Goal: Task Accomplishment & Management: Use online tool/utility

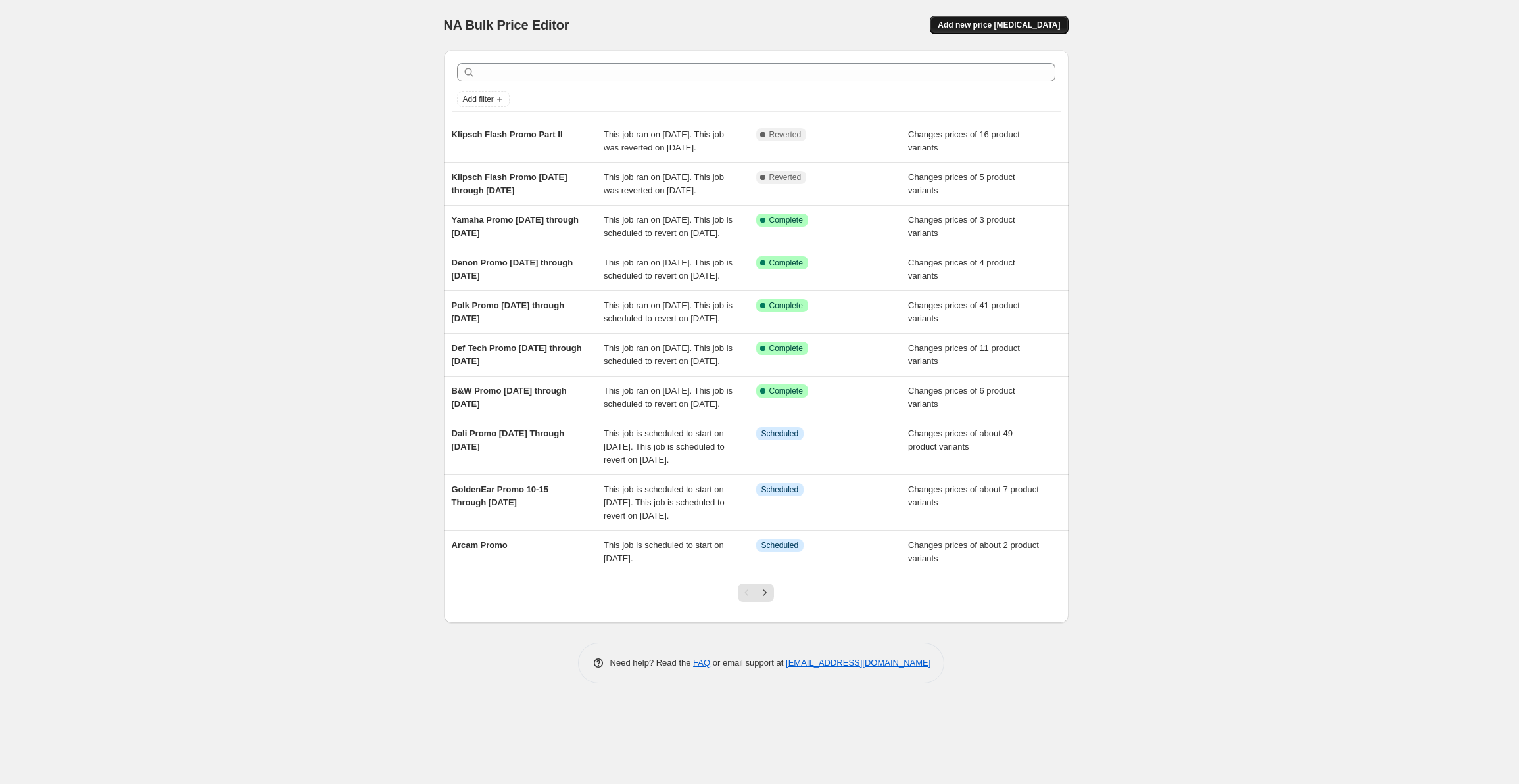
click at [1010, 25] on span "Add new price [MEDICAL_DATA]" at bounding box center [998, 25] width 122 height 10
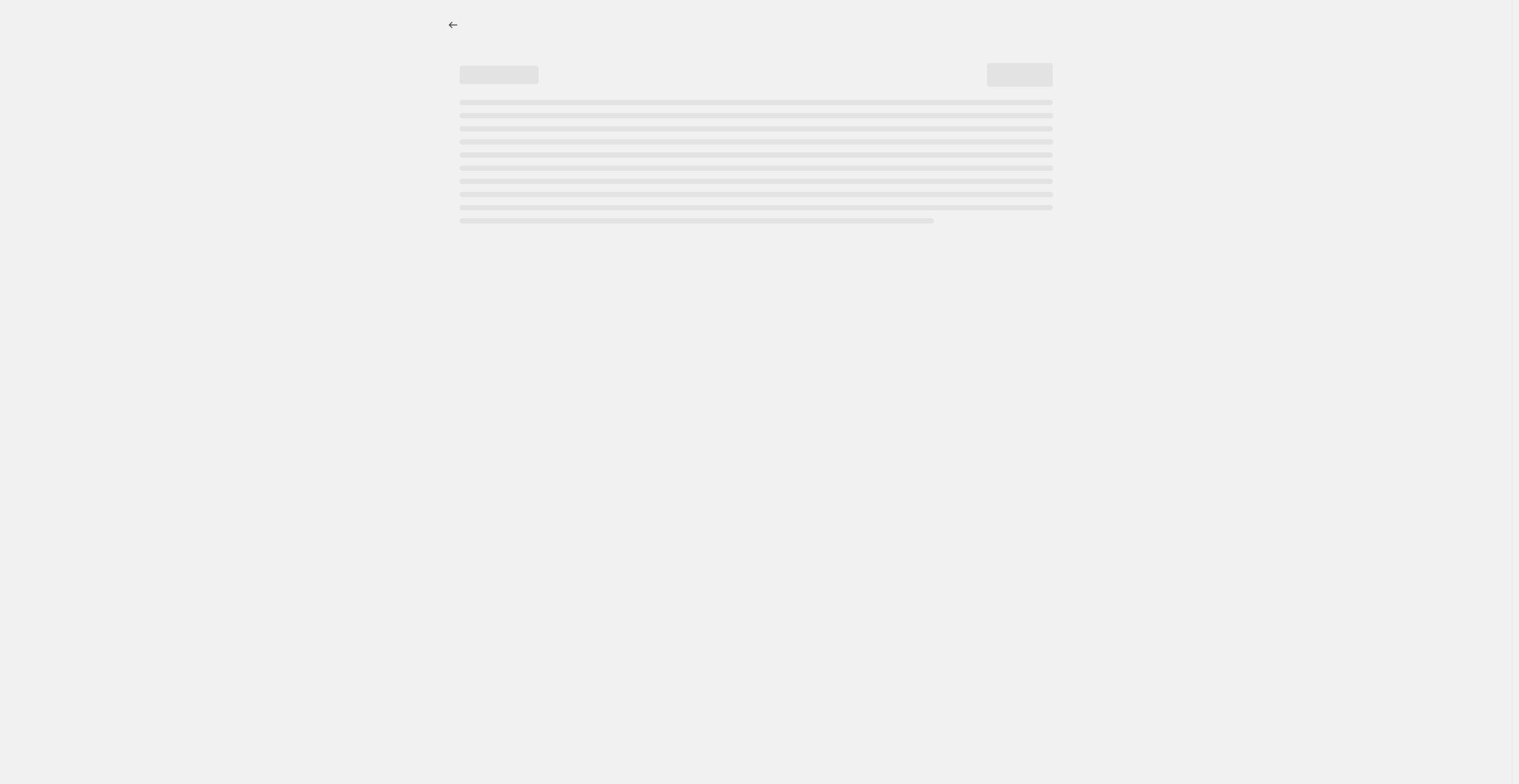
select select "percentage"
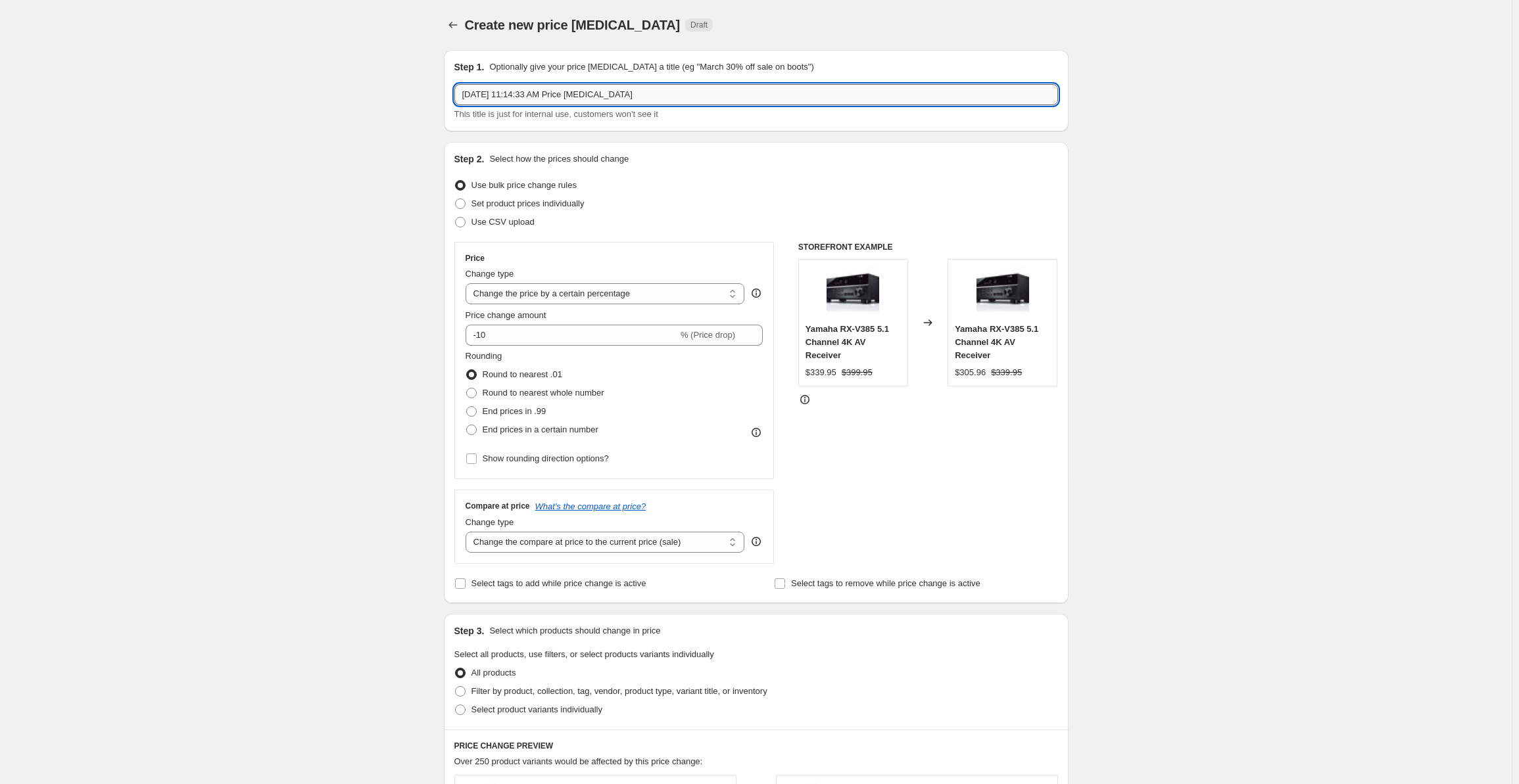
click at [513, 102] on input "[DATE] 11:14:33 AM Price [MEDICAL_DATA]" at bounding box center [755, 94] width 603 height 21
drag, startPoint x: 643, startPoint y: 101, endPoint x: 436, endPoint y: 82, distance: 207.9
click at [436, 82] on div "Create new price [MEDICAL_DATA]. This page is ready Create new price [MEDICAL_D…" at bounding box center [756, 665] width 656 height 1331
type input "[PERSON_NAME] Promo [DATE] through [DATE]"
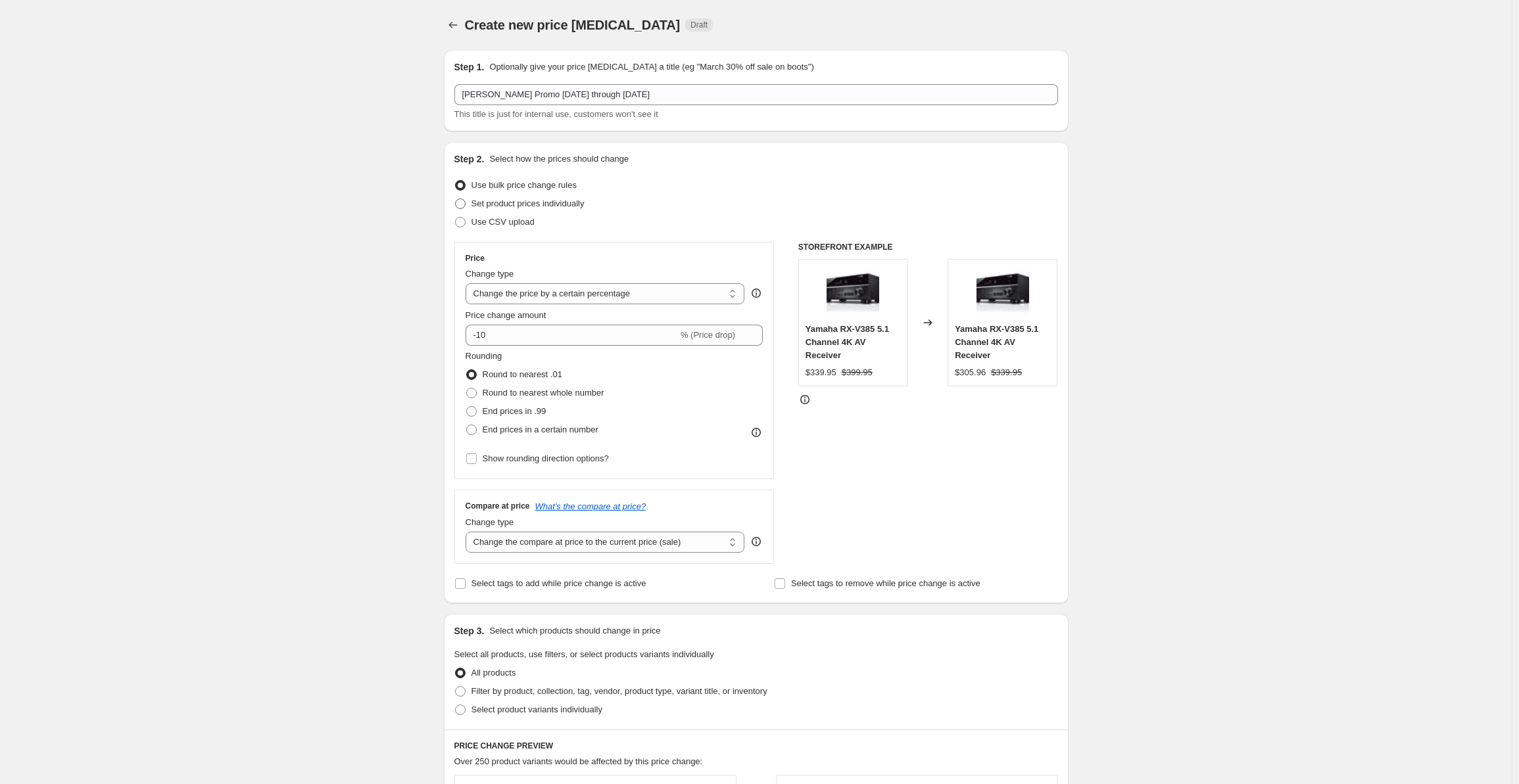
click at [504, 197] on span "Set product prices individually" at bounding box center [528, 204] width 113 height 13
click at [456, 199] on input "Set product prices individually" at bounding box center [455, 199] width 1 height 1
radio input "true"
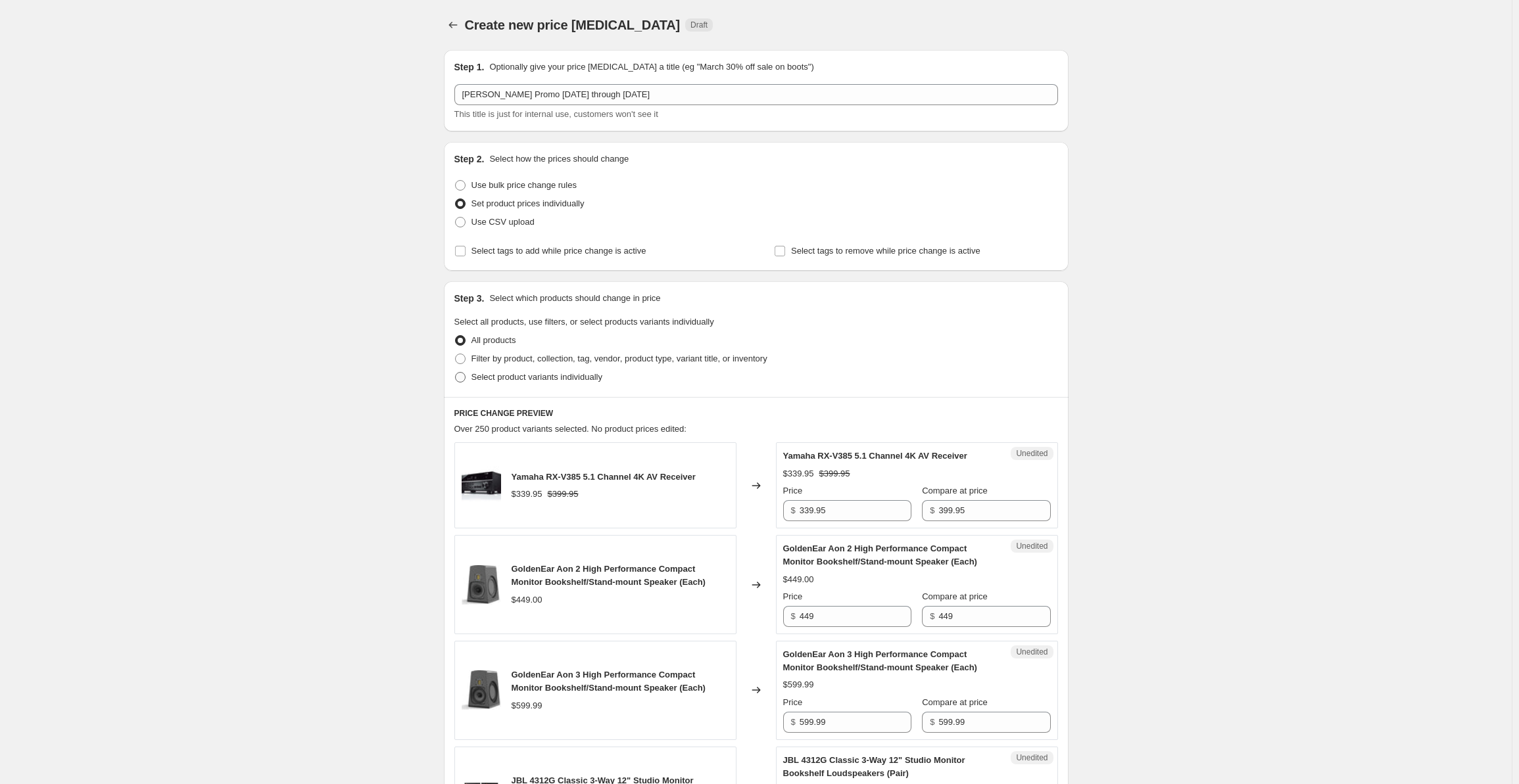
click at [538, 381] on span "Select product variants individually" at bounding box center [537, 376] width 131 height 10
click at [456, 372] on input "Select product variants individually" at bounding box center [455, 372] width 1 height 1
radio input "true"
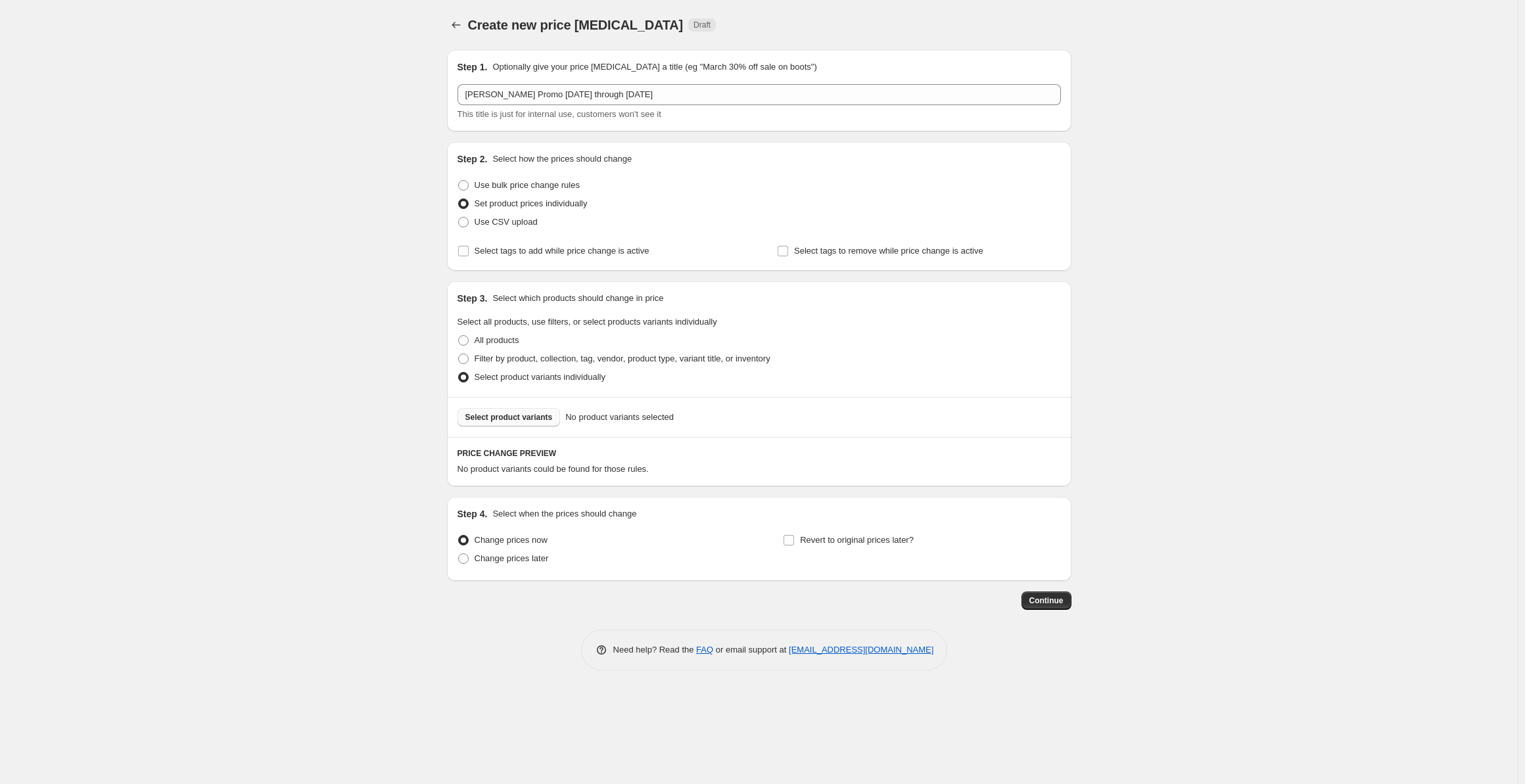
click at [499, 418] on span "Select product variants" at bounding box center [509, 418] width 88 height 10
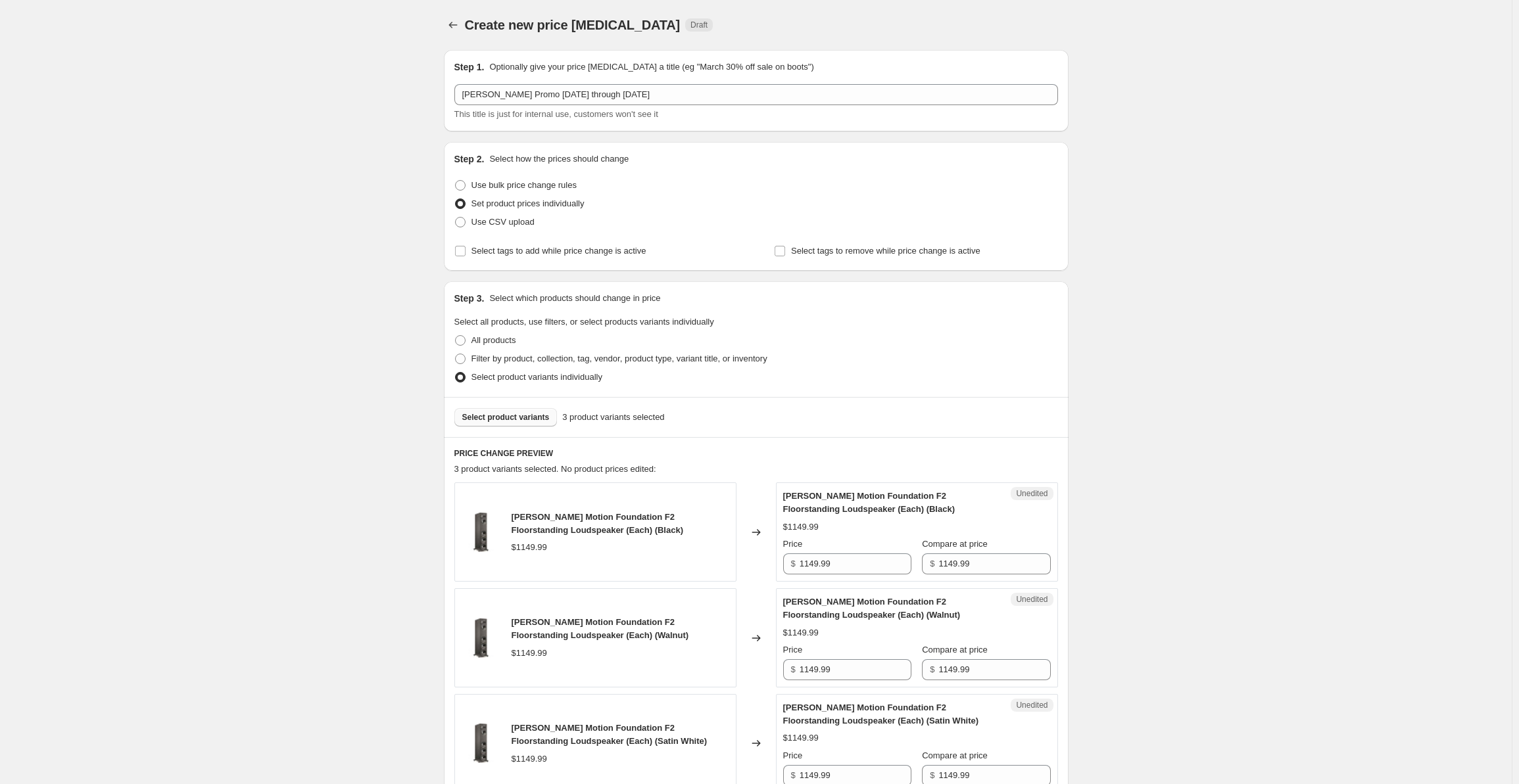
scroll to position [250, 0]
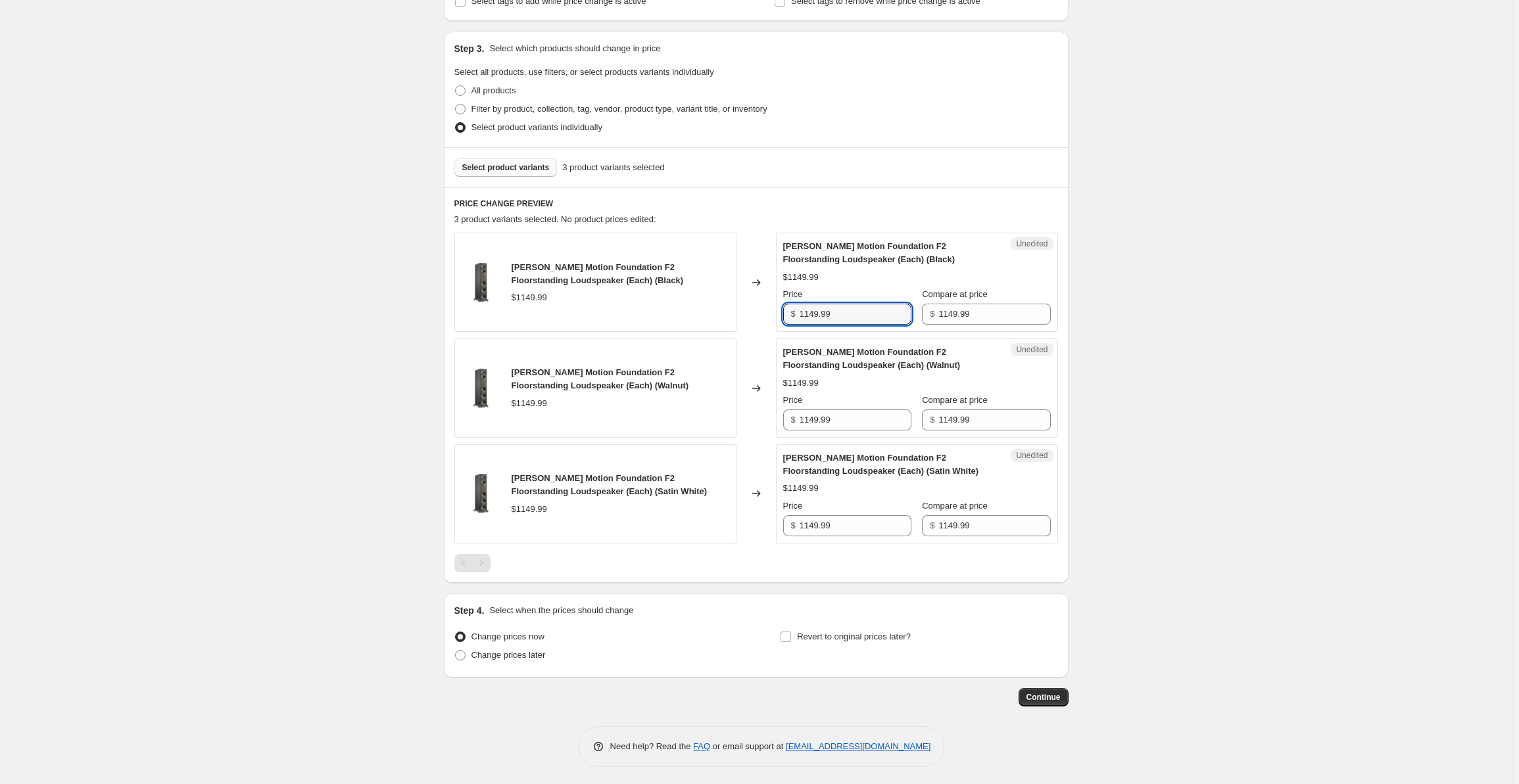
drag, startPoint x: 834, startPoint y: 310, endPoint x: 798, endPoint y: 314, distance: 36.2
click at [798, 314] on div "$ 1149.99" at bounding box center [847, 314] width 128 height 21
drag, startPoint x: 856, startPoint y: 309, endPoint x: 799, endPoint y: 314, distance: 57.2
click at [799, 314] on div "$ 862.49" at bounding box center [847, 314] width 128 height 21
type input "862.49"
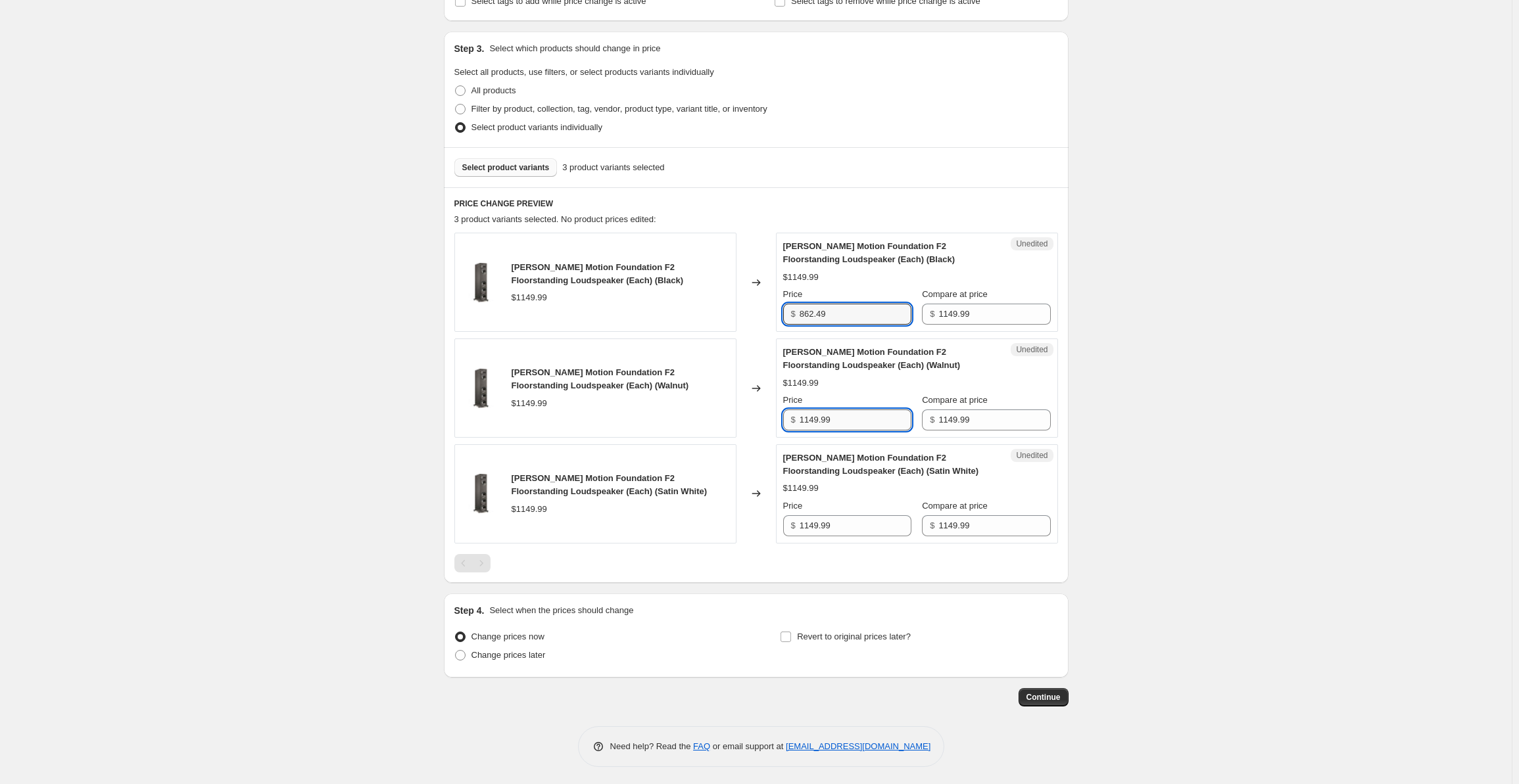
click at [844, 421] on input "1149.99" at bounding box center [855, 420] width 112 height 21
drag, startPoint x: 841, startPoint y: 421, endPoint x: 810, endPoint y: 419, distance: 31.1
click at [810, 419] on input "1149.99" at bounding box center [855, 420] width 112 height 21
click at [836, 419] on input "1149.99" at bounding box center [855, 420] width 112 height 21
drag, startPoint x: 833, startPoint y: 420, endPoint x: 800, endPoint y: 421, distance: 33.0
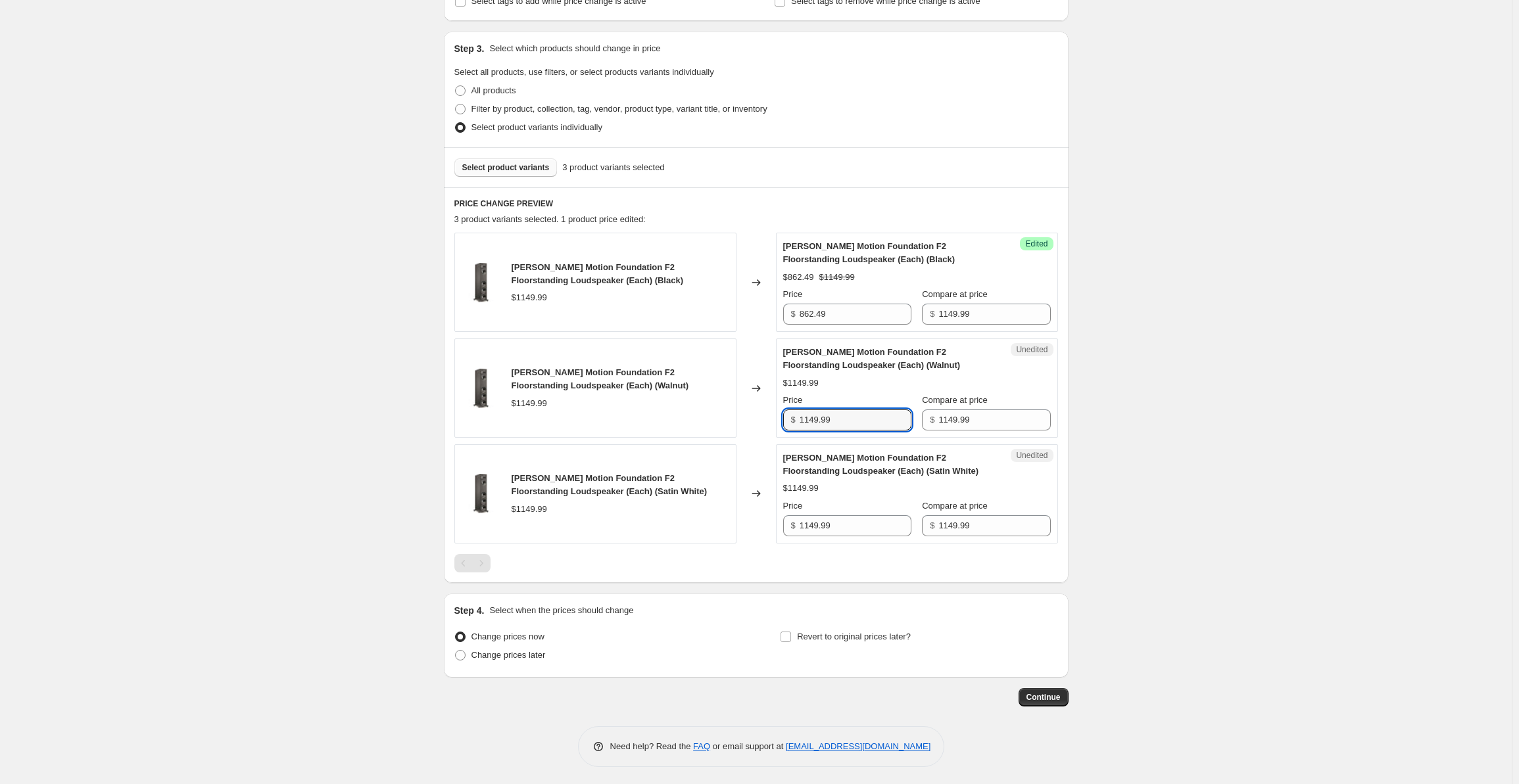
click at [800, 421] on div "$ 1149.99" at bounding box center [847, 420] width 128 height 21
paste input "862.4"
type input "862.49"
click at [850, 517] on input "1149.99" at bounding box center [855, 526] width 112 height 21
drag, startPoint x: 853, startPoint y: 518, endPoint x: 790, endPoint y: 527, distance: 63.6
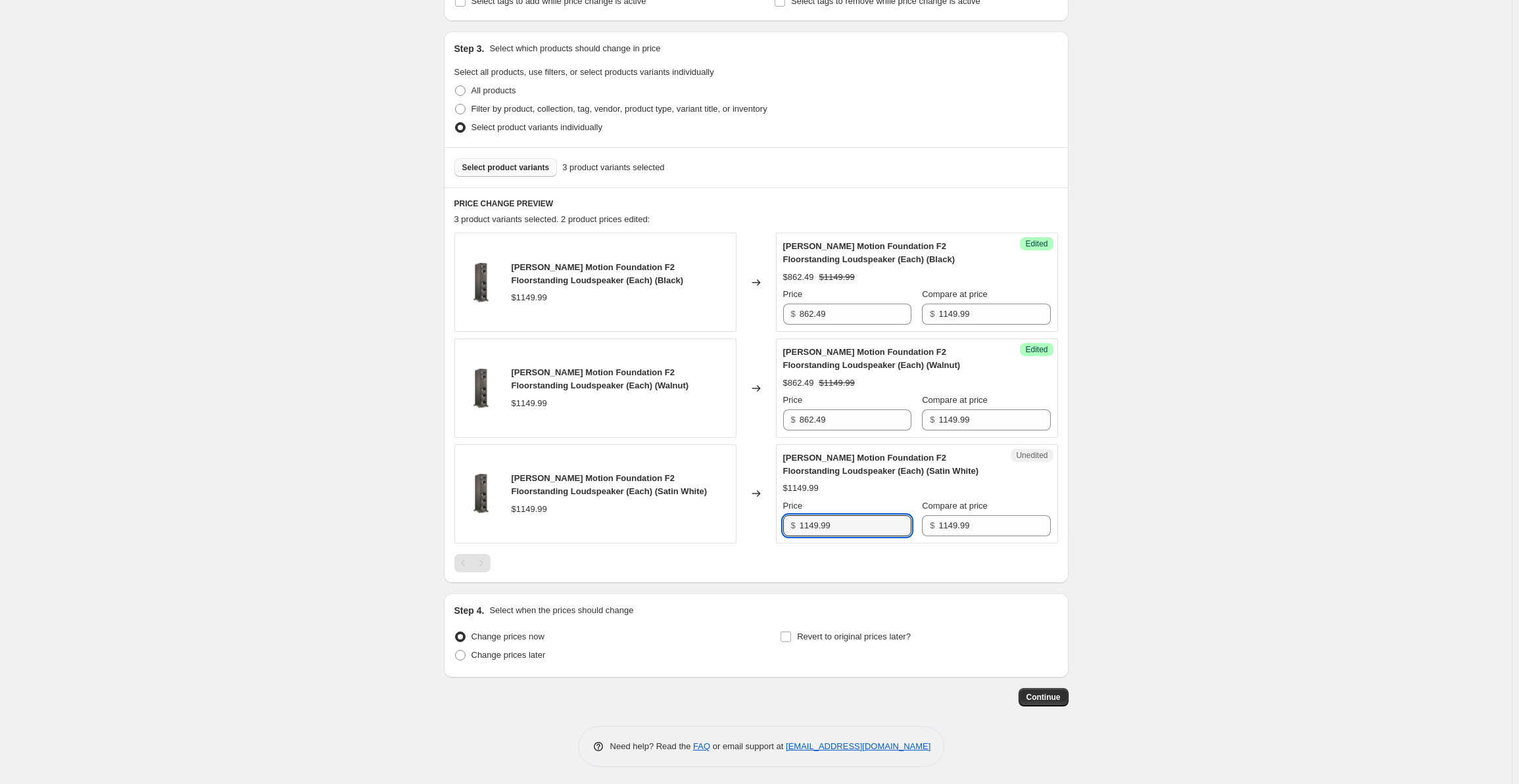
click at [790, 527] on div "$ 1149.99" at bounding box center [847, 526] width 128 height 21
paste input "862.4"
type input "862.49"
click at [188, 381] on div "Create new price [MEDICAL_DATA]. This page is ready Create new price [MEDICAL_D…" at bounding box center [755, 268] width 1512 height 1036
click at [502, 169] on span "Select product variants" at bounding box center [506, 168] width 88 height 10
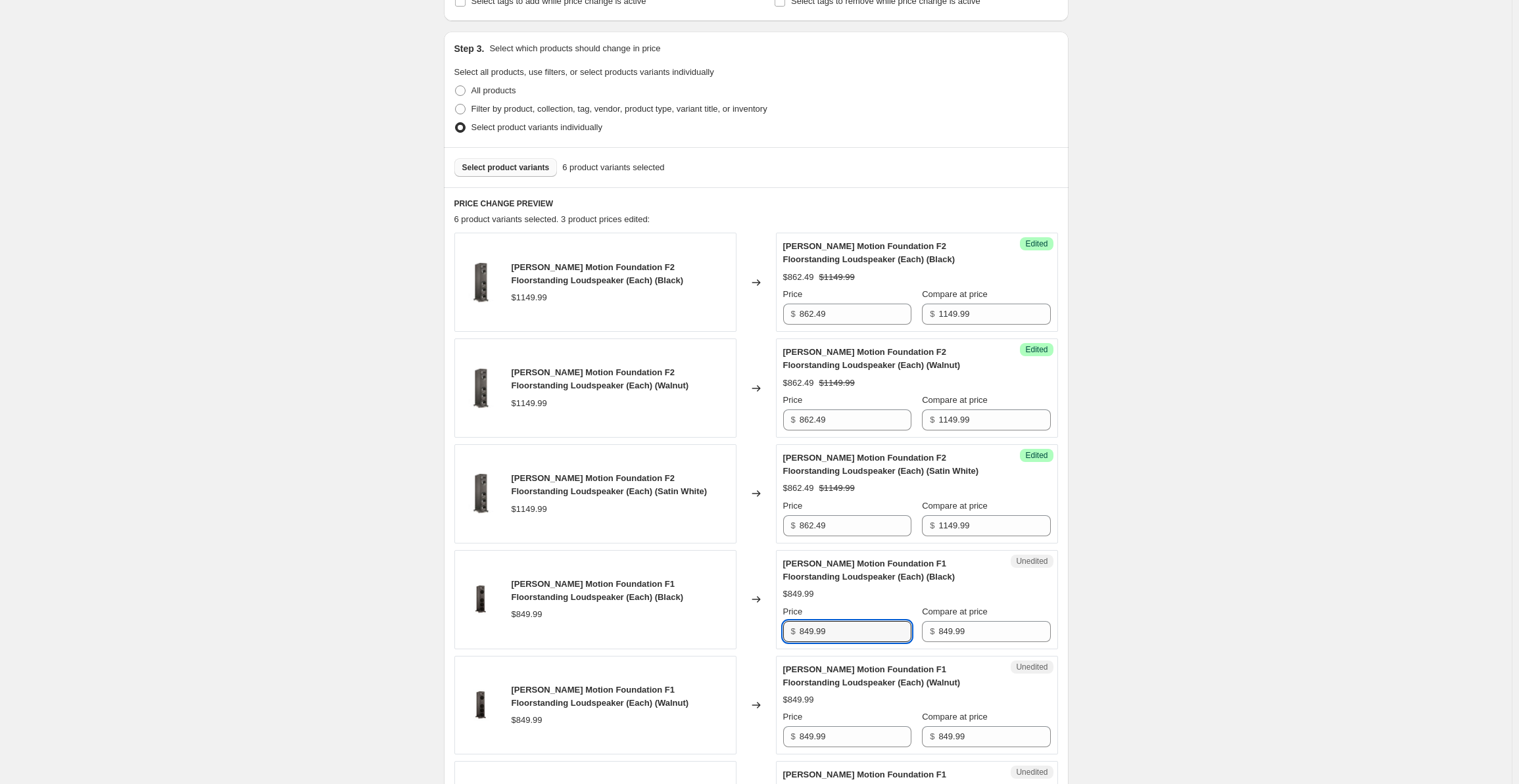
drag, startPoint x: 850, startPoint y: 631, endPoint x: 779, endPoint y: 631, distance: 71.0
click at [779, 631] on div "Unedited [PERSON_NAME] Motion Foundation F1 Floorstanding Loudspeaker (Each) (B…" at bounding box center [916, 600] width 282 height 99
drag, startPoint x: 851, startPoint y: 635, endPoint x: 795, endPoint y: 631, distance: 56.1
click at [795, 631] on div "$ 637.49" at bounding box center [847, 631] width 128 height 21
type input "637.49"
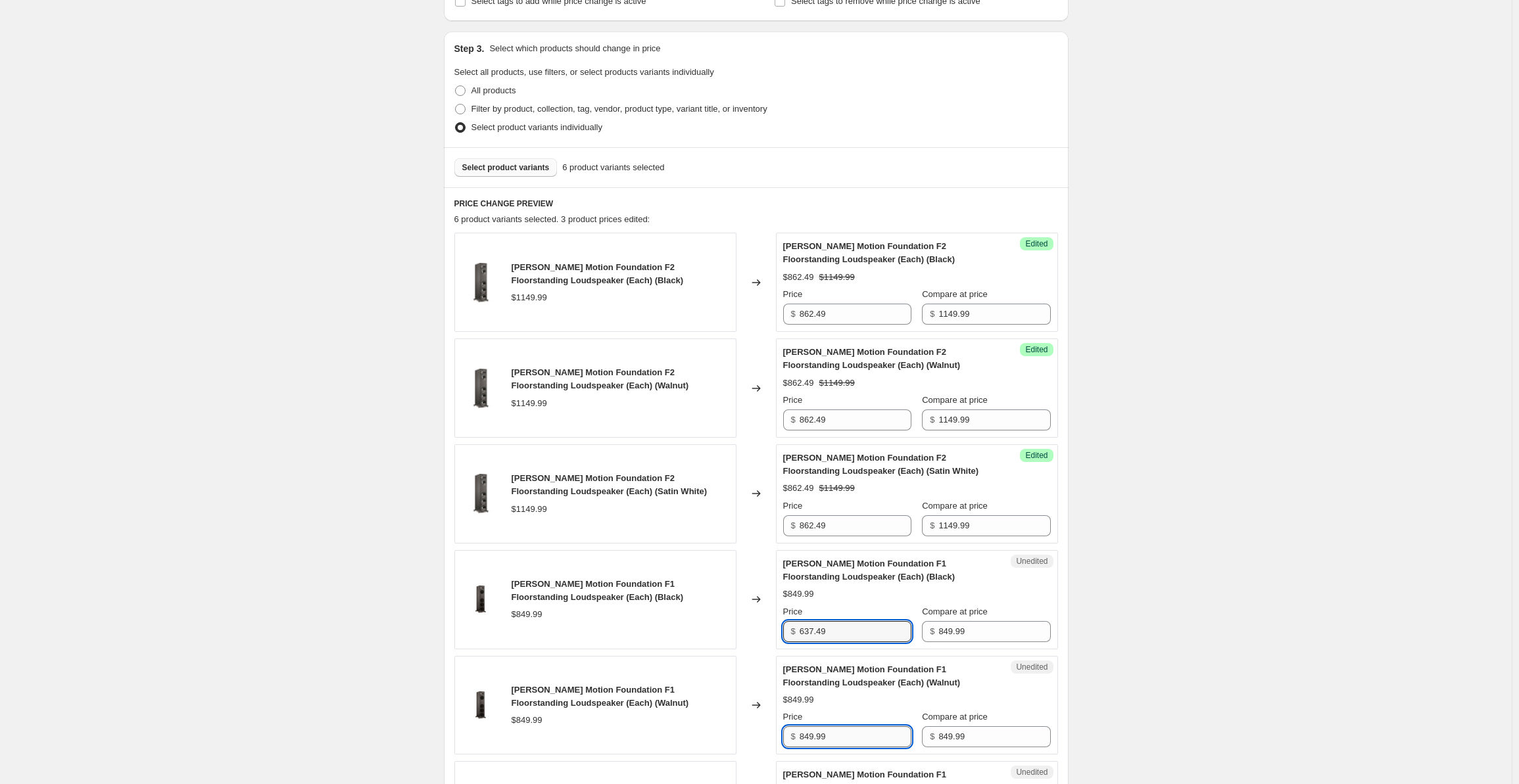
click at [830, 742] on input "849.99" at bounding box center [855, 737] width 112 height 21
drag, startPoint x: 843, startPoint y: 741, endPoint x: 809, endPoint y: 721, distance: 39.4
click at [797, 738] on div "$ 849.99" at bounding box center [847, 737] width 128 height 21
paste input "637.4"
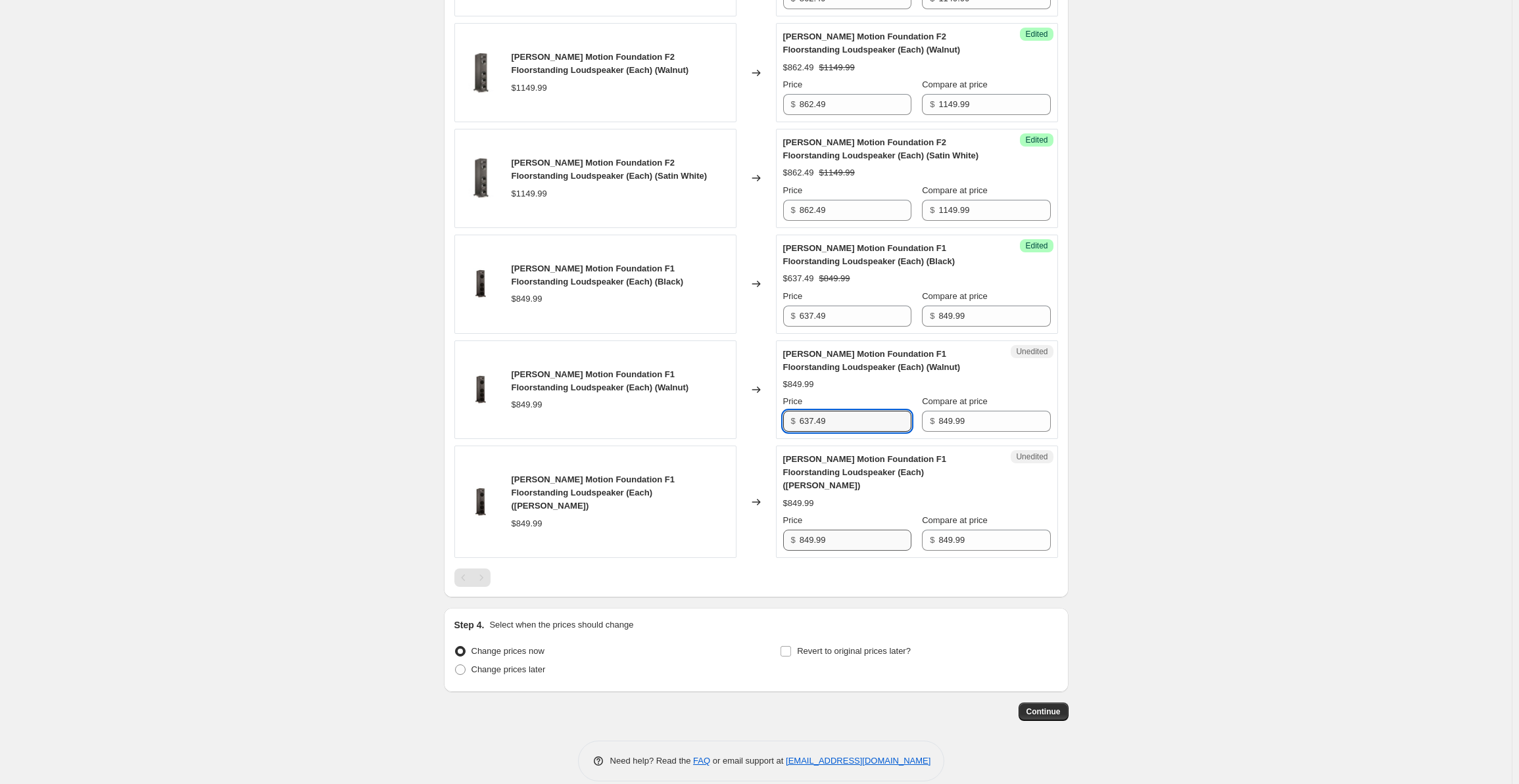
type input "637.49"
click at [843, 530] on input "849.99" at bounding box center [855, 540] width 112 height 21
drag, startPoint x: 843, startPoint y: 530, endPoint x: 800, endPoint y: 529, distance: 43.0
click at [800, 530] on div "$ 849.99" at bounding box center [847, 540] width 128 height 21
paste input "637.4"
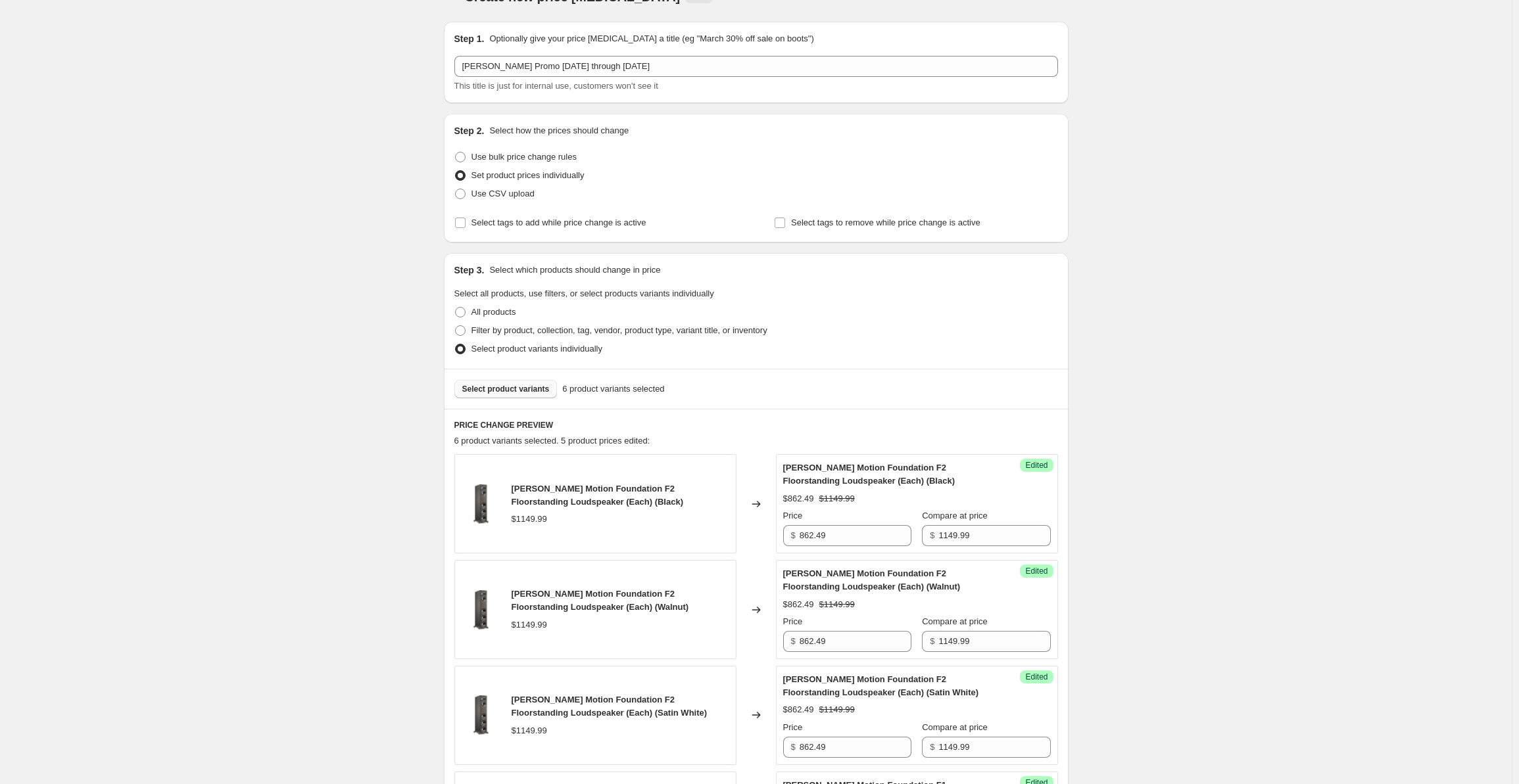
scroll to position [0, 0]
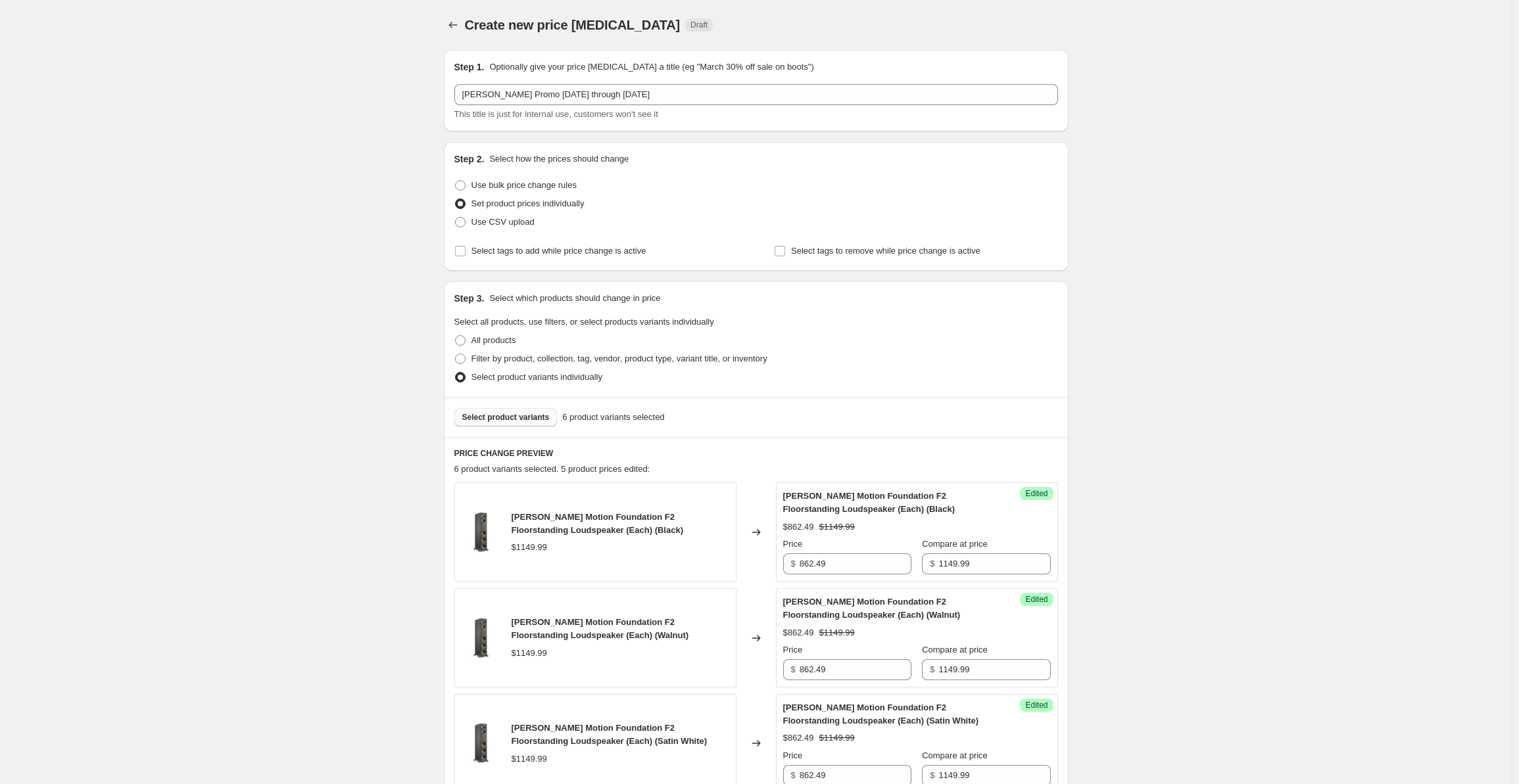
type input "637.49"
click at [508, 415] on span "Select product variants" at bounding box center [506, 418] width 88 height 10
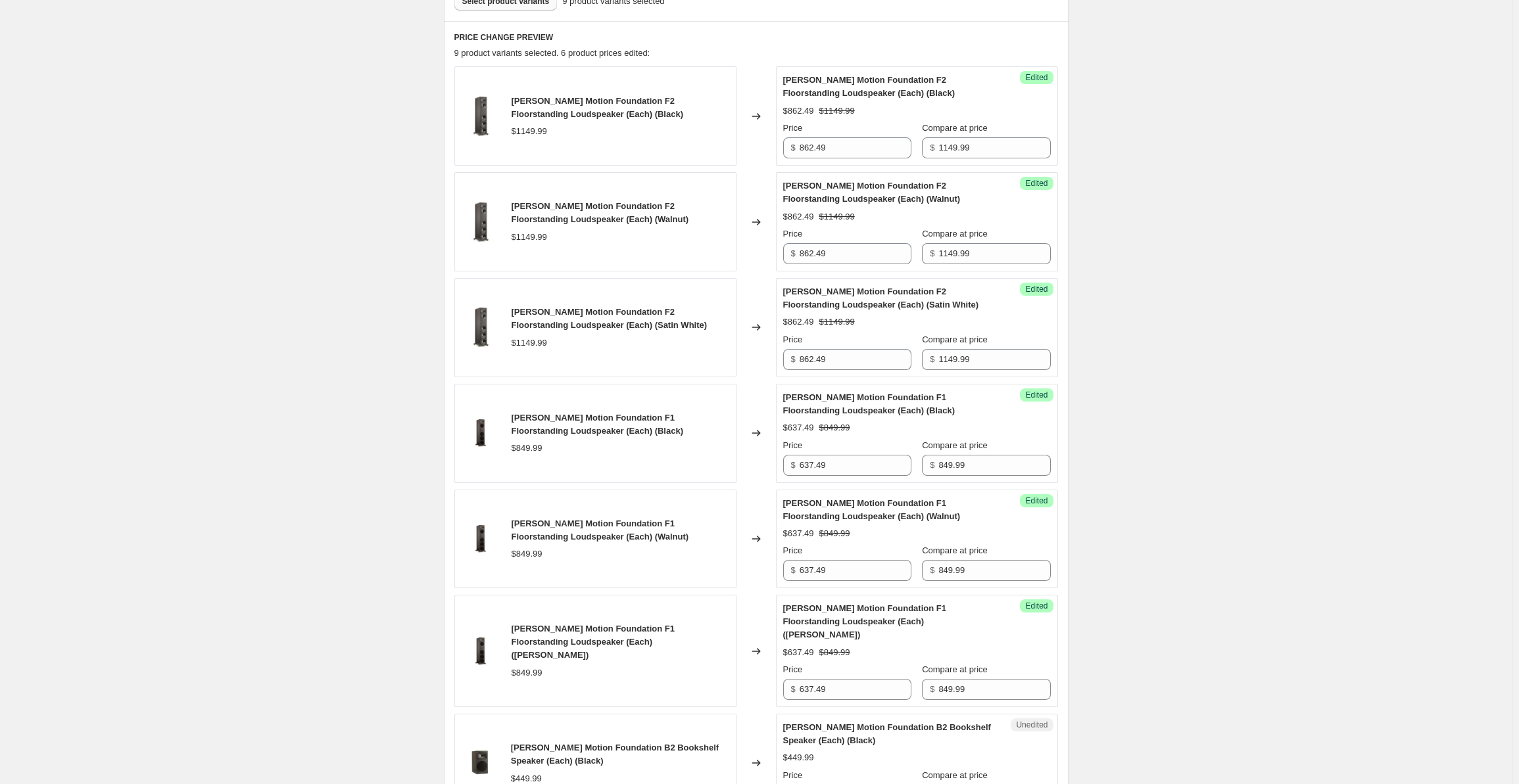
scroll to position [832, 0]
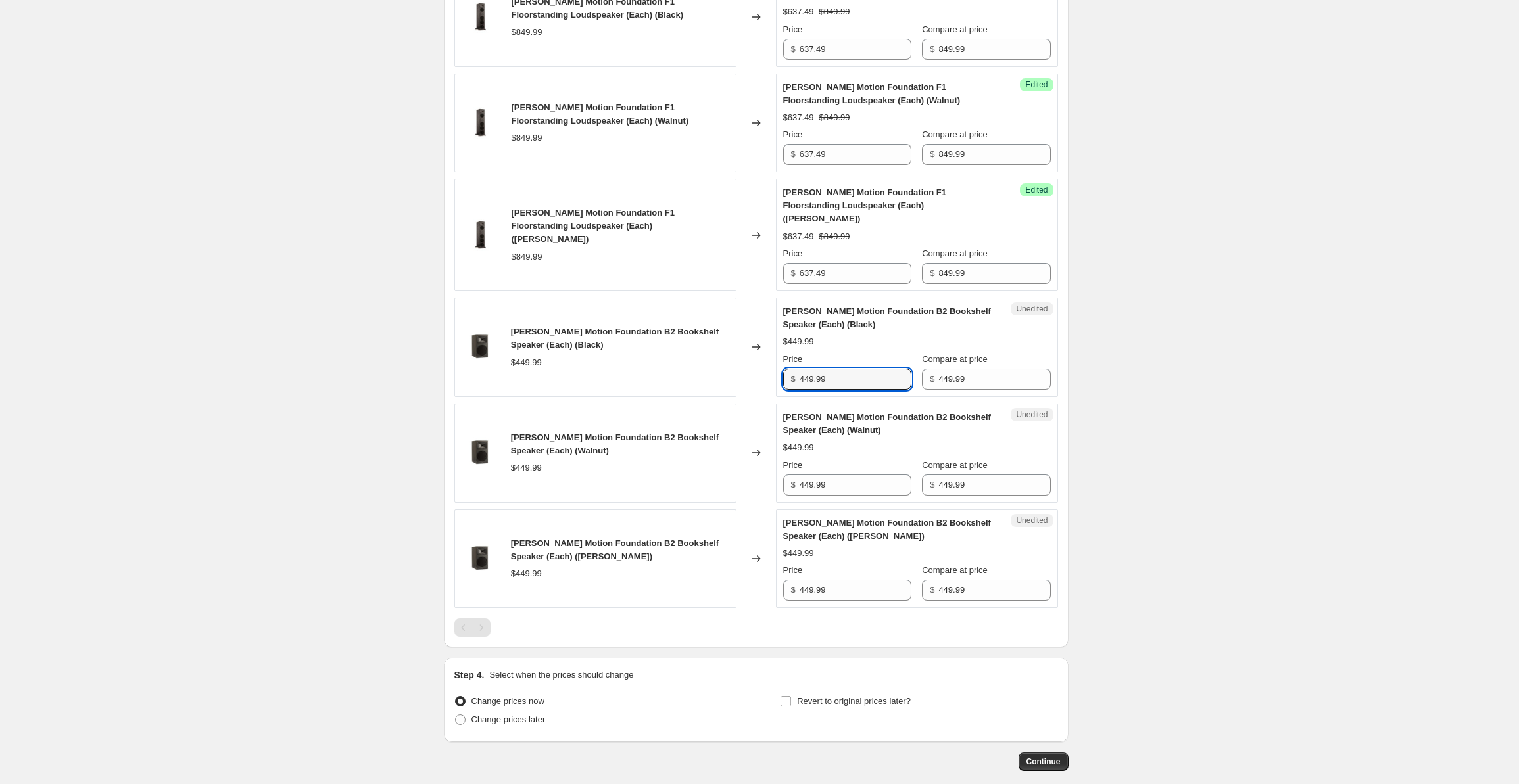
drag, startPoint x: 845, startPoint y: 366, endPoint x: 789, endPoint y: 374, distance: 56.6
click at [781, 370] on div "Unedited [PERSON_NAME] Motion Foundation B2 Bookshelf Speaker (Each) (Black) $4…" at bounding box center [916, 347] width 282 height 99
drag, startPoint x: 833, startPoint y: 362, endPoint x: 775, endPoint y: 360, distance: 58.0
click at [775, 360] on div "[PERSON_NAME] Motion Foundation B2 Bookshelf Speaker (Each) (Black) $449.99 Cha…" at bounding box center [755, 347] width 603 height 99
type input "337.49"
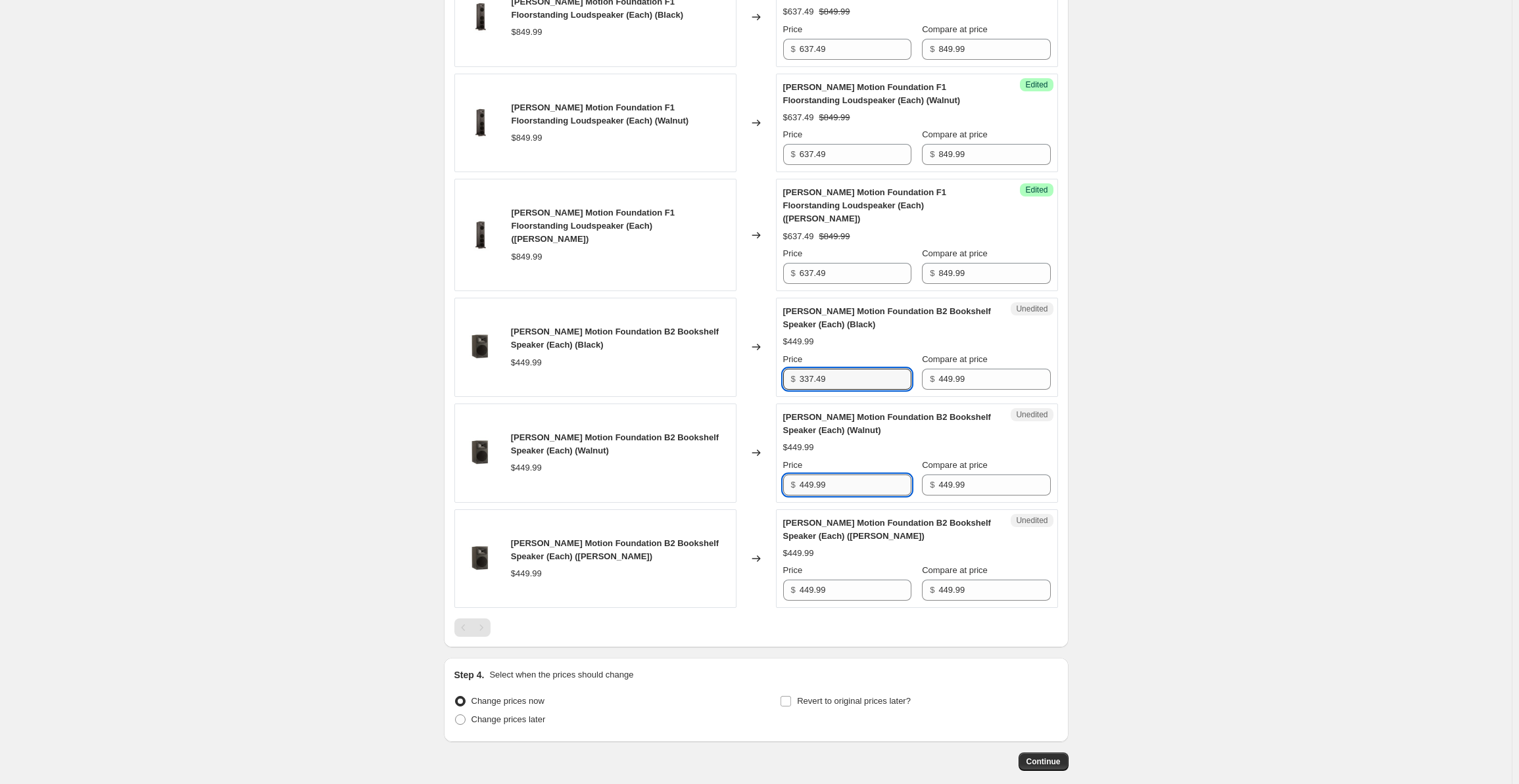
click at [850, 475] on input "449.99" at bounding box center [855, 485] width 112 height 21
drag, startPoint x: 862, startPoint y: 464, endPoint x: 775, endPoint y: 461, distance: 87.1
click at [775, 461] on div "[PERSON_NAME] Motion Foundation B2 Bookshelf Speaker (Each) (Walnut) $449.99 Ch…" at bounding box center [755, 453] width 603 height 99
paste input "337.4"
type input "337.49"
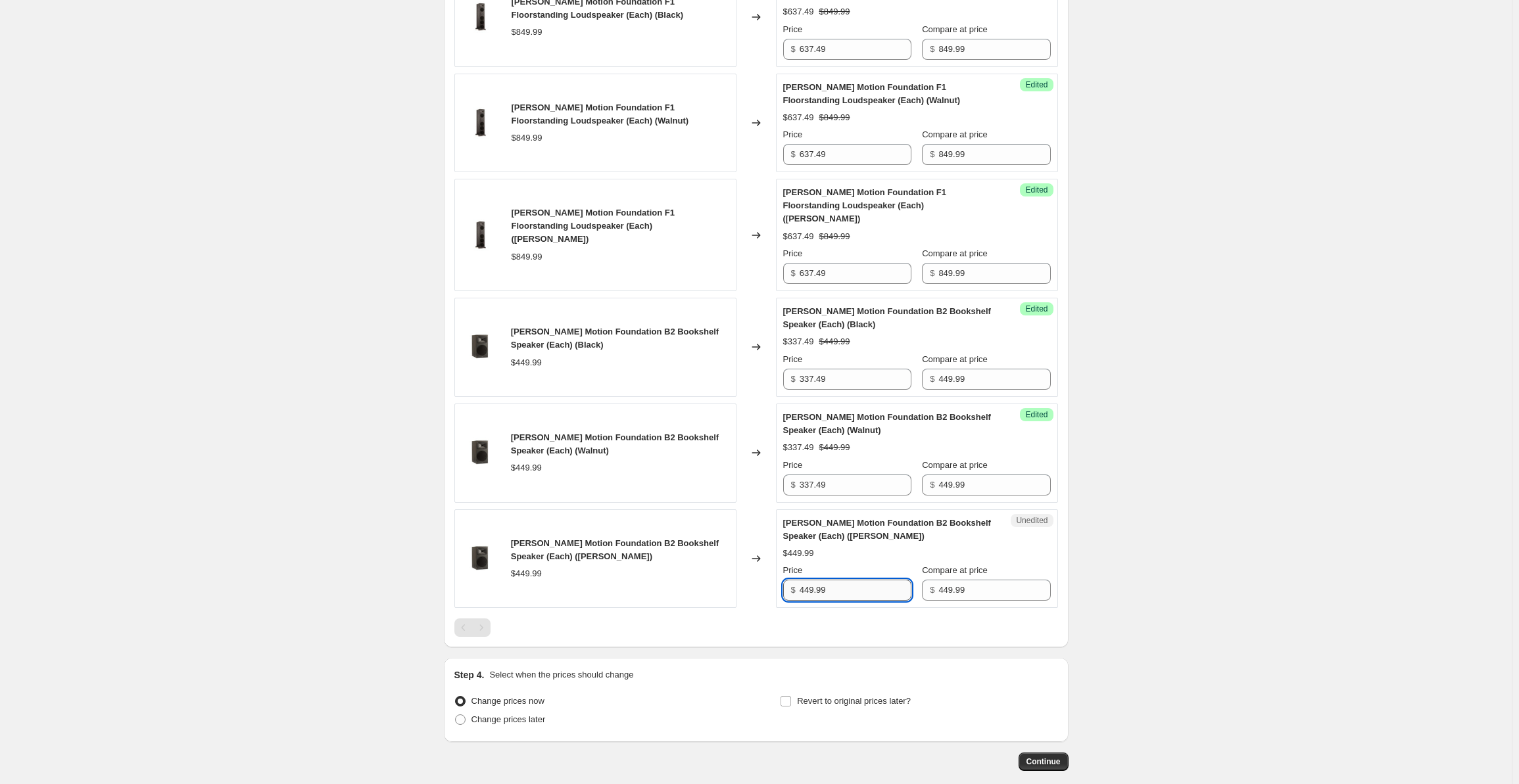
click at [836, 579] on input "449.99" at bounding box center [855, 590] width 112 height 21
drag, startPoint x: 838, startPoint y: 569, endPoint x: 773, endPoint y: 571, distance: 65.0
click at [773, 571] on div "[PERSON_NAME] Motion Foundation B2 Bookshelf Speaker (Each) ([PERSON_NAME]) $44…" at bounding box center [755, 559] width 603 height 99
paste input "337.4"
type input "337.49"
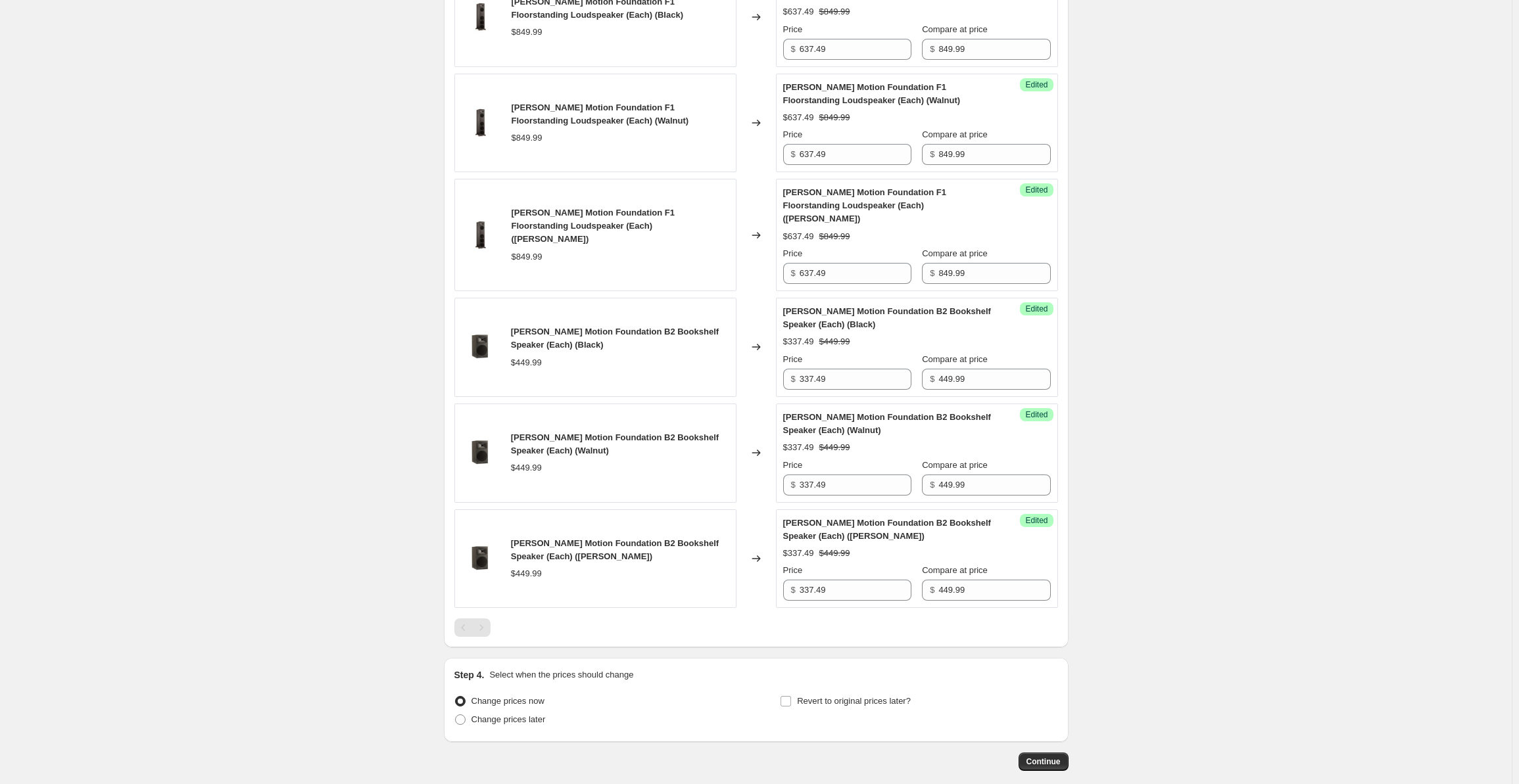
click at [1228, 395] on div "Create new price [MEDICAL_DATA]. This page is ready Create new price [MEDICAL_D…" at bounding box center [755, 9] width 1512 height 1683
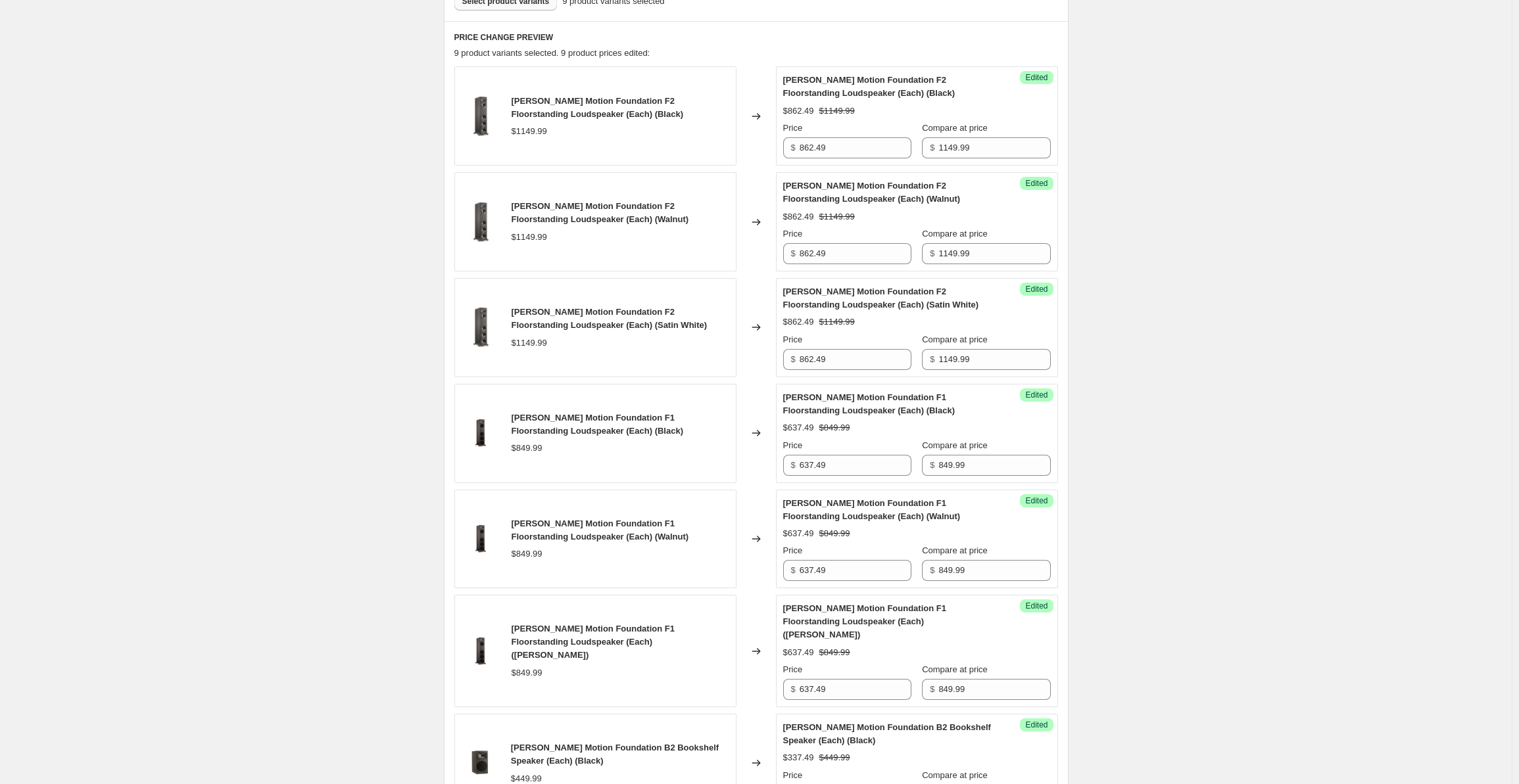
scroll to position [0, 0]
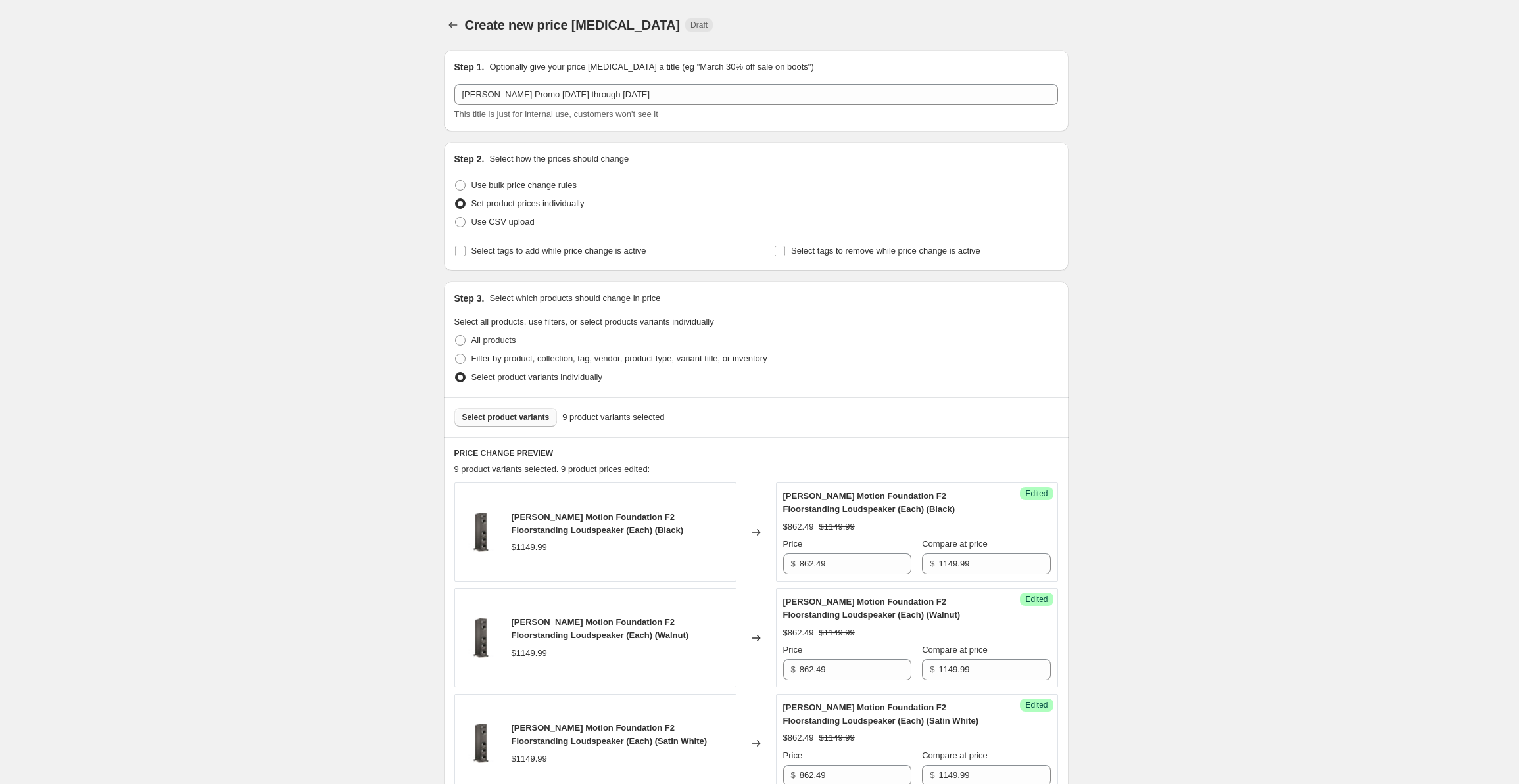
click at [496, 415] on span "Select product variants" at bounding box center [506, 418] width 88 height 10
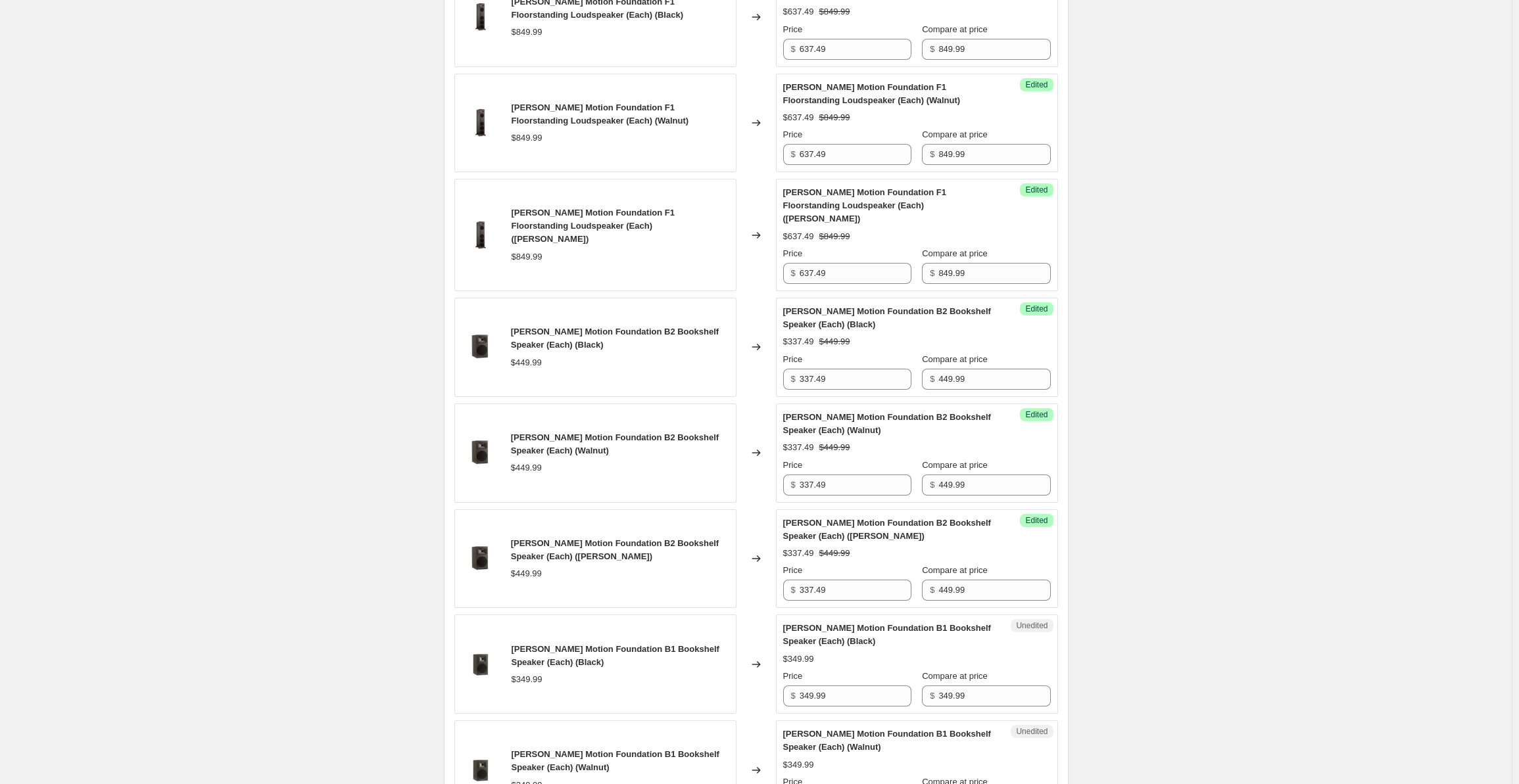
scroll to position [1196, 0]
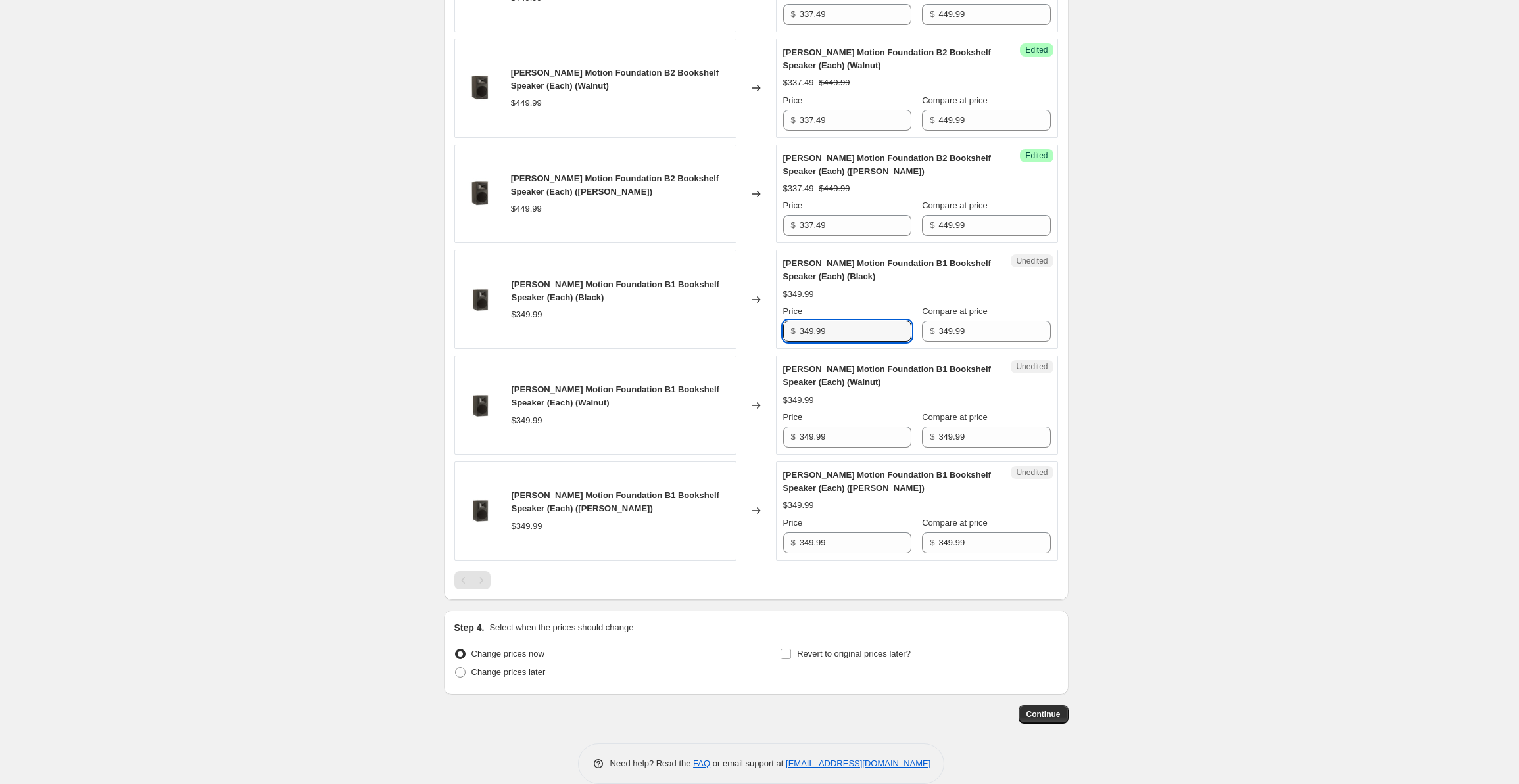
drag, startPoint x: 839, startPoint y: 315, endPoint x: 792, endPoint y: 320, distance: 47.3
click at [792, 320] on div "$ 349.99" at bounding box center [847, 331] width 128 height 21
drag, startPoint x: 862, startPoint y: 314, endPoint x: 799, endPoint y: 314, distance: 63.0
click at [799, 320] on div "$ 262.49" at bounding box center [847, 331] width 128 height 21
type input "262.49"
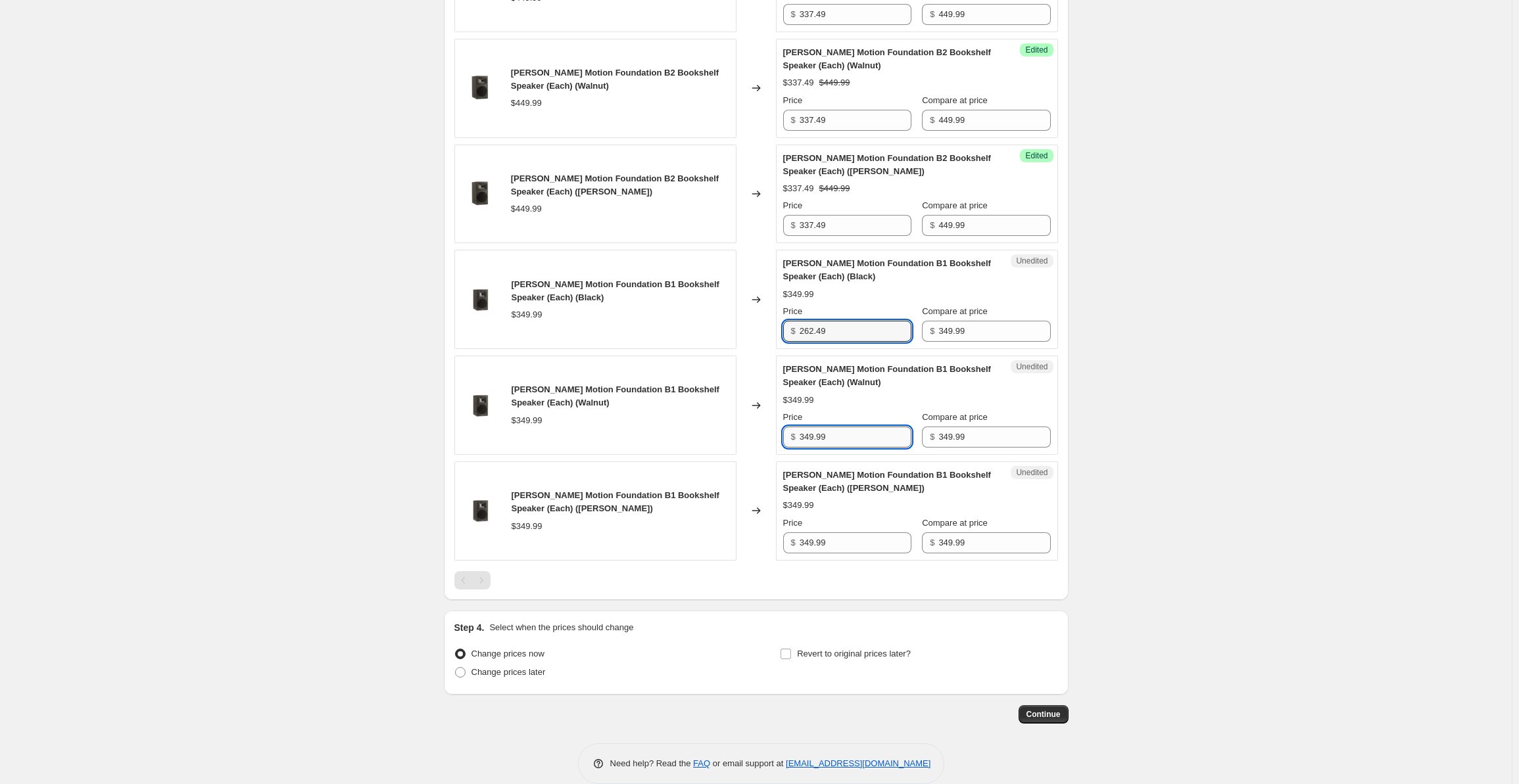
click at [844, 426] on input "349.99" at bounding box center [855, 437] width 112 height 21
drag, startPoint x: 843, startPoint y: 418, endPoint x: 802, endPoint y: 421, distance: 41.1
click at [799, 426] on div "$ 349.99" at bounding box center [847, 437] width 128 height 21
paste input "262.4"
type input "262.49"
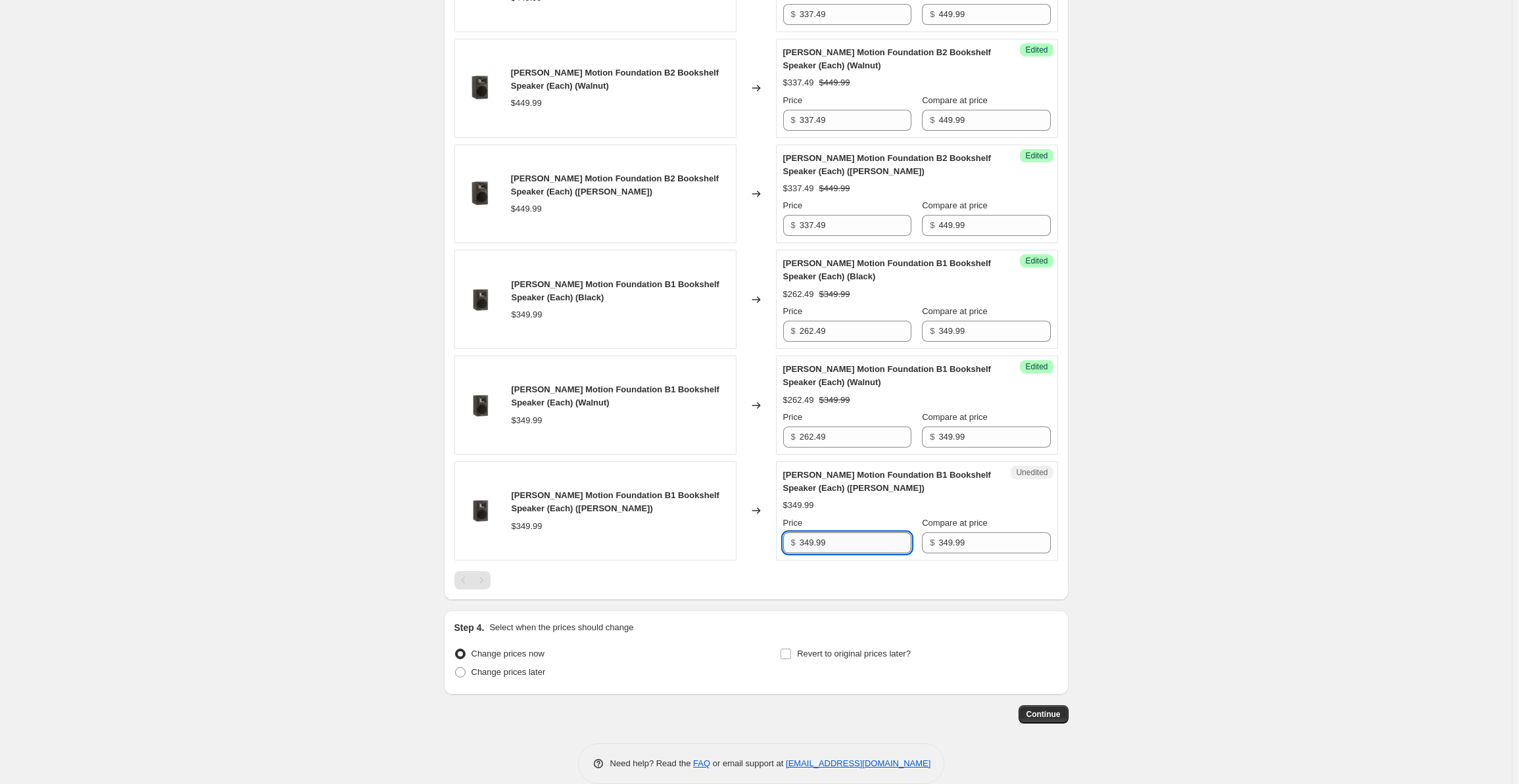
click at [856, 533] on input "349.99" at bounding box center [855, 543] width 112 height 21
drag, startPoint x: 868, startPoint y: 521, endPoint x: 776, endPoint y: 518, distance: 92.0
click at [777, 518] on div "[PERSON_NAME] Motion Foundation B1 Bookshelf Speaker (Each) ([PERSON_NAME]) $34…" at bounding box center [755, 511] width 603 height 99
paste input "262.4"
type input "262.49"
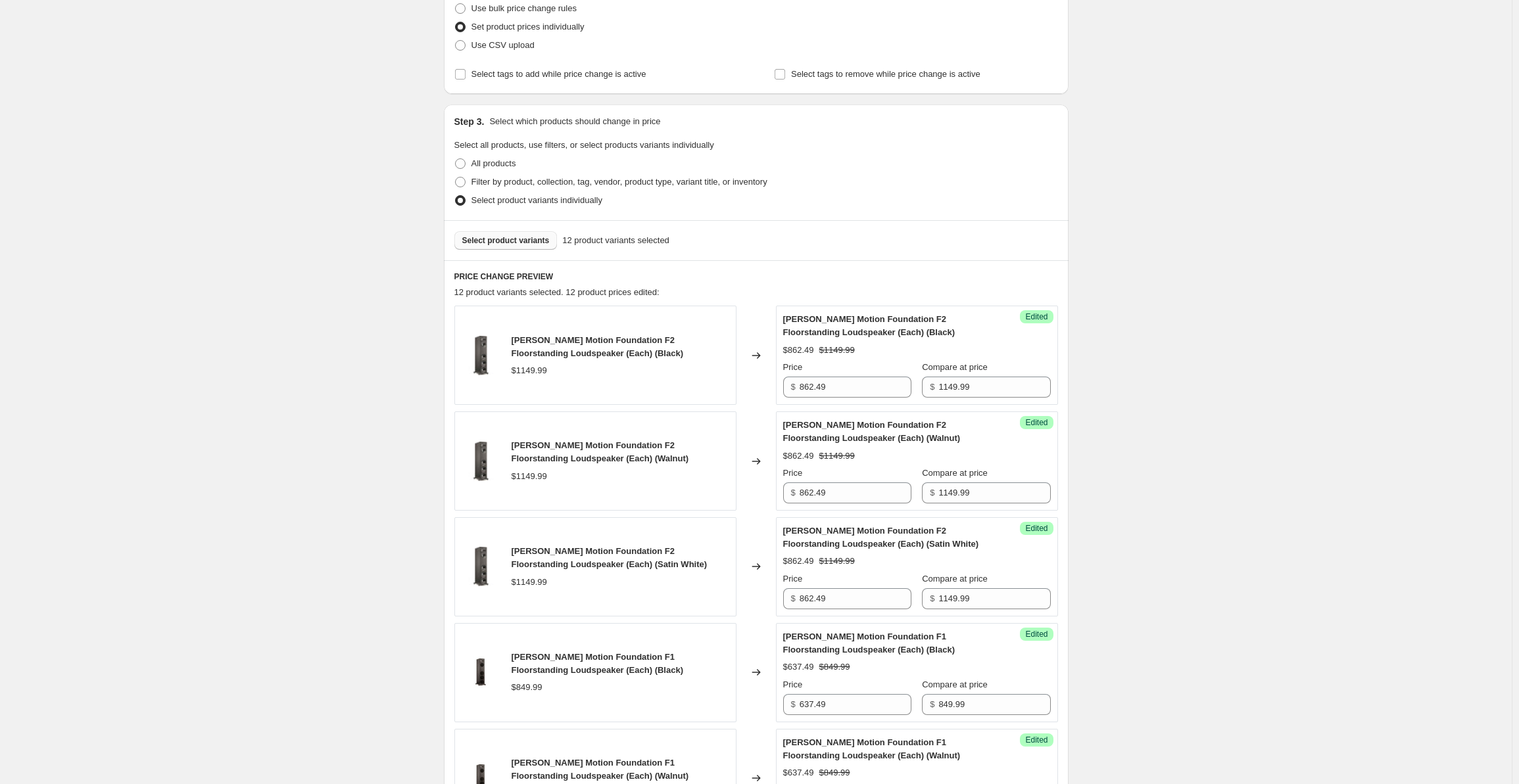
scroll to position [0, 0]
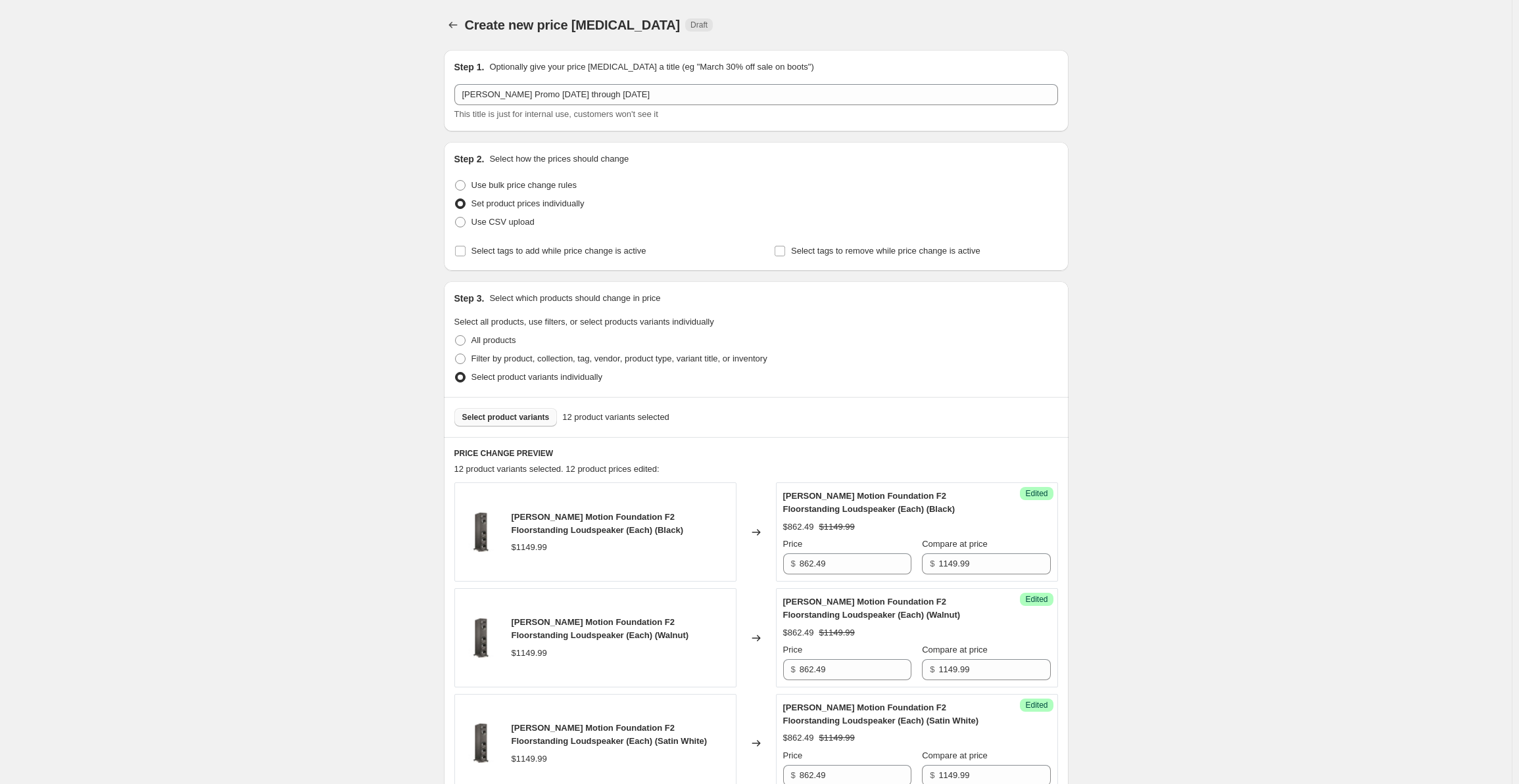
click at [505, 421] on span "Select product variants" at bounding box center [506, 418] width 88 height 10
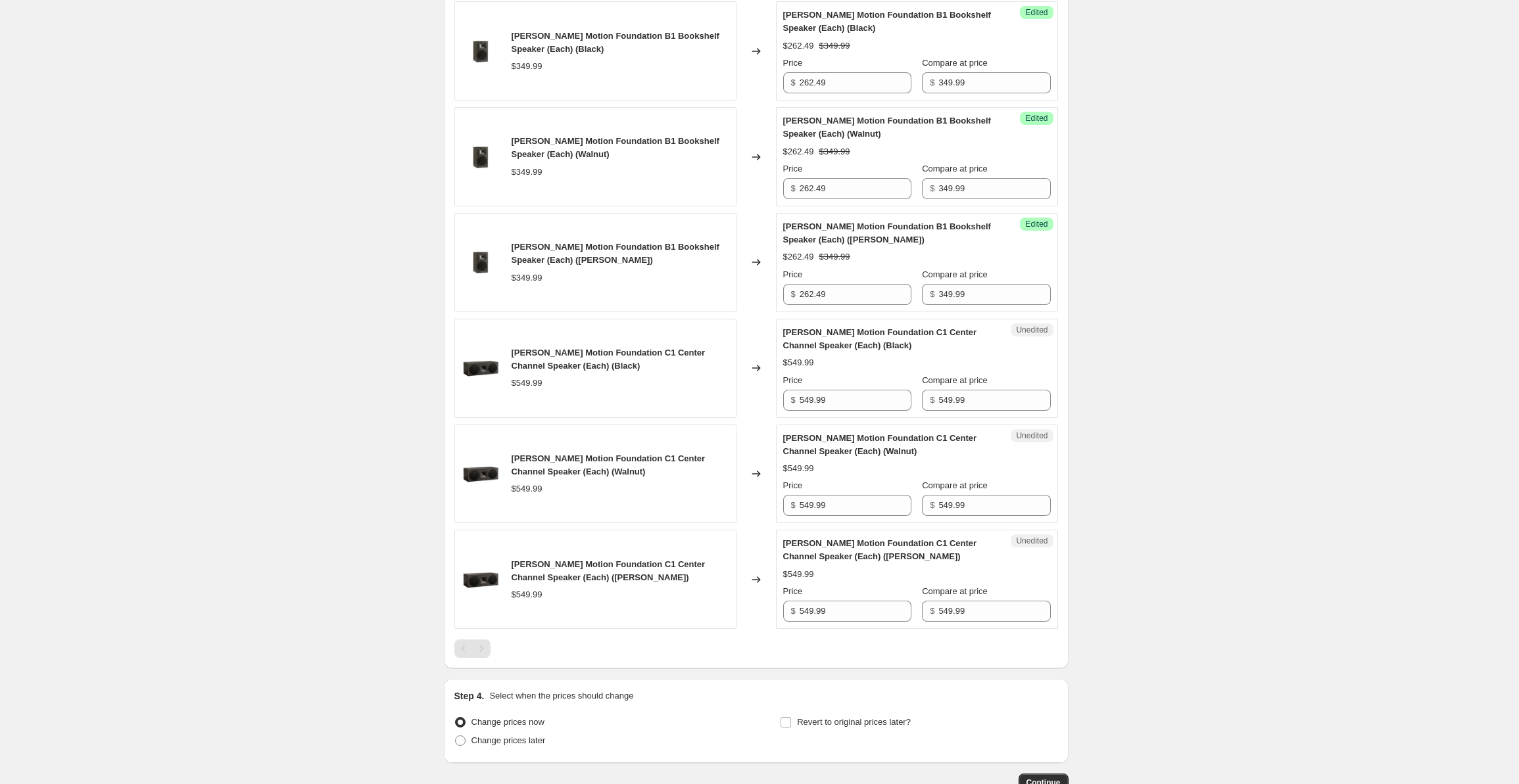
scroll to position [1512, 0]
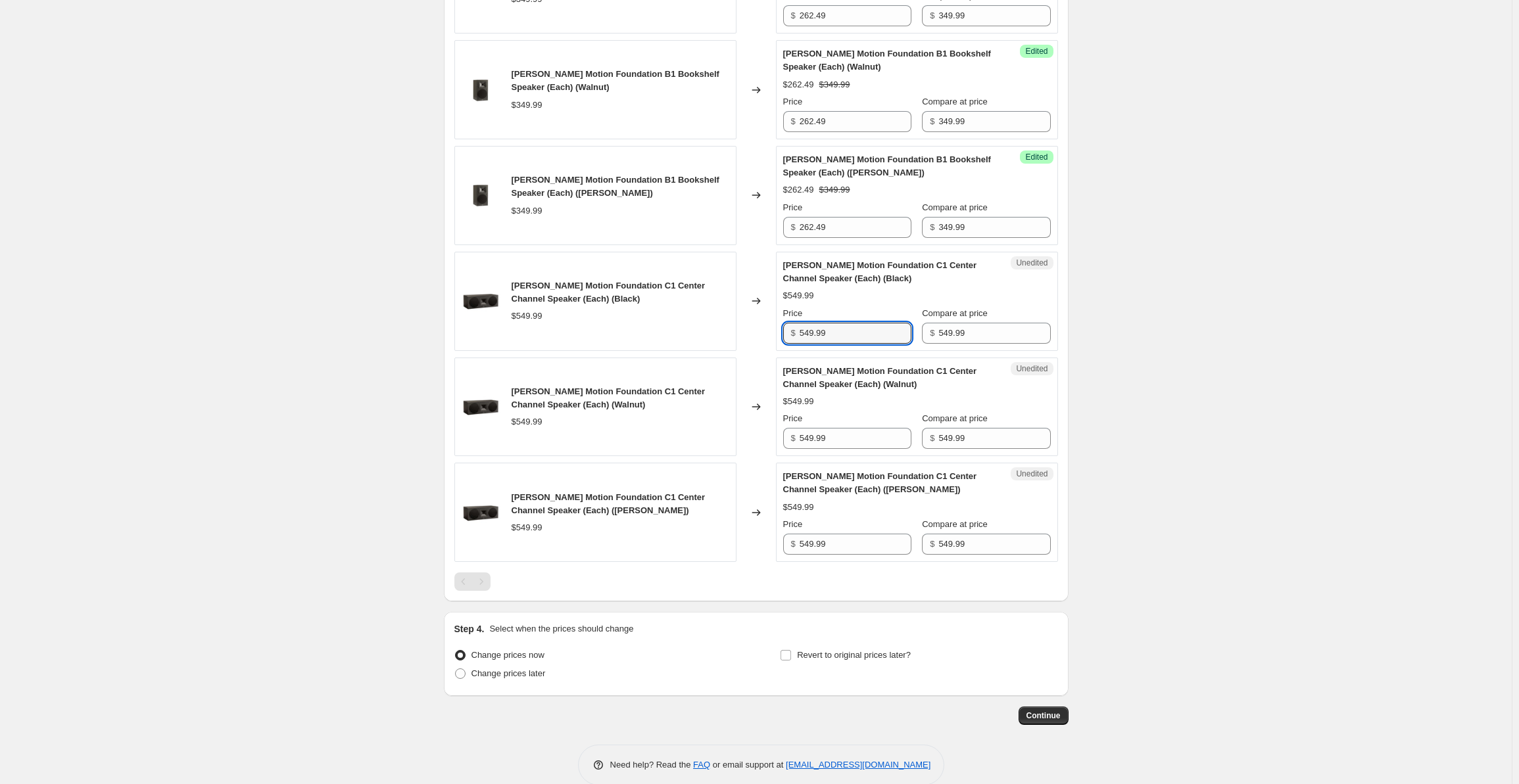
drag, startPoint x: 847, startPoint y: 314, endPoint x: 765, endPoint y: 313, distance: 82.0
click at [765, 313] on div "[PERSON_NAME] Motion Foundation C1 Center Channel Speaker (Each) (Black) $549.9…" at bounding box center [755, 301] width 603 height 99
drag, startPoint x: 841, startPoint y: 317, endPoint x: 793, endPoint y: 316, distance: 48.0
click at [793, 323] on div "$ 412.49" at bounding box center [847, 333] width 128 height 21
type input "412.49"
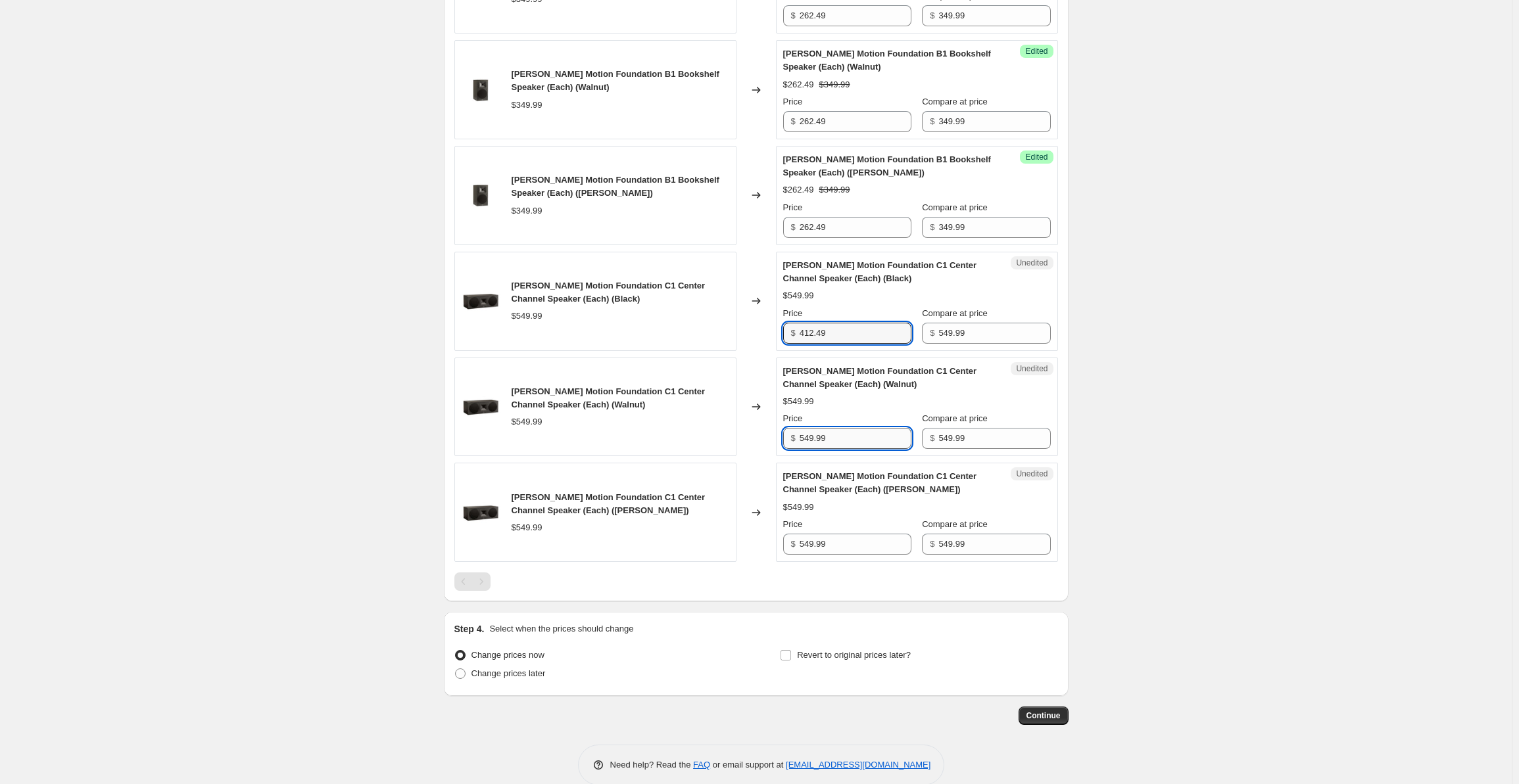
click at [836, 428] on input "549.99" at bounding box center [855, 438] width 112 height 21
drag, startPoint x: 848, startPoint y: 417, endPoint x: 775, endPoint y: 420, distance: 73.1
click at [775, 420] on div "[PERSON_NAME] Motion Foundation C1 Center Channel Speaker (Each) (Walnut) $549.…" at bounding box center [755, 407] width 603 height 99
paste input "412.4"
type input "412.49"
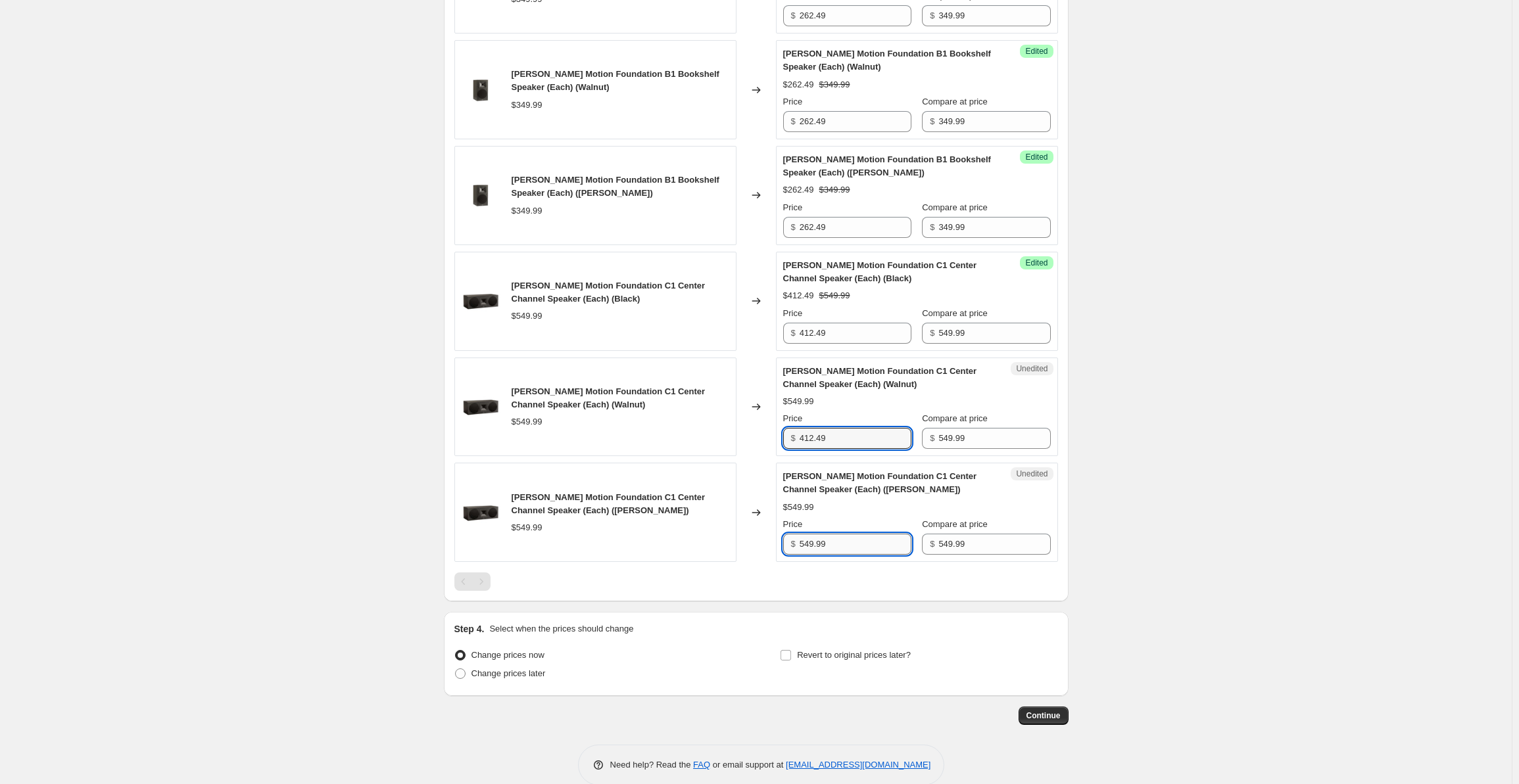
click at [843, 533] on input "549.99" at bounding box center [855, 544] width 112 height 21
drag, startPoint x: 830, startPoint y: 522, endPoint x: 777, endPoint y: 521, distance: 53.0
click at [777, 521] on div "[PERSON_NAME] Motion Foundation C1 Center Channel Speaker (Each) (Satin White) …" at bounding box center [755, 513] width 603 height 99
paste input "412.4"
type input "412.49"
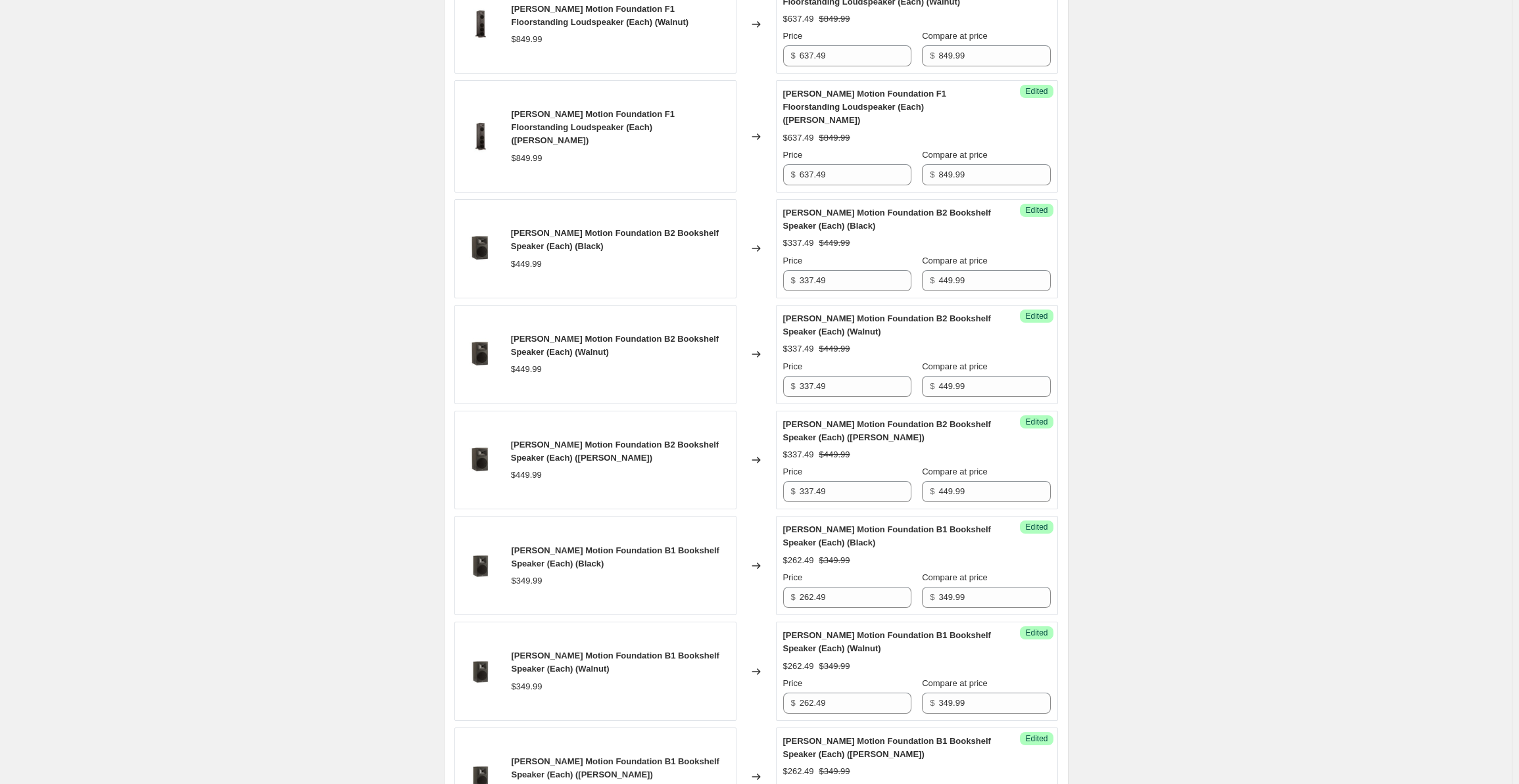
scroll to position [263, 0]
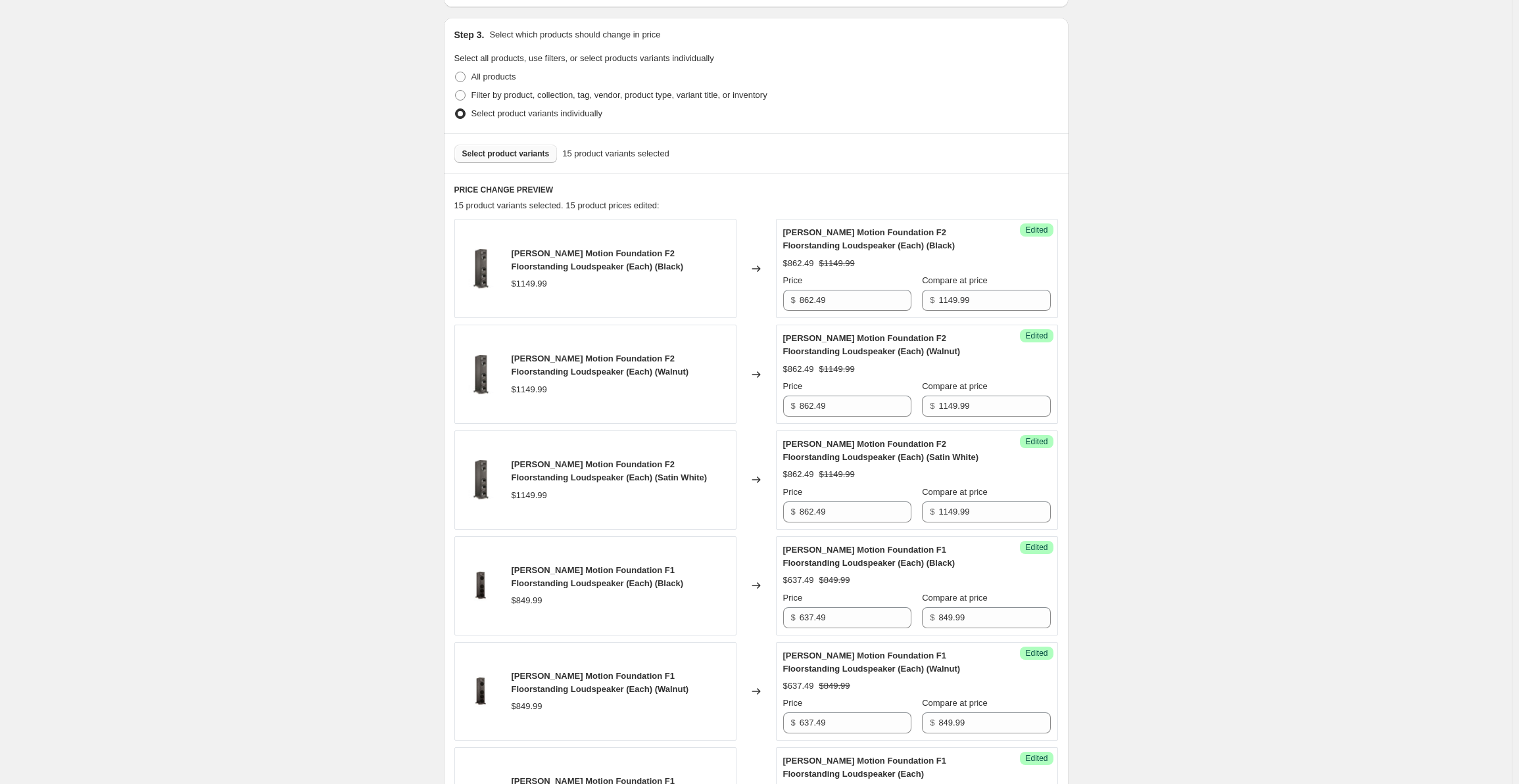
click at [522, 153] on span "Select product variants" at bounding box center [506, 154] width 88 height 10
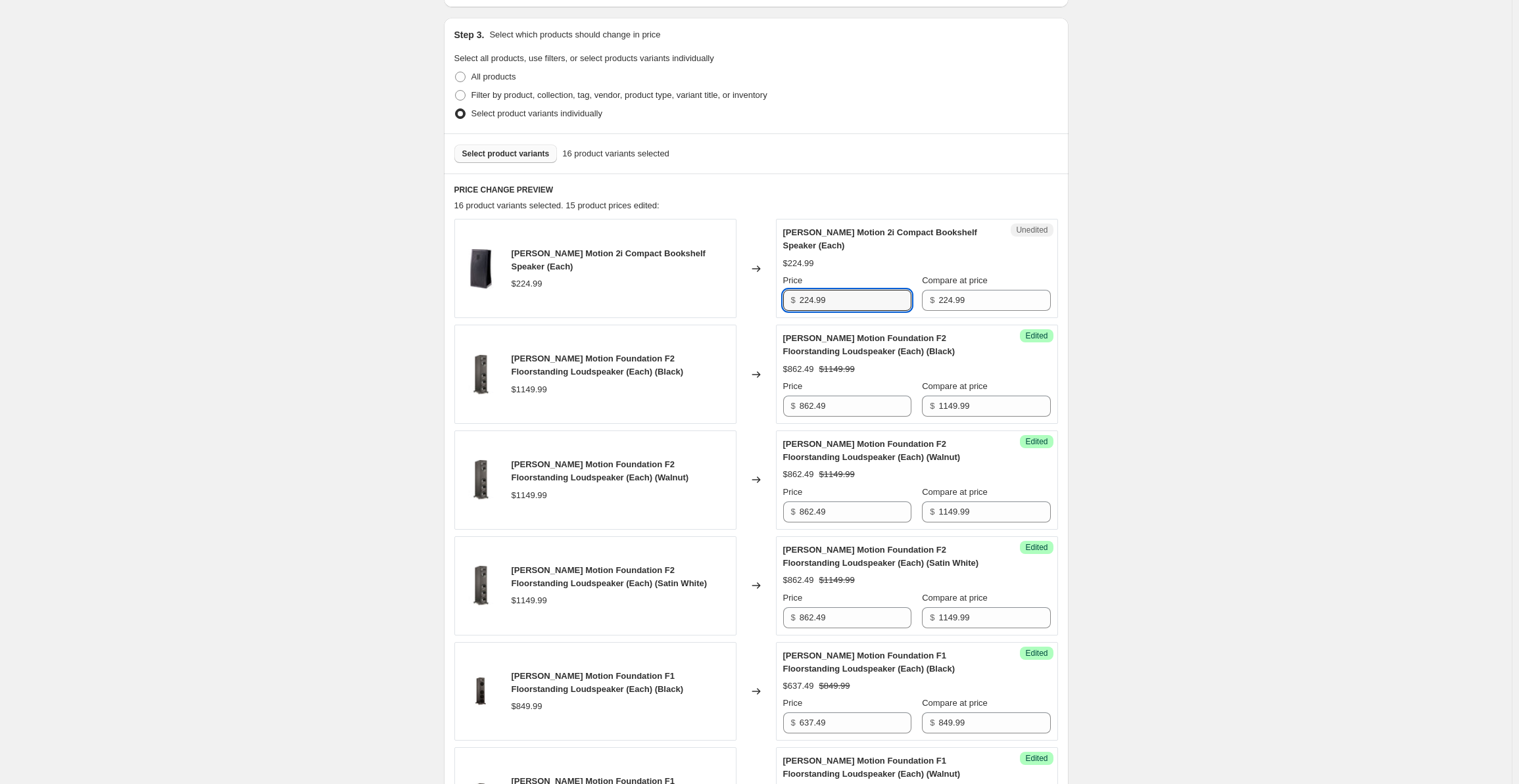
drag, startPoint x: 834, startPoint y: 303, endPoint x: 772, endPoint y: 302, distance: 62.0
click at [772, 302] on div "[PERSON_NAME] Motion 2i Compact Bookshelf Speaker (Each) $224.99 Changed to Une…" at bounding box center [755, 269] width 603 height 99
type input "179.99"
click at [506, 154] on span "Select product variants" at bounding box center [506, 154] width 88 height 10
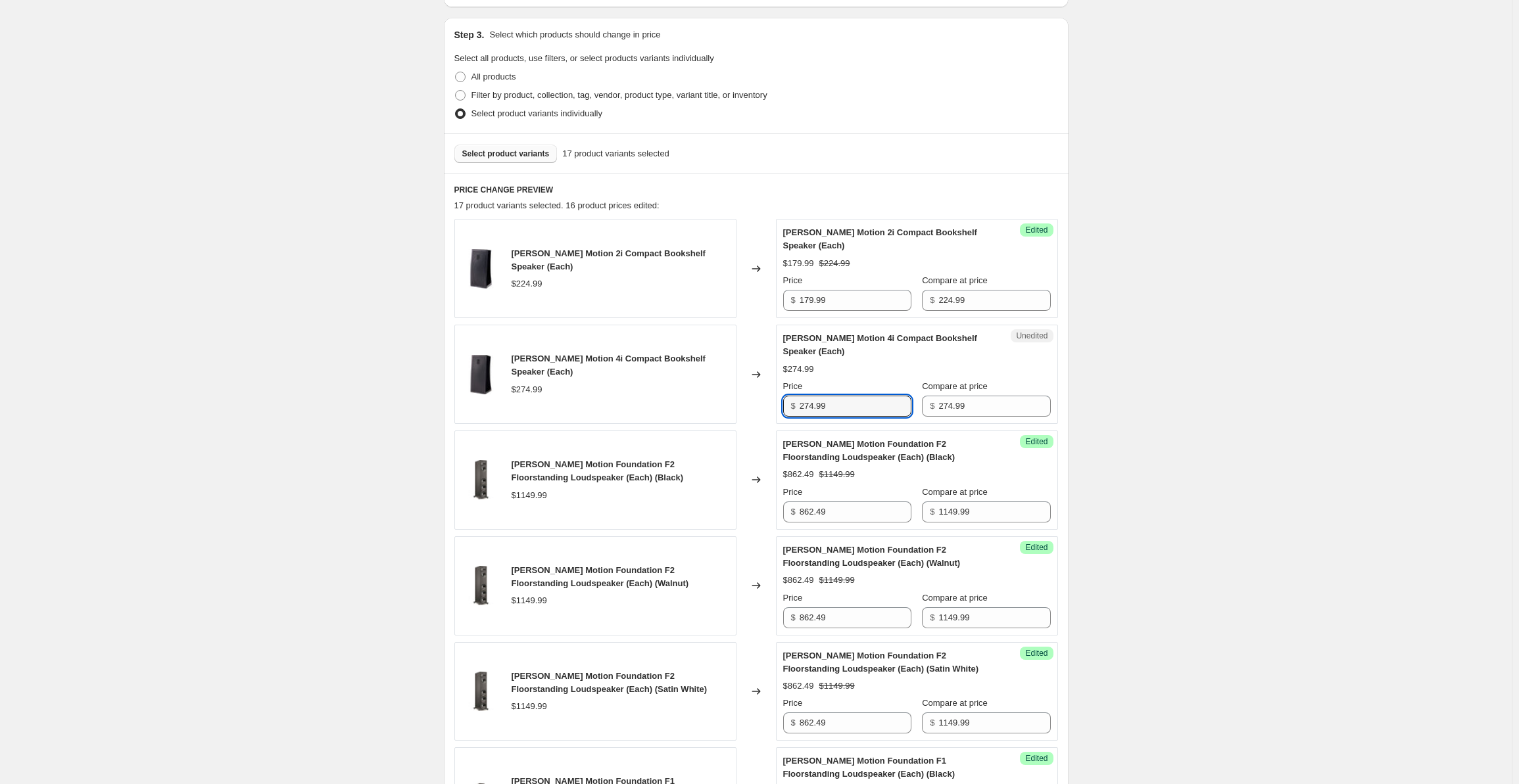
drag, startPoint x: 847, startPoint y: 404, endPoint x: 765, endPoint y: 401, distance: 82.1
click at [765, 401] on div "[PERSON_NAME] Motion 4i Compact Bookshelf Speaker (Each) $274.99 Changed to Une…" at bounding box center [755, 375] width 603 height 99
type input "219.99"
click at [496, 158] on span "Select product variants" at bounding box center [506, 154] width 88 height 10
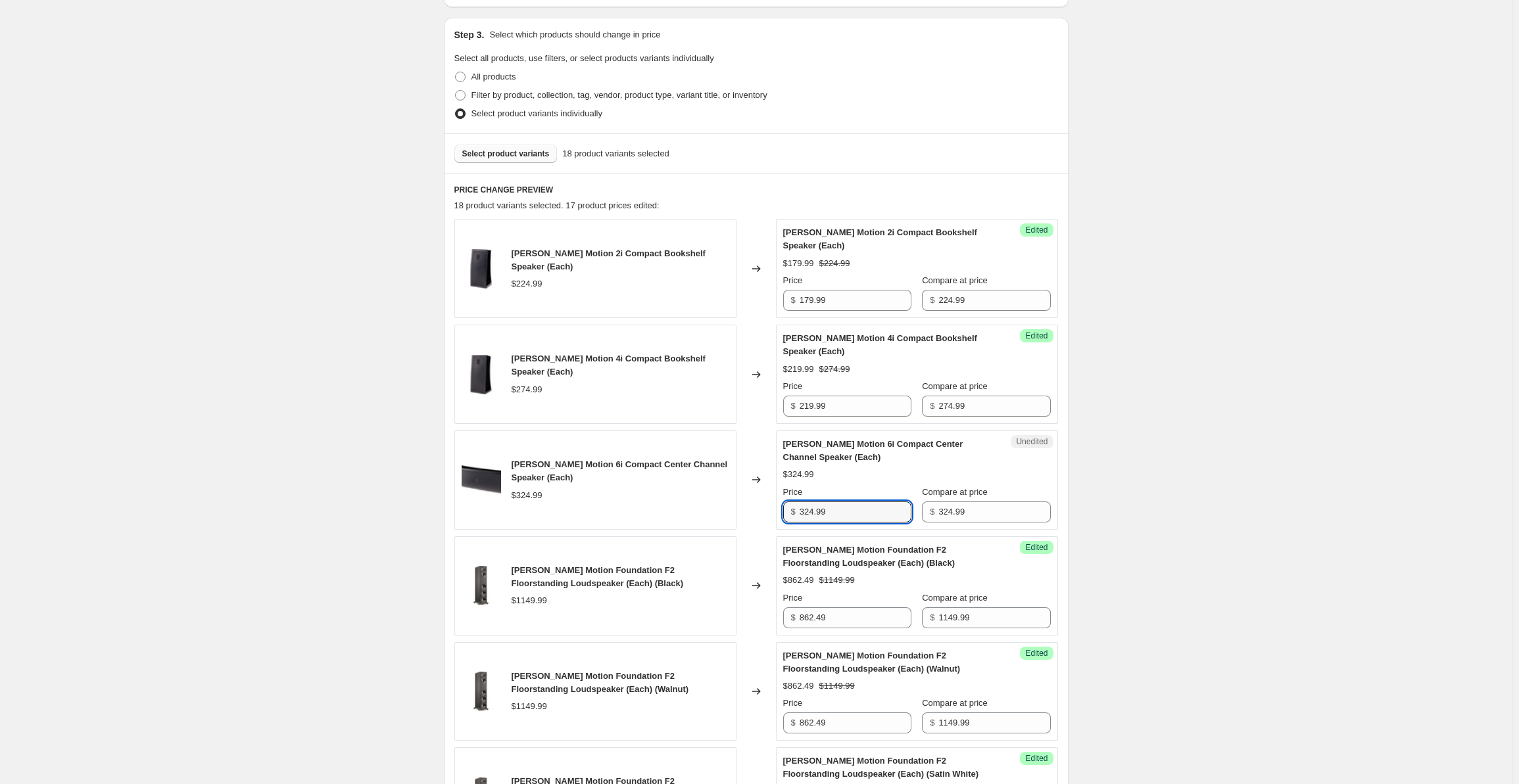
drag, startPoint x: 841, startPoint y: 505, endPoint x: 772, endPoint y: 519, distance: 70.4
click at [772, 519] on div "[PERSON_NAME] Motion 6i Compact Center Channel Speaker (Each) $324.99 Changed t…" at bounding box center [755, 480] width 603 height 99
type input "259.99"
click at [506, 148] on button "Select product variants" at bounding box center [505, 154] width 103 height 19
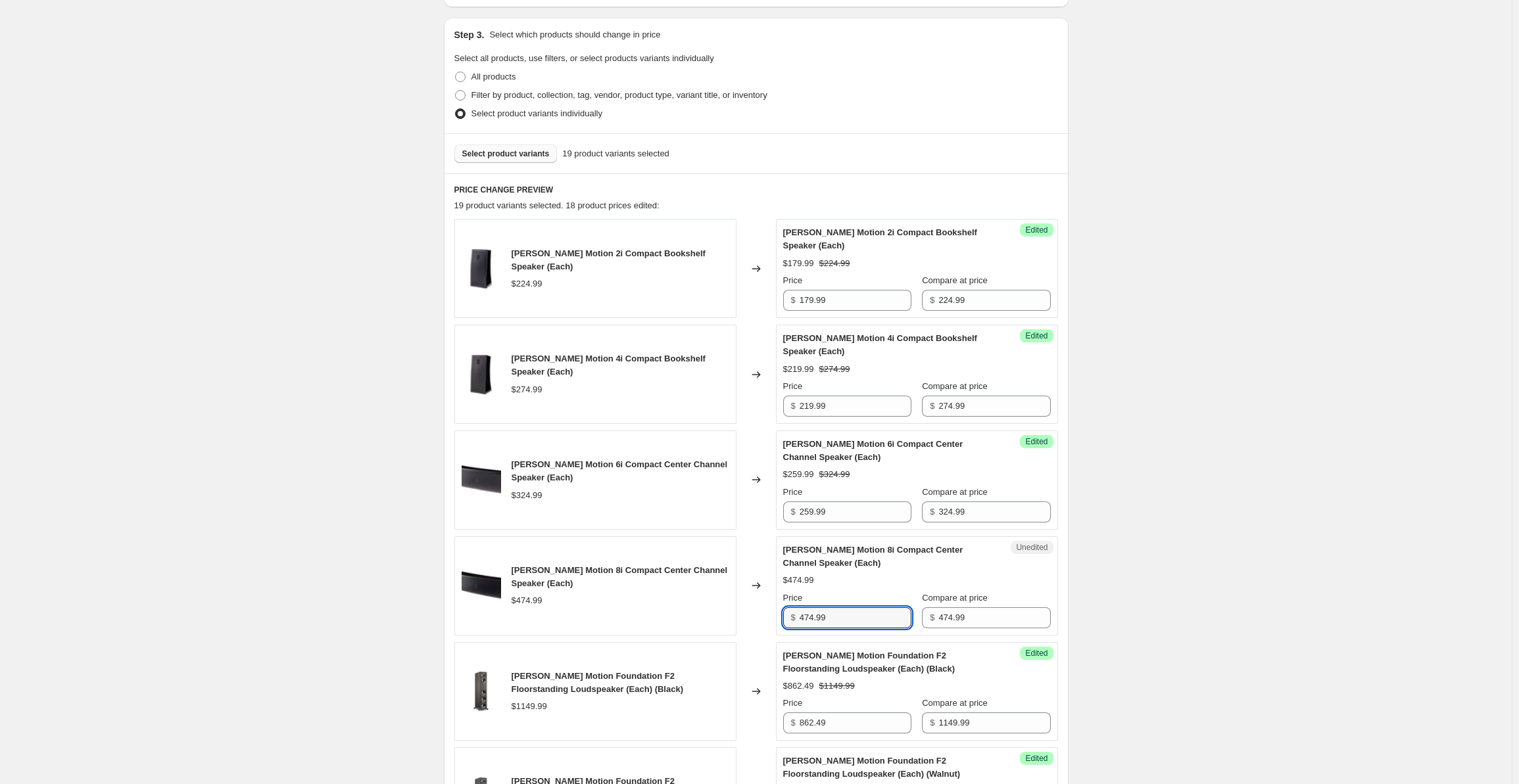
drag, startPoint x: 840, startPoint y: 616, endPoint x: 795, endPoint y: 616, distance: 45.0
click at [795, 616] on div "$ 474.99" at bounding box center [847, 618] width 128 height 21
type input "379.99"
click at [524, 157] on span "Select product variants" at bounding box center [506, 154] width 88 height 10
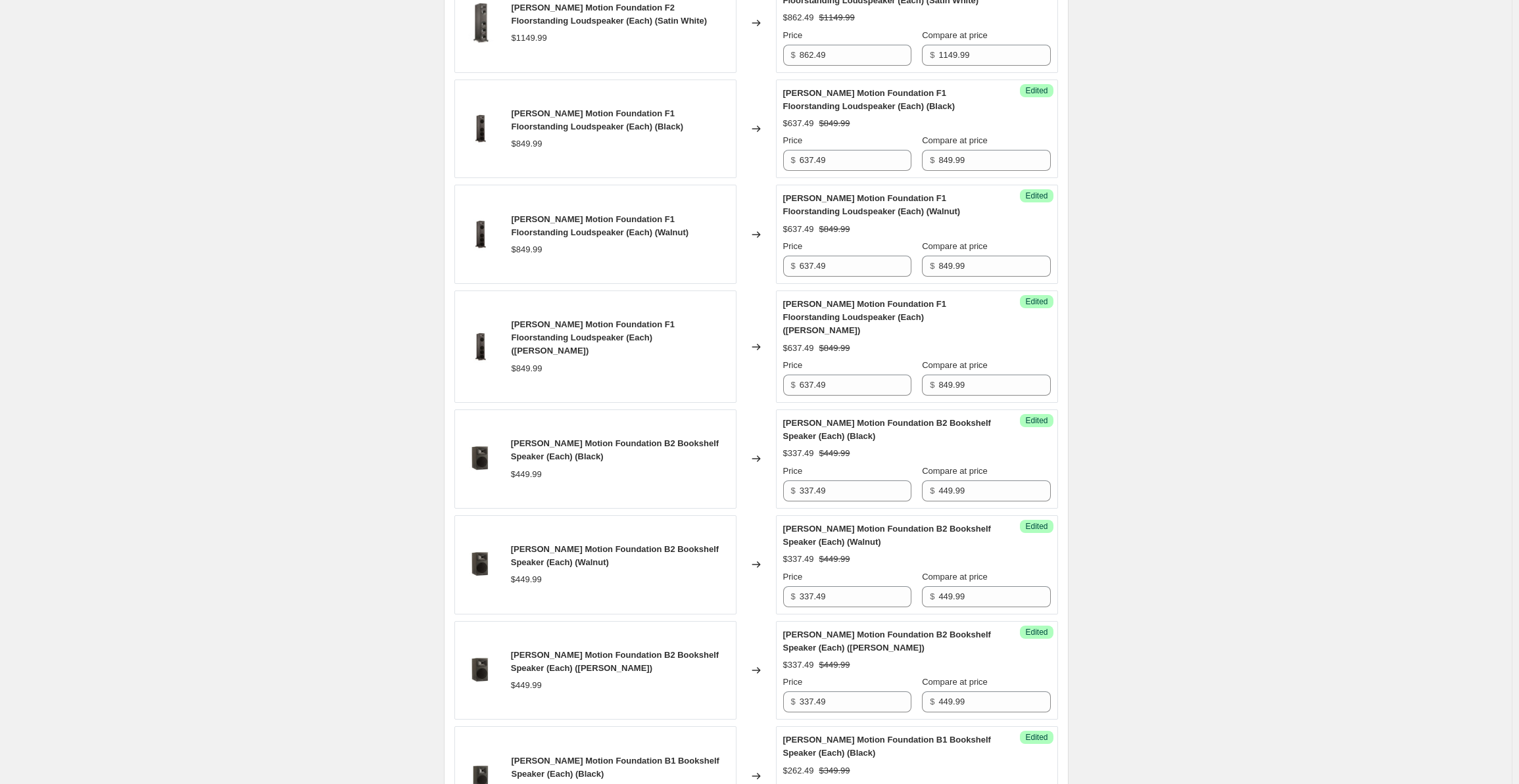
scroll to position [832, 0]
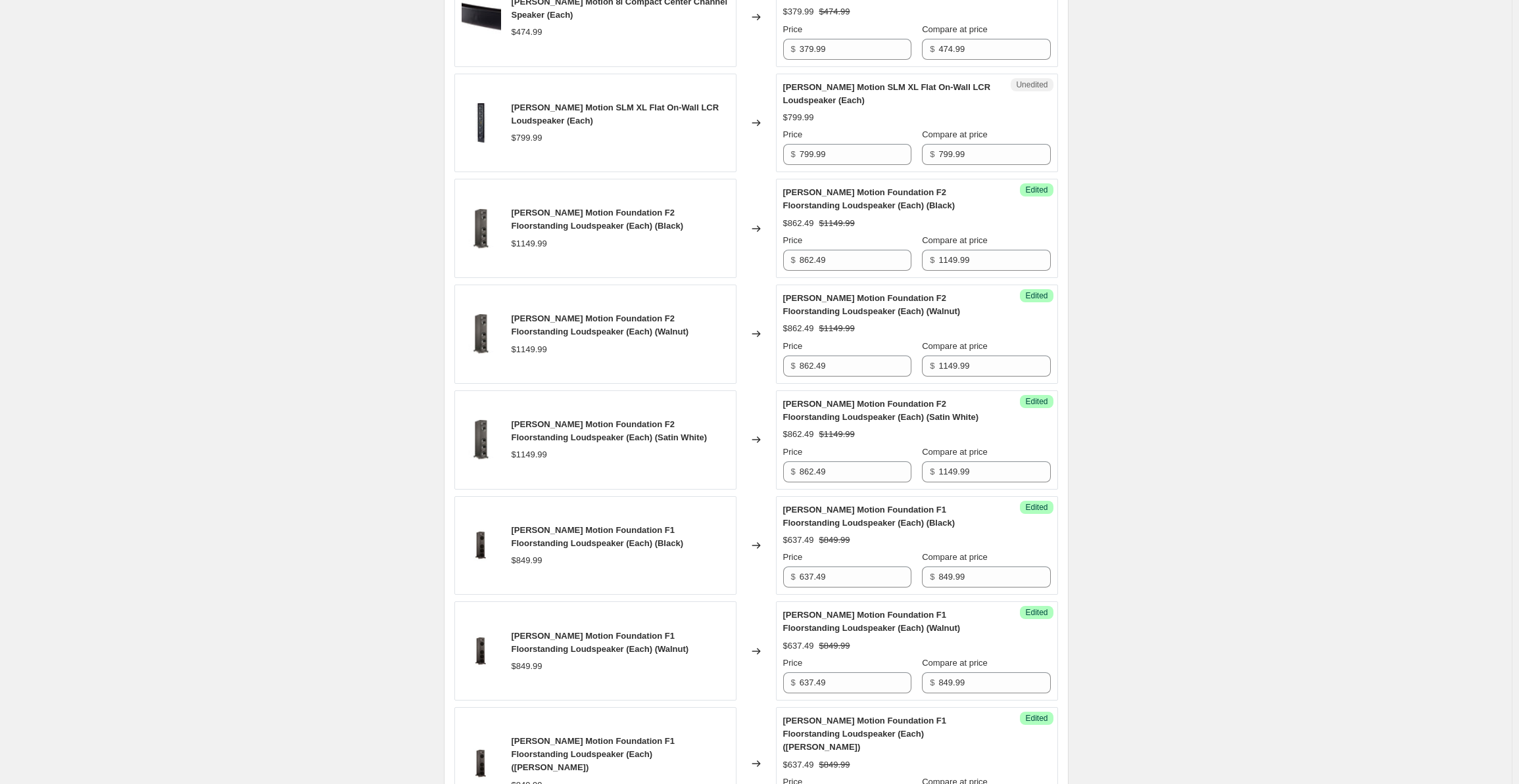
click at [841, 138] on div "Price" at bounding box center [847, 135] width 128 height 13
click at [856, 154] on input "799.99" at bounding box center [855, 154] width 112 height 21
drag, startPoint x: 807, startPoint y: 160, endPoint x: 772, endPoint y: 162, distance: 35.1
click at [772, 162] on div "[PERSON_NAME] Motion SLM XL Flat On-Wall LCR Loudspeaker (Each) $799.99 Changed…" at bounding box center [755, 123] width 603 height 99
type input "535.99"
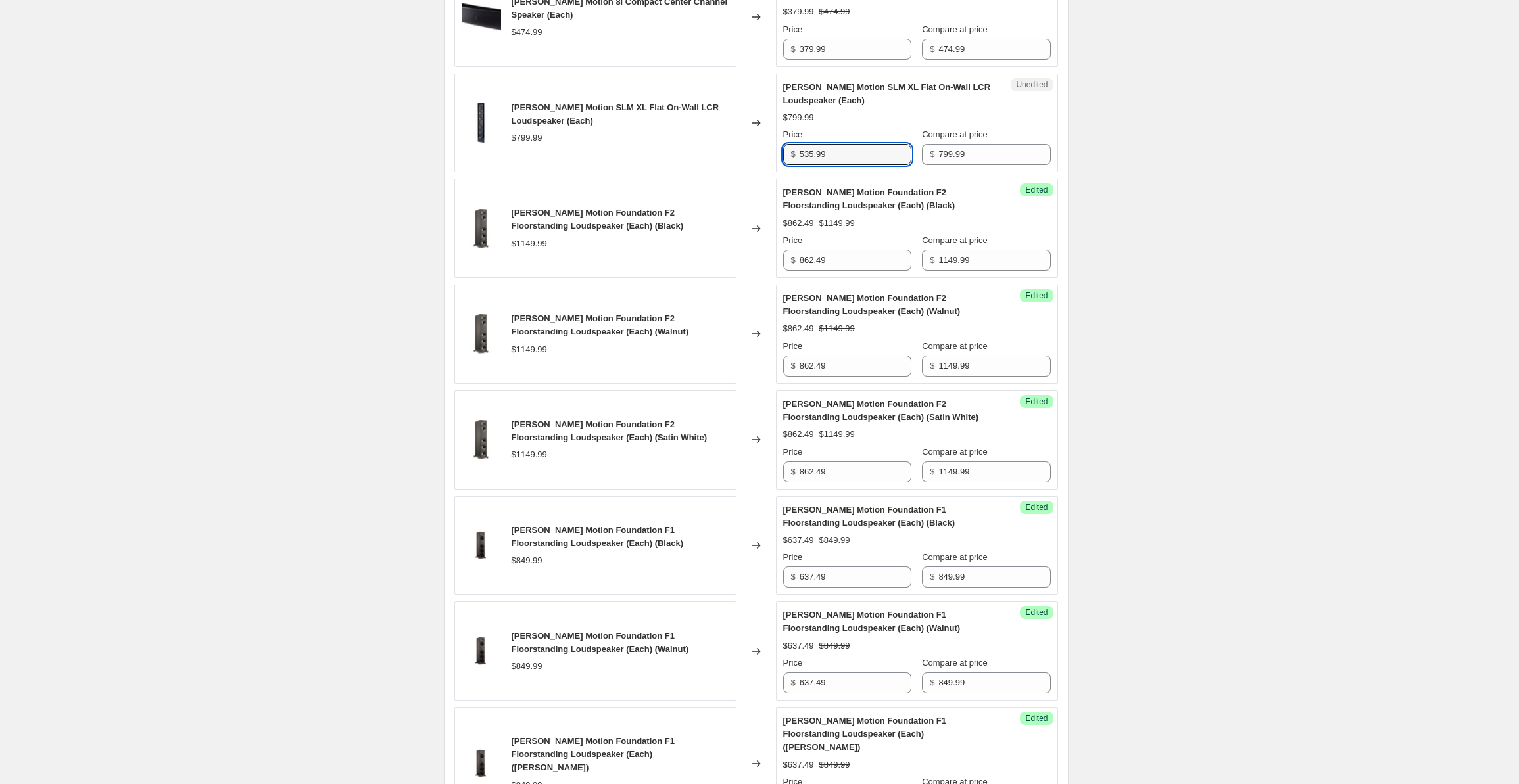
click at [1183, 181] on div "Create new price [MEDICAL_DATA]. This page is ready Create new price [MEDICAL_D…" at bounding box center [755, 590] width 1512 height 2845
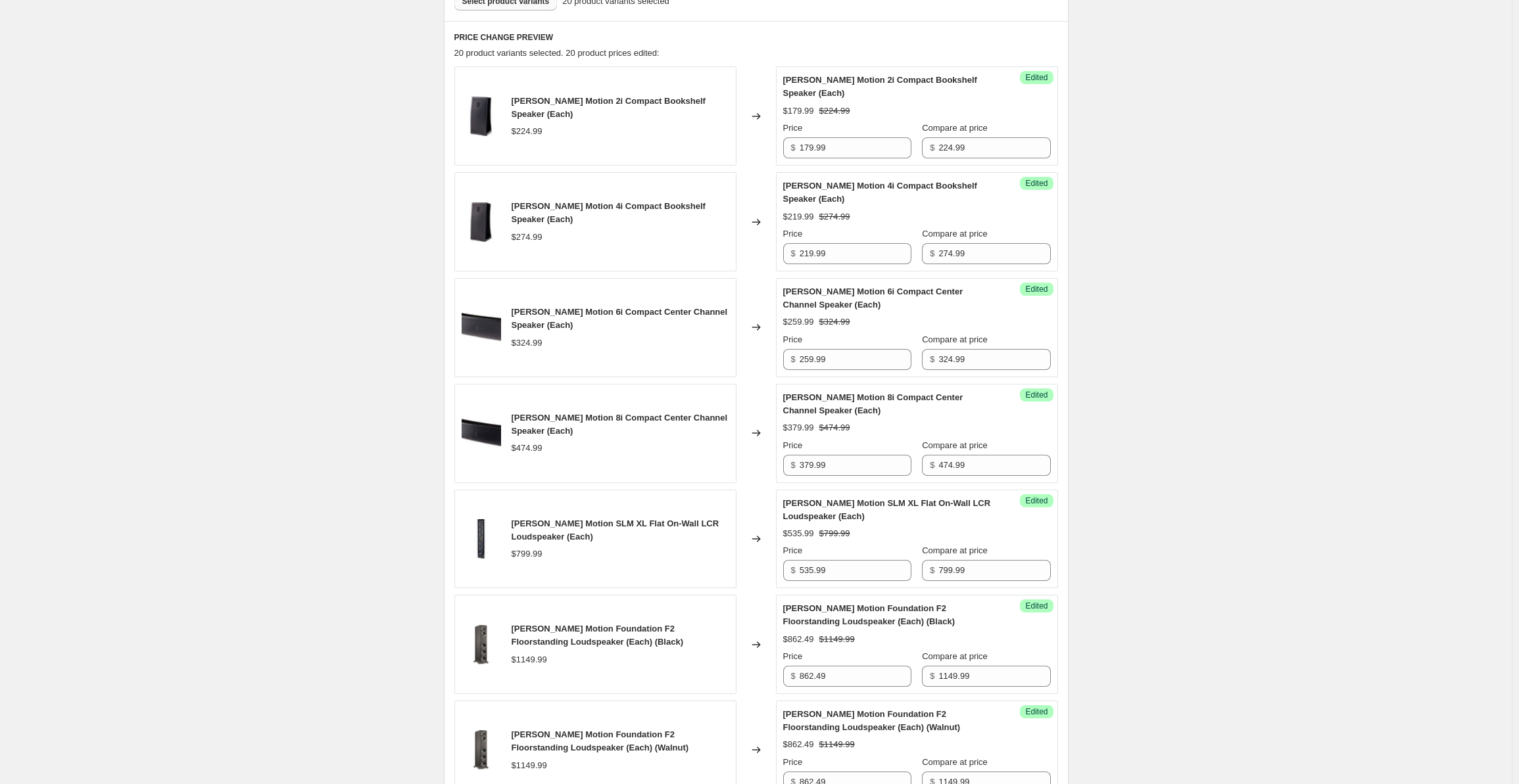
scroll to position [0, 0]
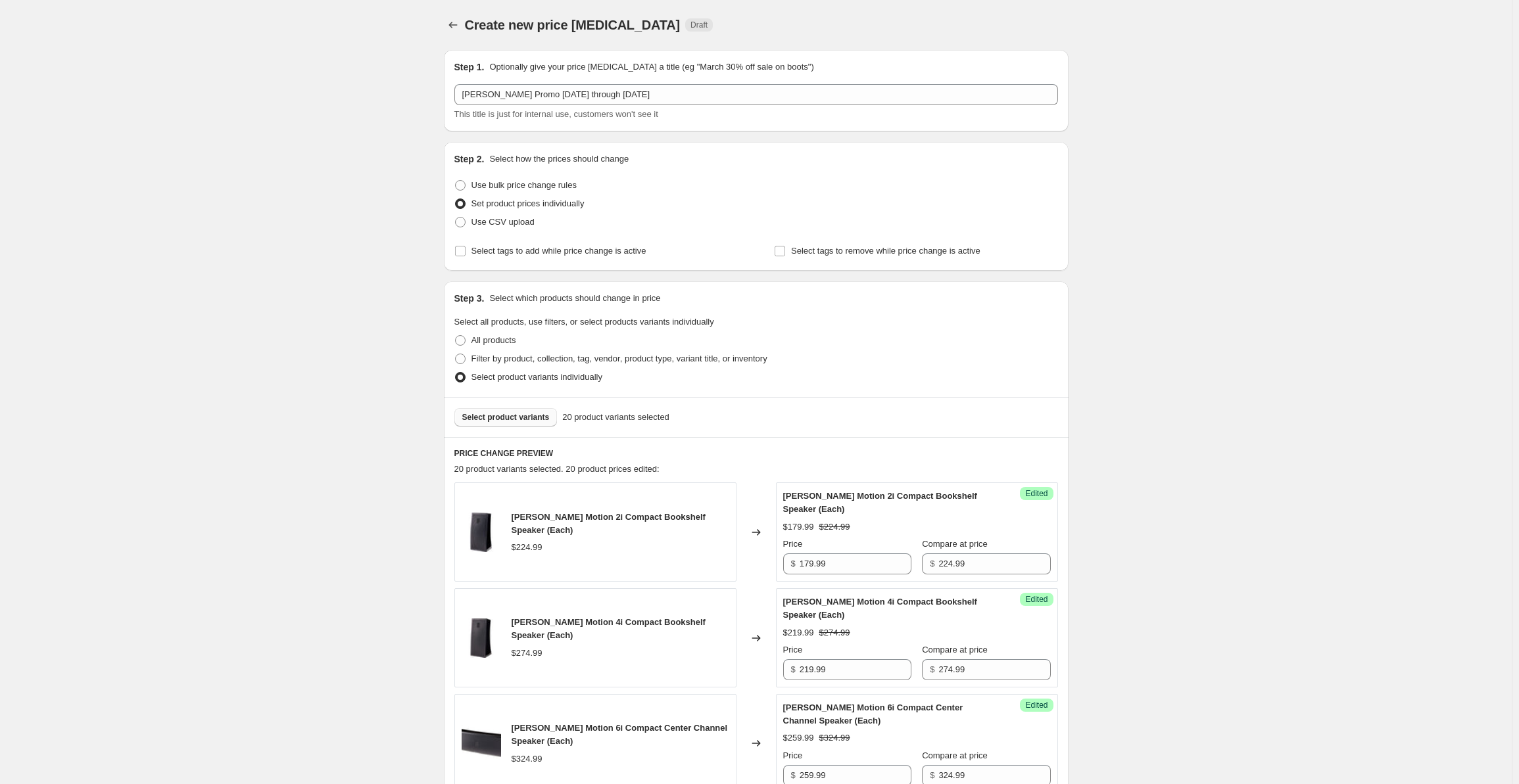
click at [502, 409] on button "Select product variants" at bounding box center [505, 417] width 103 height 19
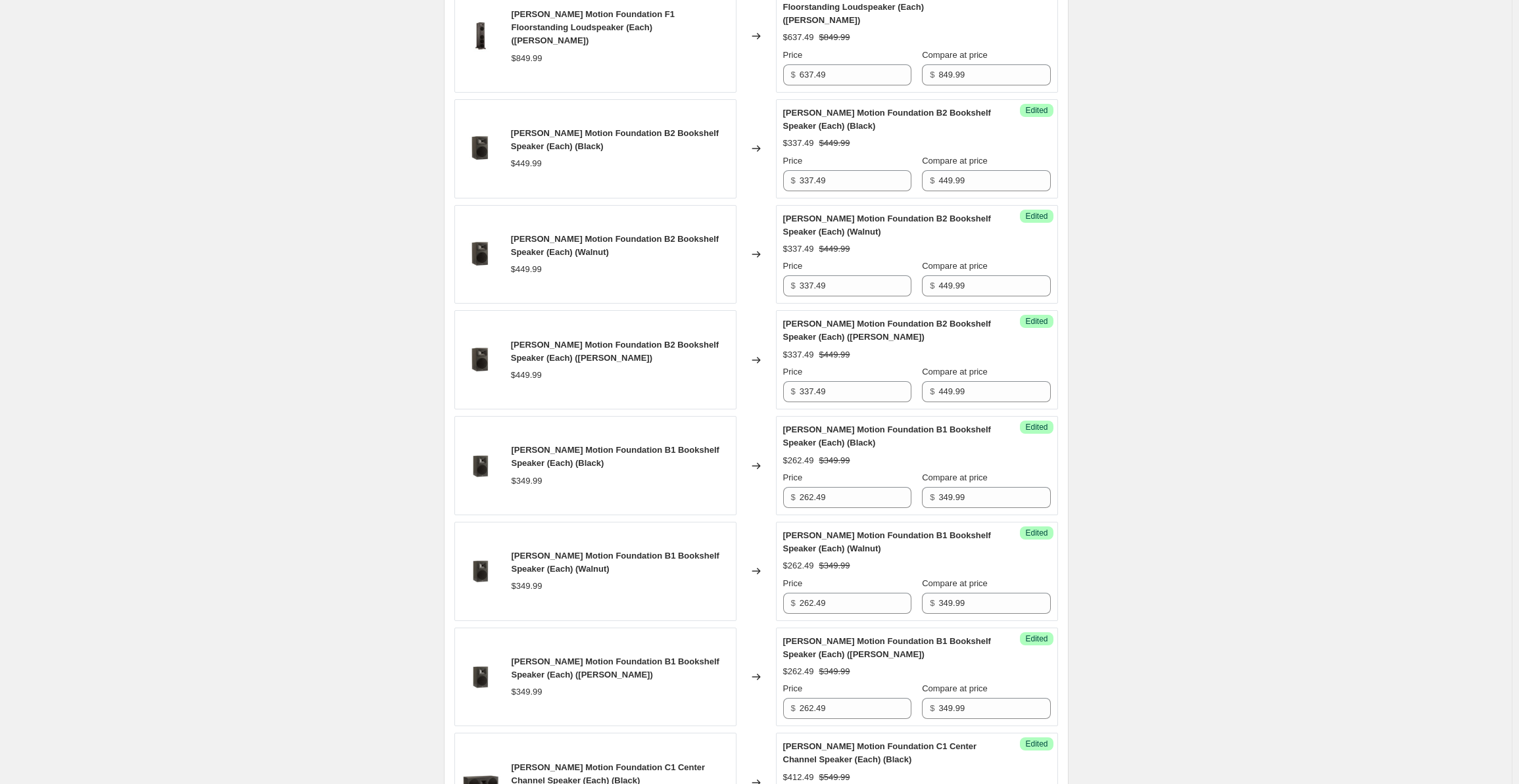
scroll to position [2038, 0]
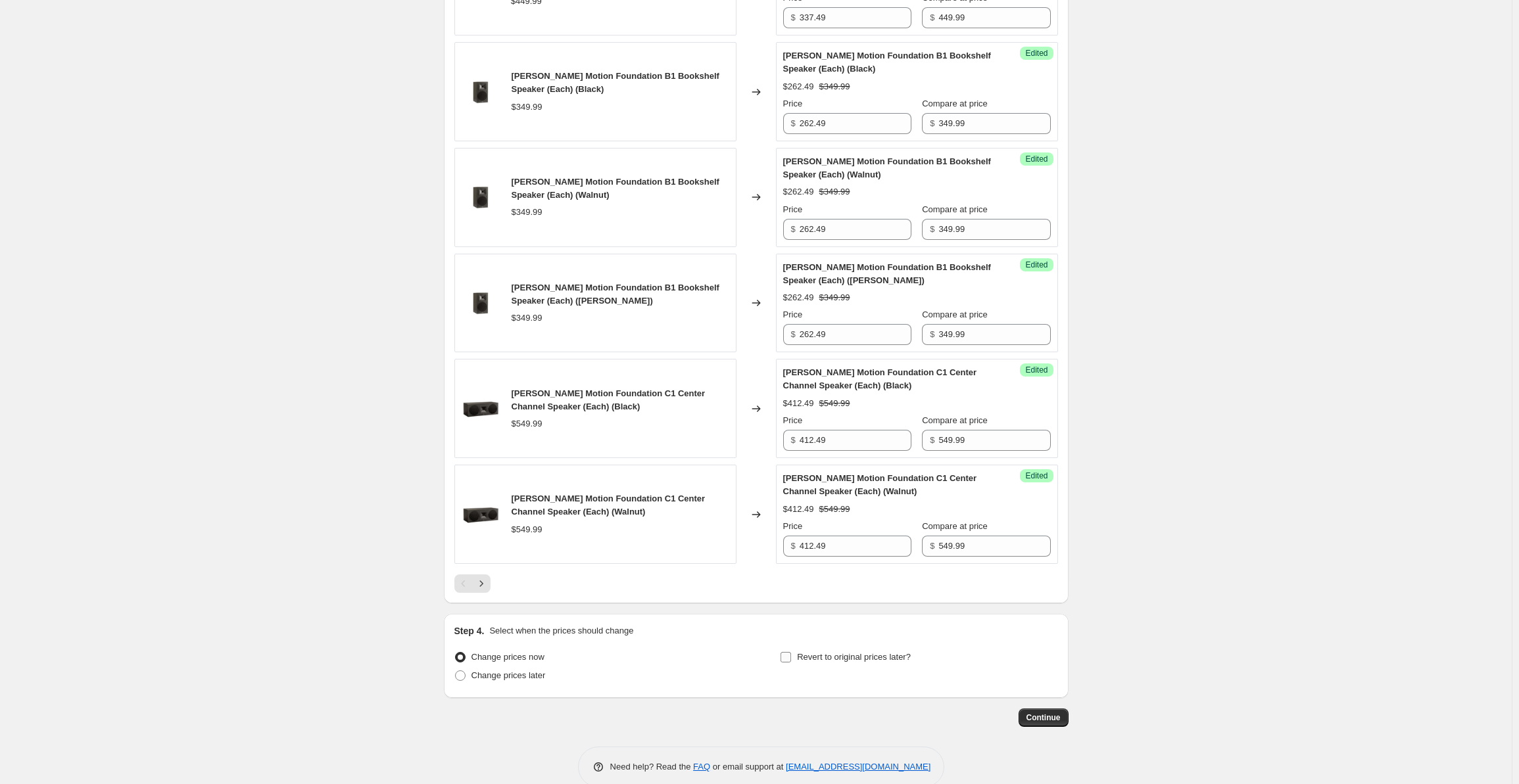
click at [790, 652] on input "Revert to original prices later?" at bounding box center [786, 657] width 10 height 10
checkbox input "true"
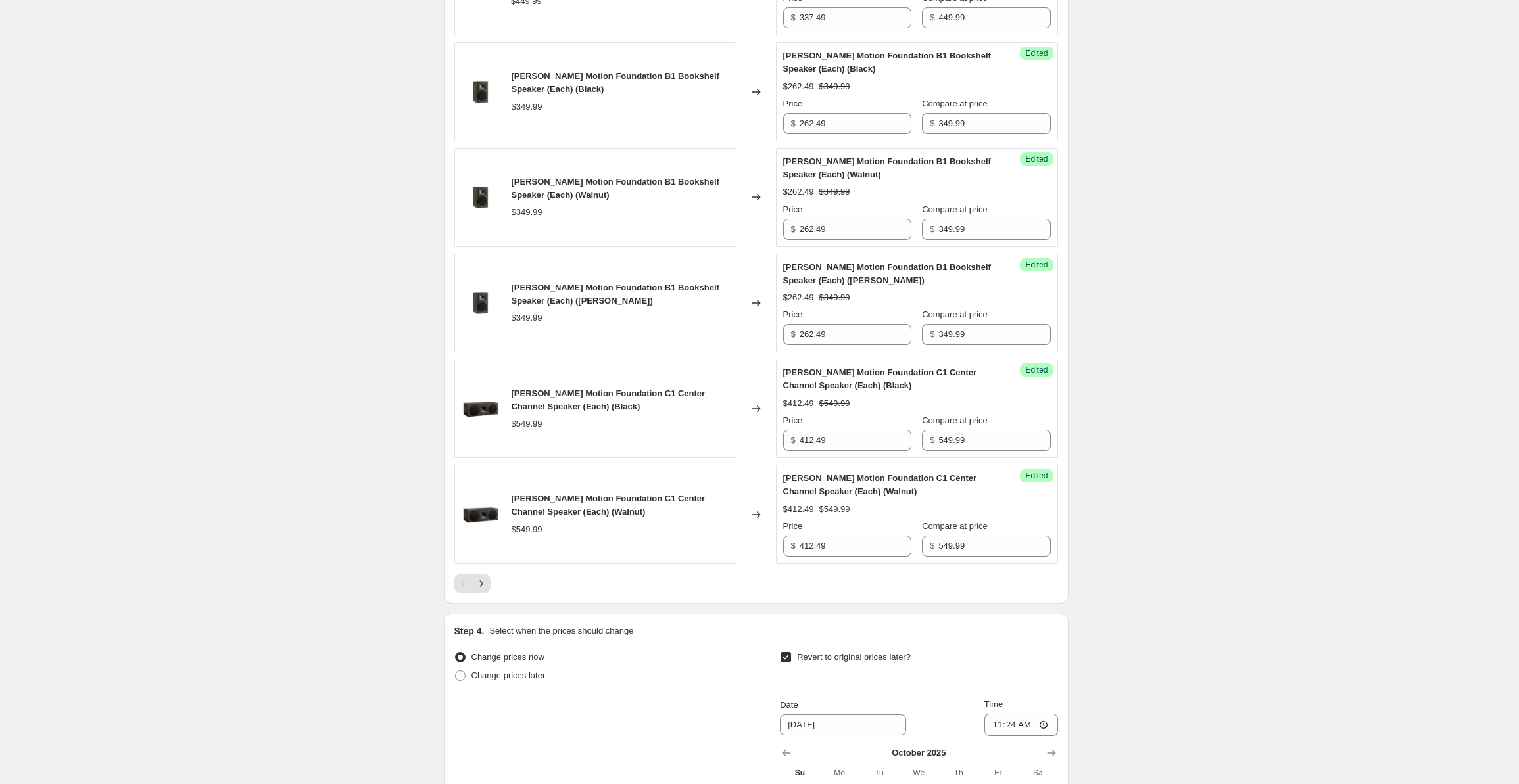
scroll to position [2263, 0]
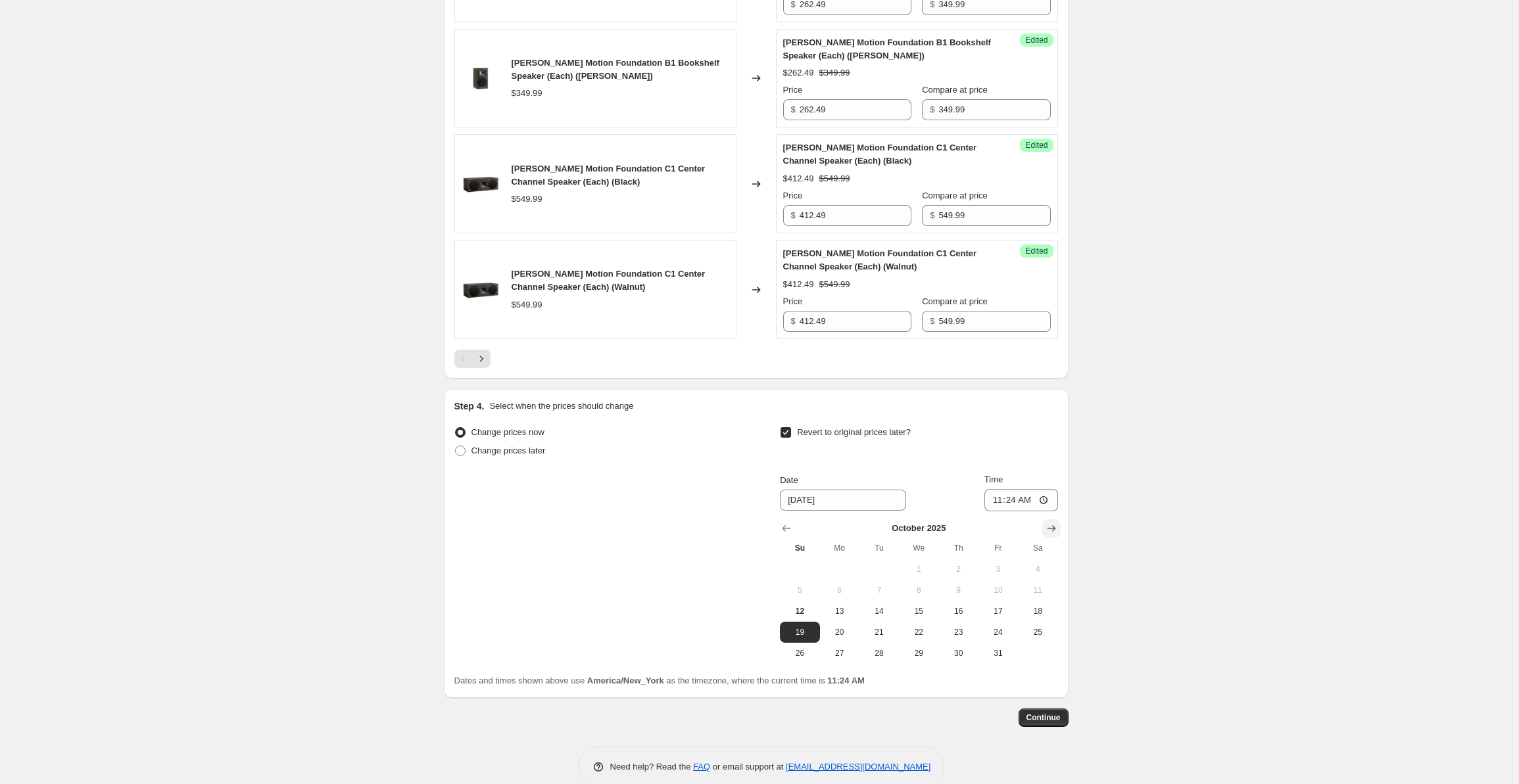
click at [1053, 525] on icon "Show next month, November 2025" at bounding box center [1052, 528] width 9 height 7
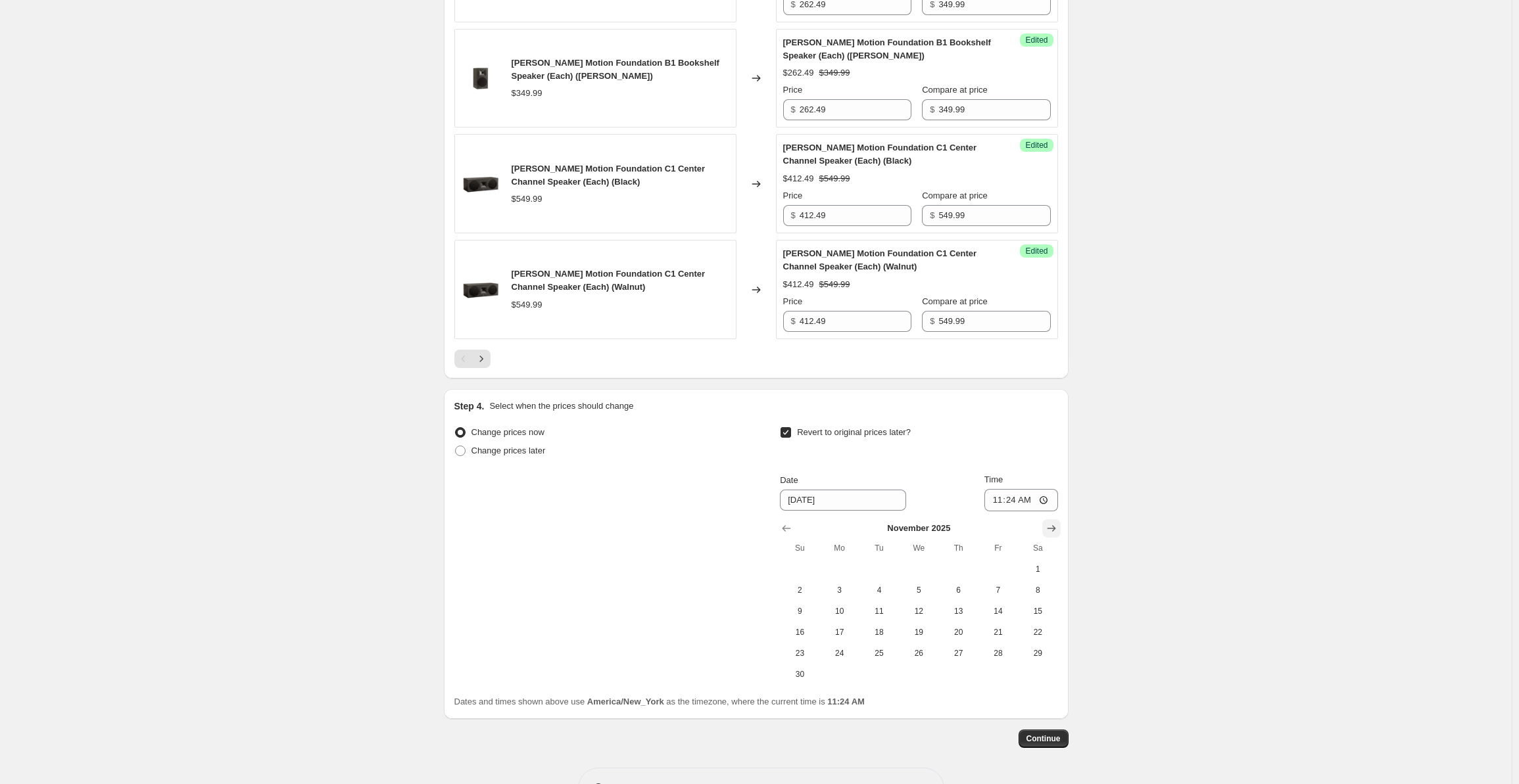
click at [1053, 525] on icon "Show next month, December 2025" at bounding box center [1052, 528] width 9 height 7
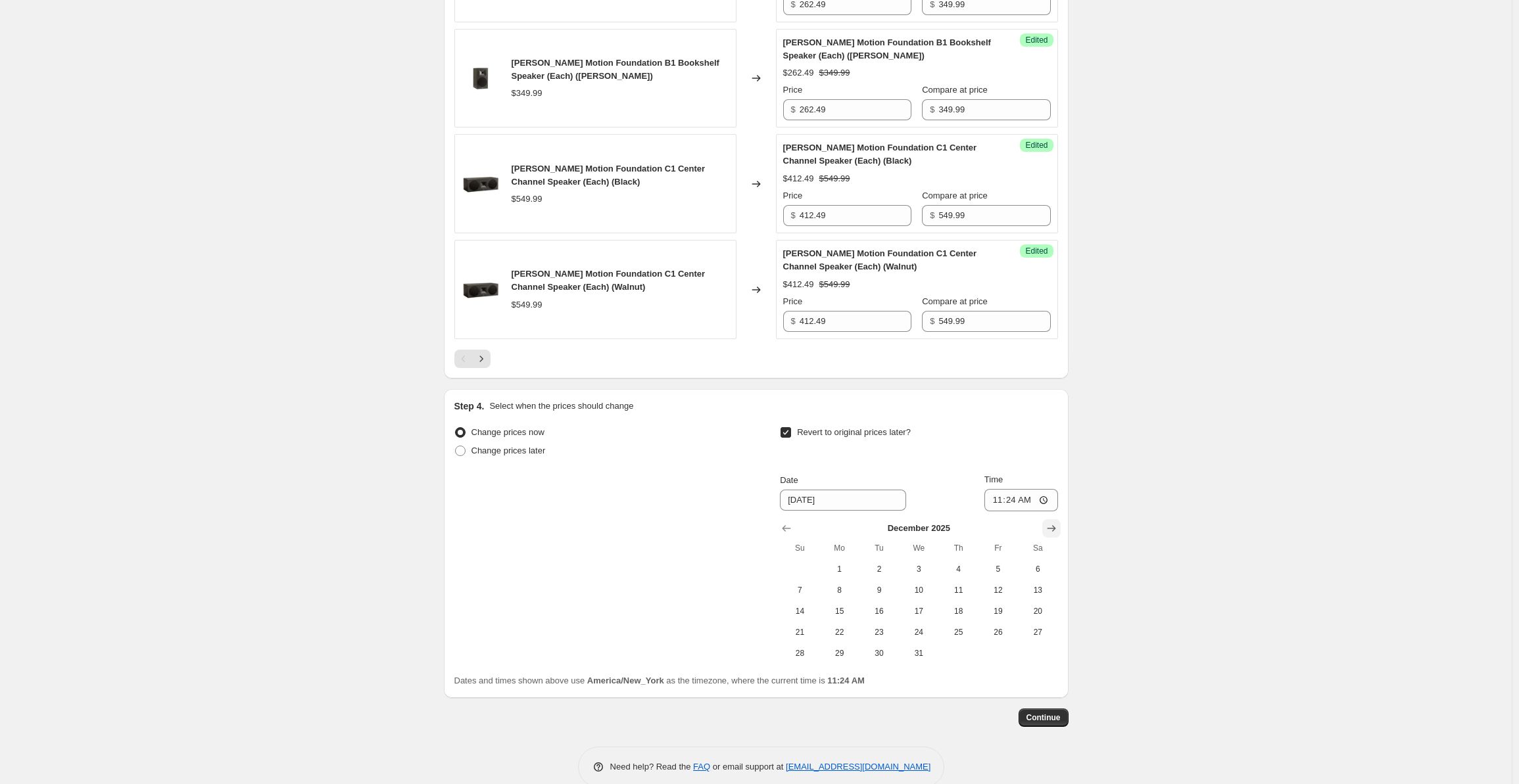
click at [1053, 525] on icon "Show next month, January 2026" at bounding box center [1052, 528] width 9 height 7
click at [809, 627] on span "18" at bounding box center [799, 632] width 29 height 10
type input "[DATE]"
click at [997, 489] on input "11:24" at bounding box center [1020, 500] width 73 height 22
type input "00:00"
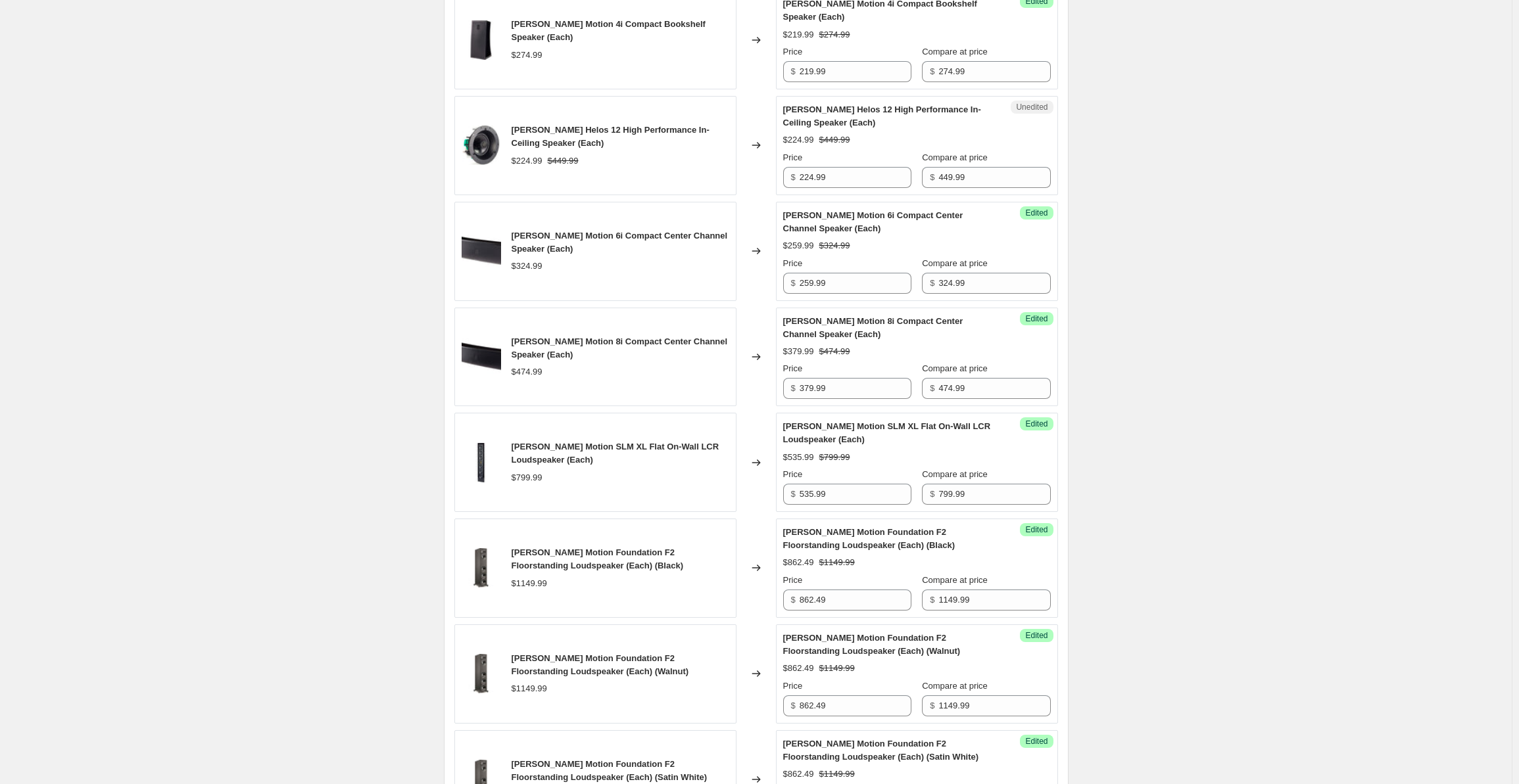
scroll to position [182, 0]
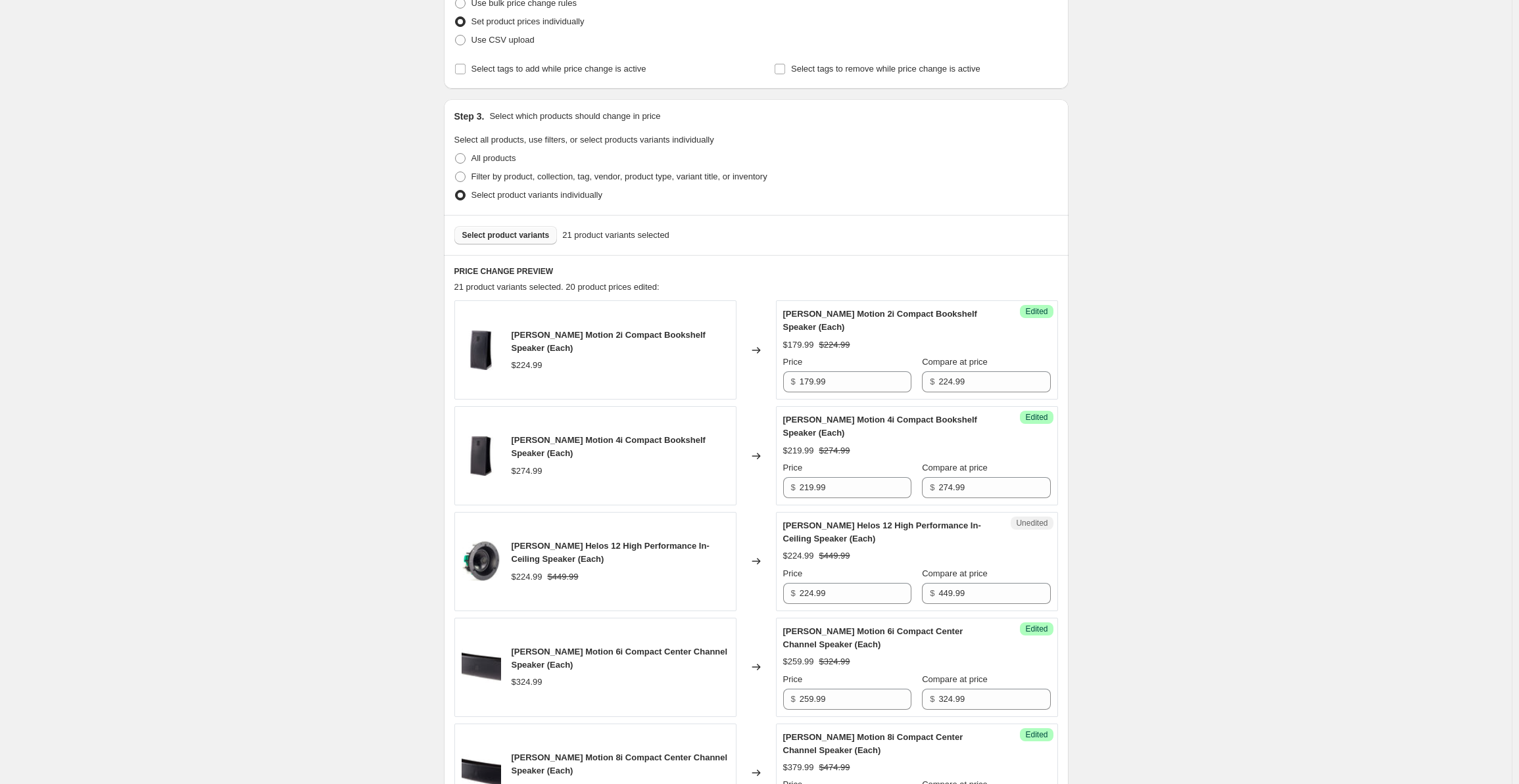
click at [497, 236] on span "Select product variants" at bounding box center [506, 235] width 88 height 10
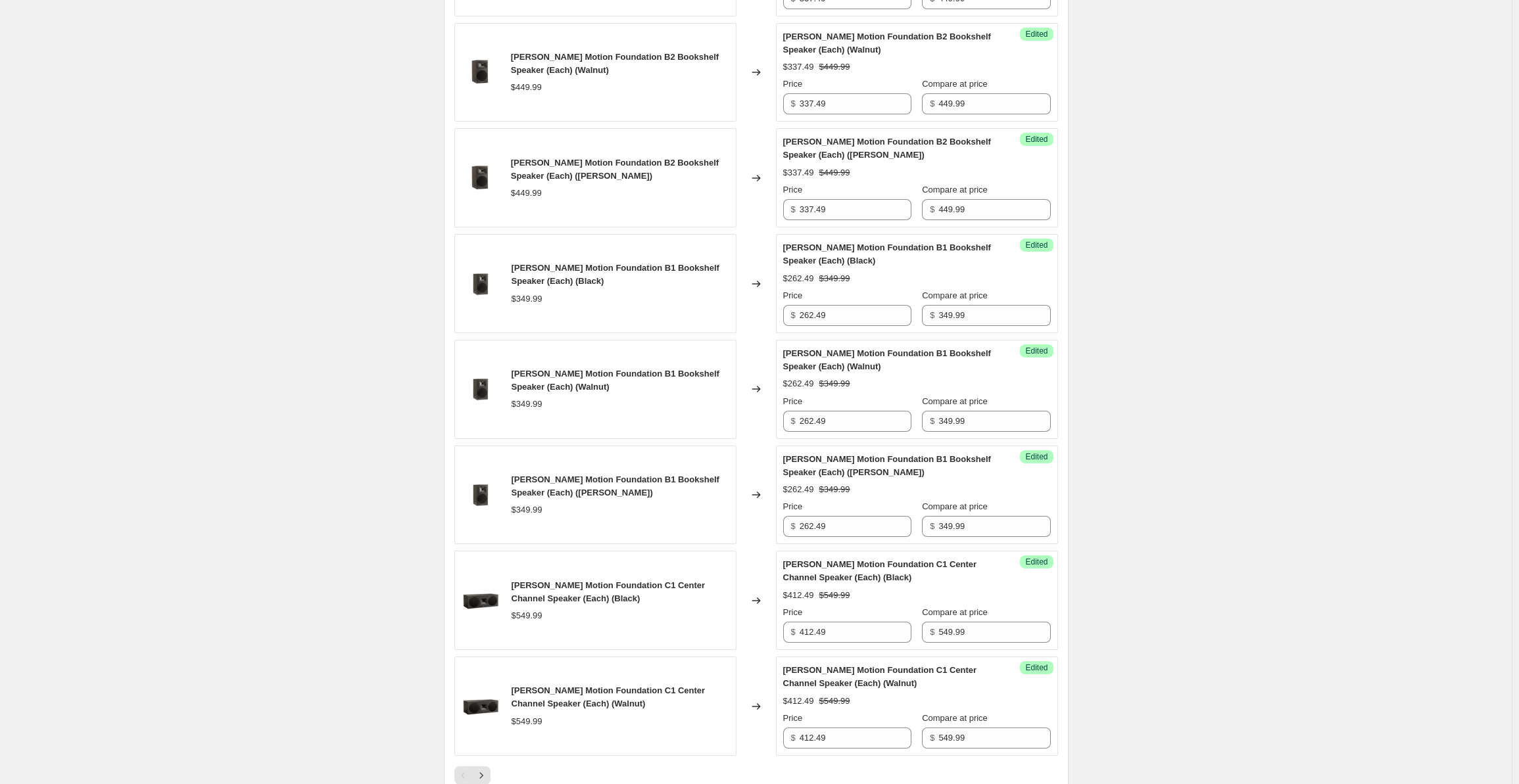
scroll to position [2263, 0]
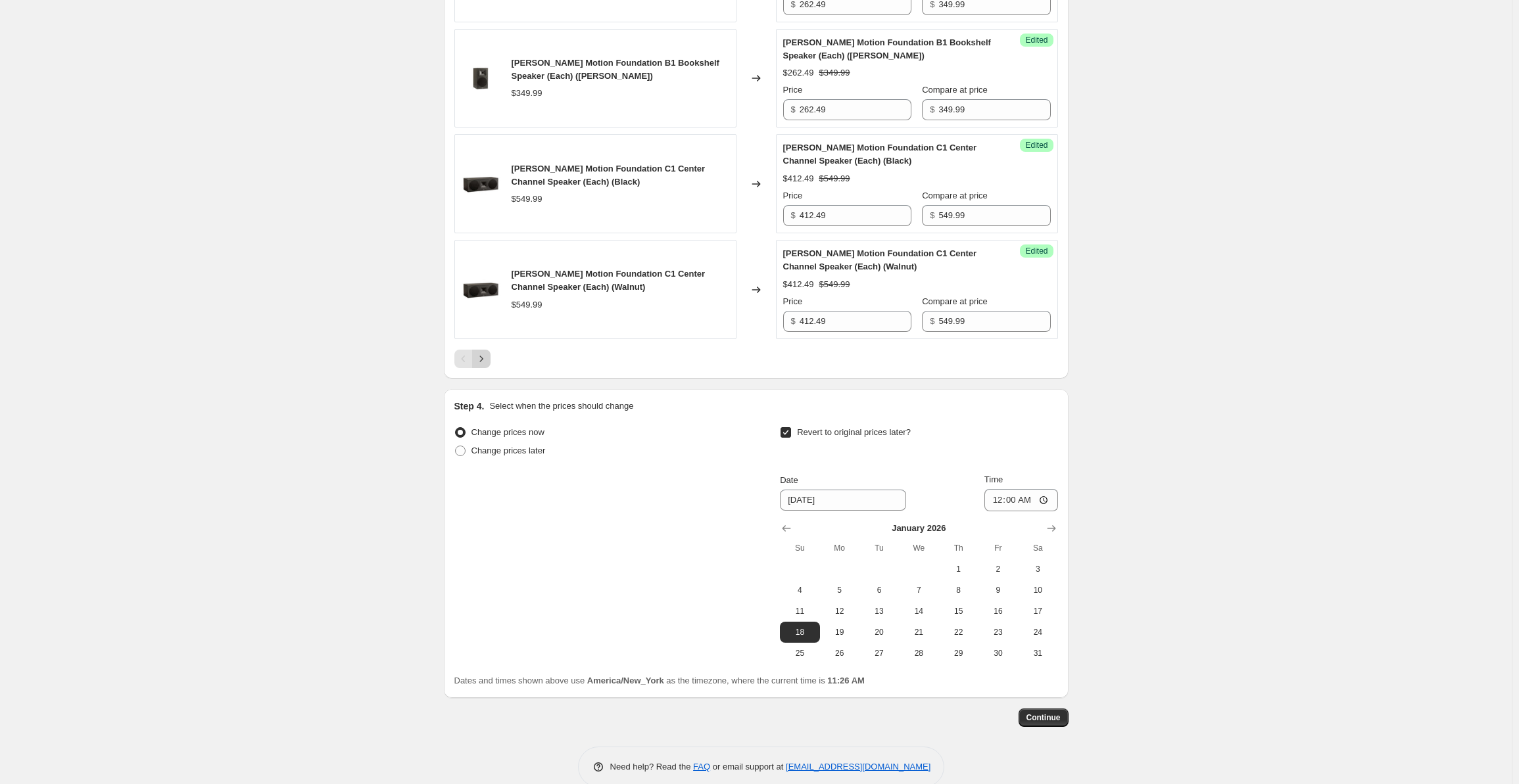
click at [487, 352] on icon "Next" at bounding box center [482, 359] width 13 height 13
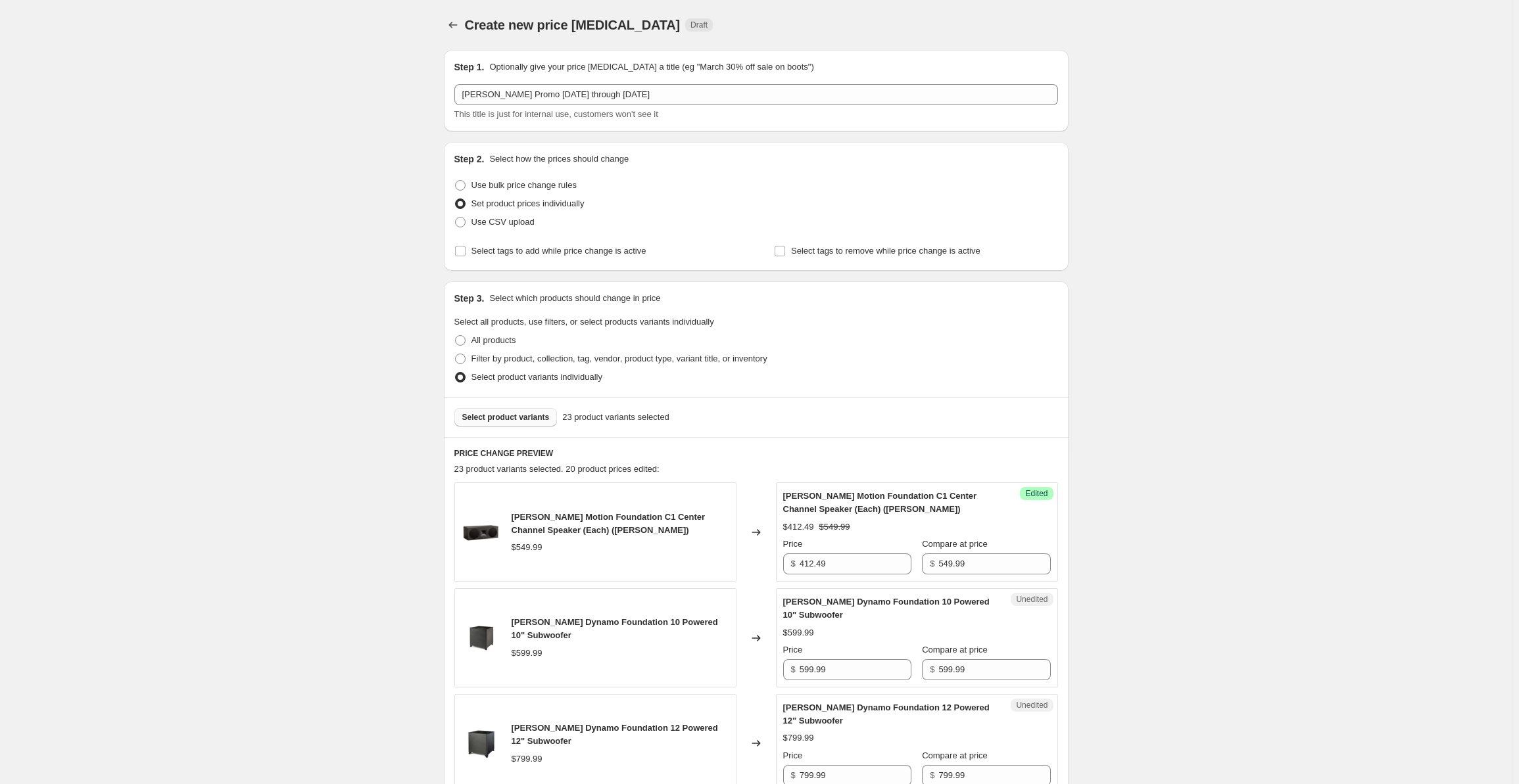
scroll to position [416, 0]
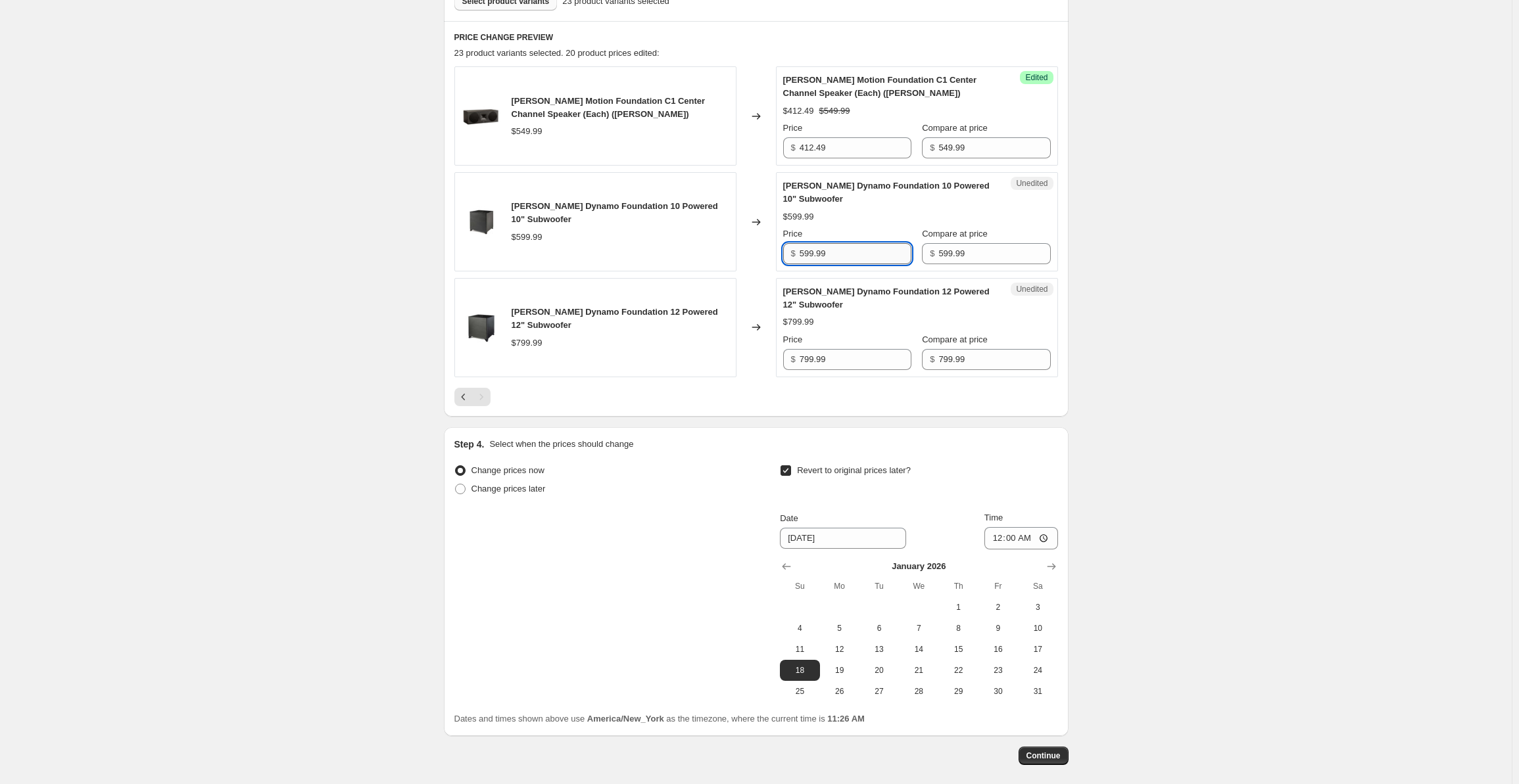
click at [827, 253] on input "599.99" at bounding box center [855, 254] width 112 height 21
drag, startPoint x: 852, startPoint y: 253, endPoint x: 795, endPoint y: 251, distance: 57.0
click at [795, 251] on div "$ 599.99" at bounding box center [847, 254] width 128 height 21
type input "479.99"
drag, startPoint x: 843, startPoint y: 362, endPoint x: 789, endPoint y: 360, distance: 54.0
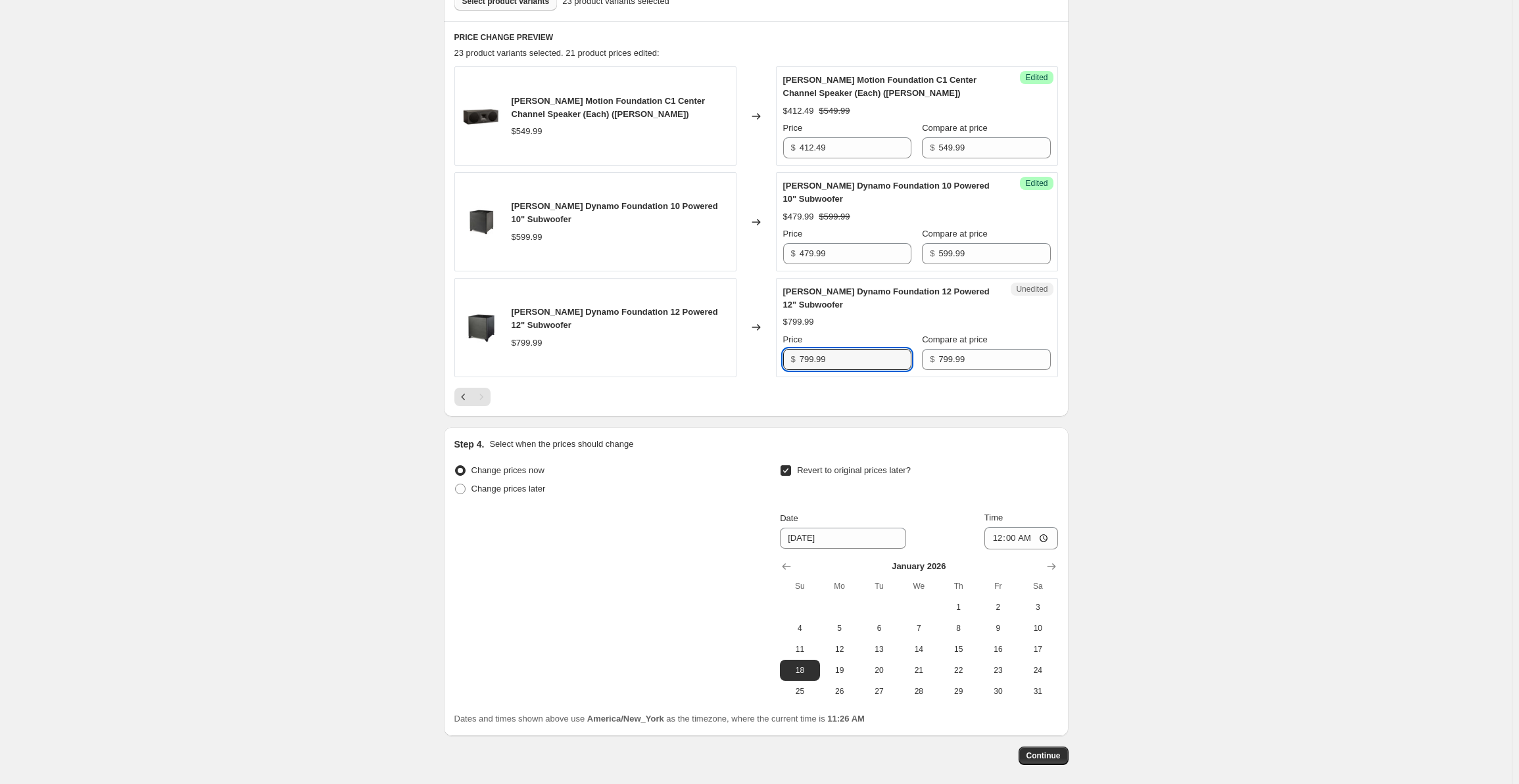
click at [789, 360] on div "$ 799.99" at bounding box center [847, 359] width 128 height 21
type input "639.99"
click at [1279, 346] on div "Create new price [MEDICAL_DATA]. This page is ready Create new price [MEDICAL_D…" at bounding box center [755, 214] width 1512 height 1261
click at [1052, 752] on span "Continue" at bounding box center [1043, 756] width 34 height 10
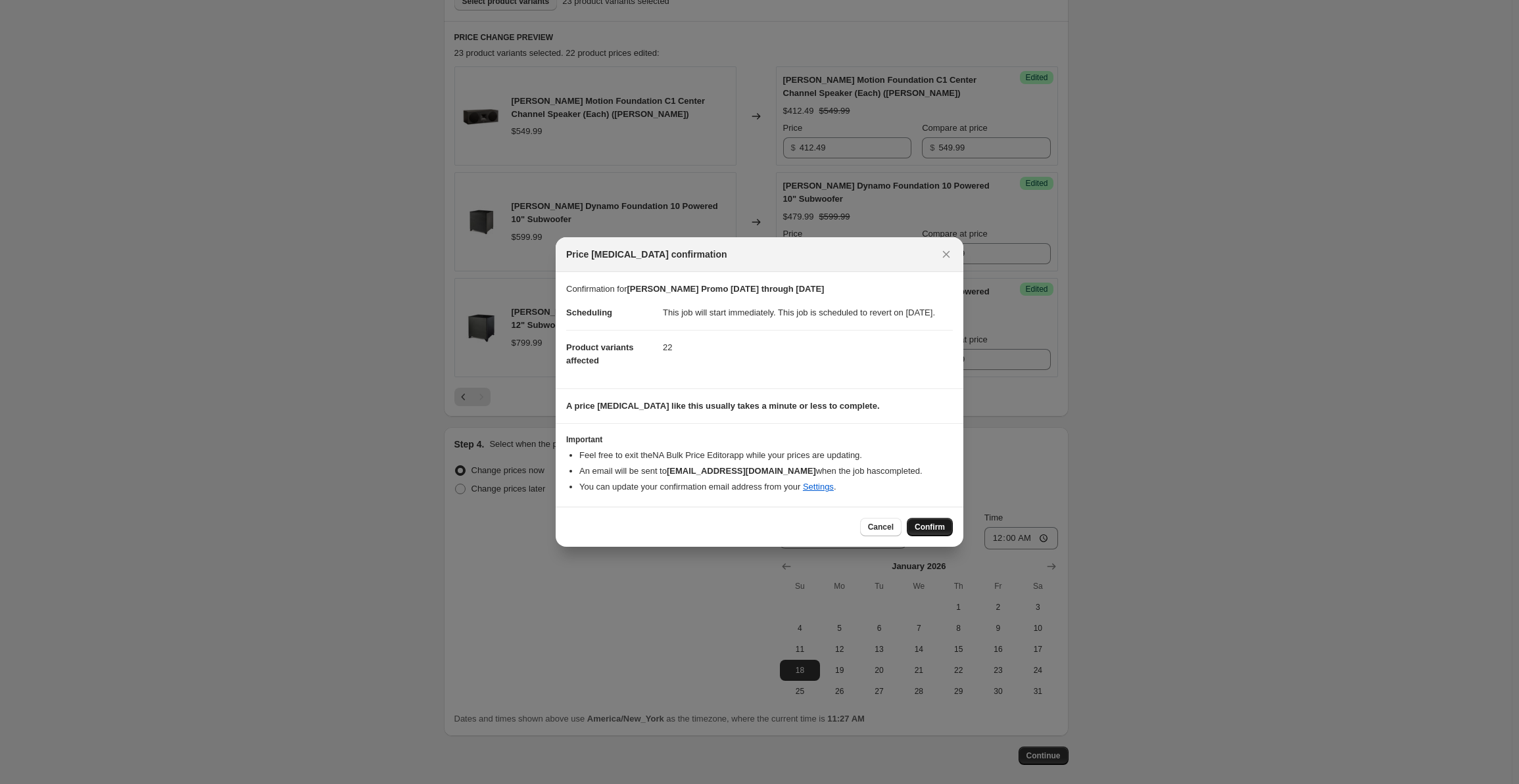
click at [941, 532] on span "Confirm" at bounding box center [929, 527] width 30 height 10
